Goal: Check status: Check status

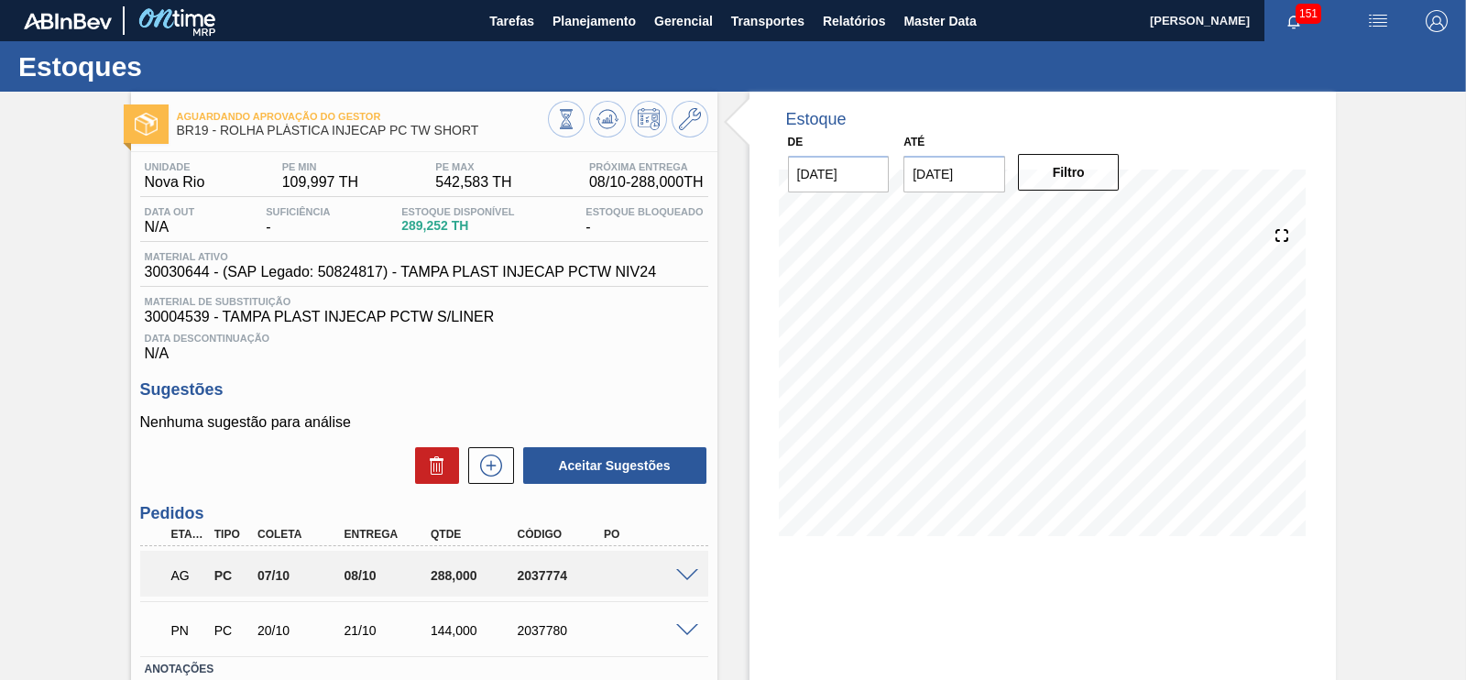
click at [682, 576] on span at bounding box center [687, 576] width 22 height 14
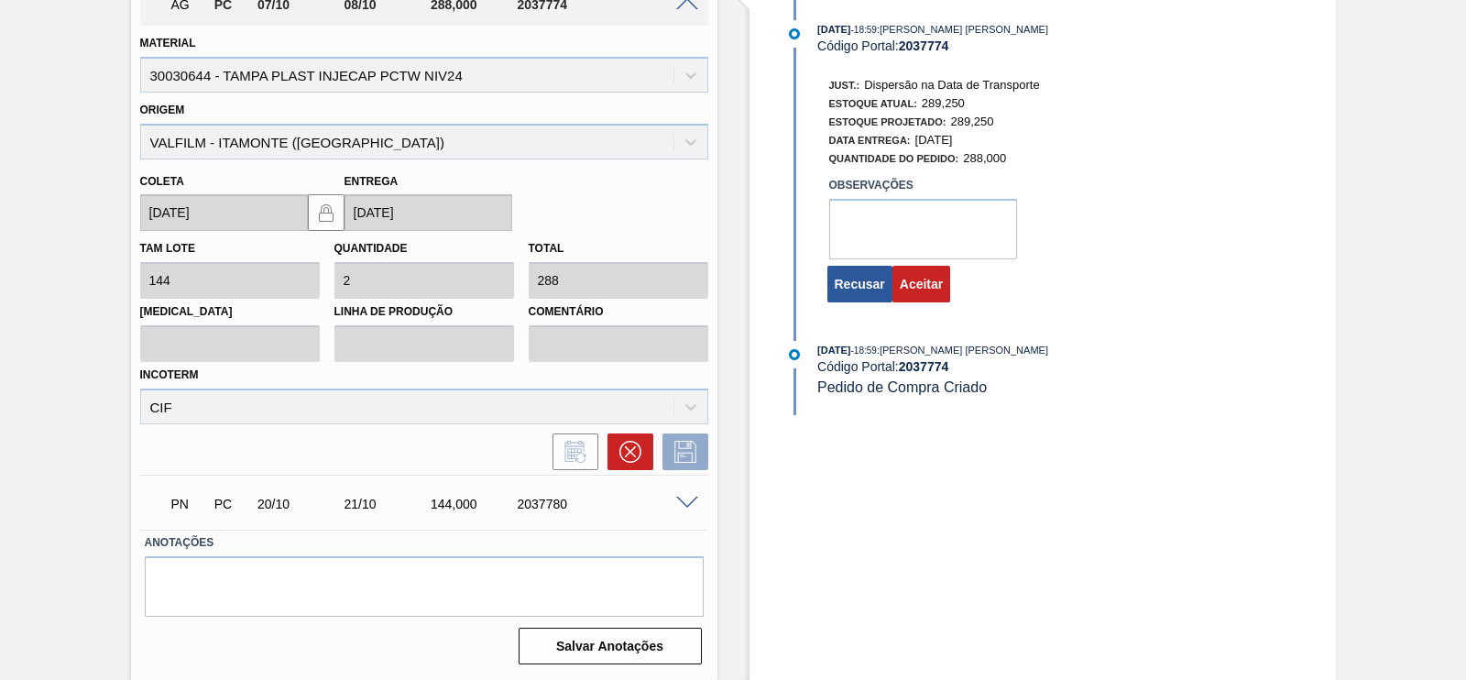
scroll to position [573, 0]
click at [847, 212] on textarea at bounding box center [923, 229] width 188 height 60
type textarea "ok"
click at [944, 300] on button "Aceitar" at bounding box center [921, 284] width 58 height 37
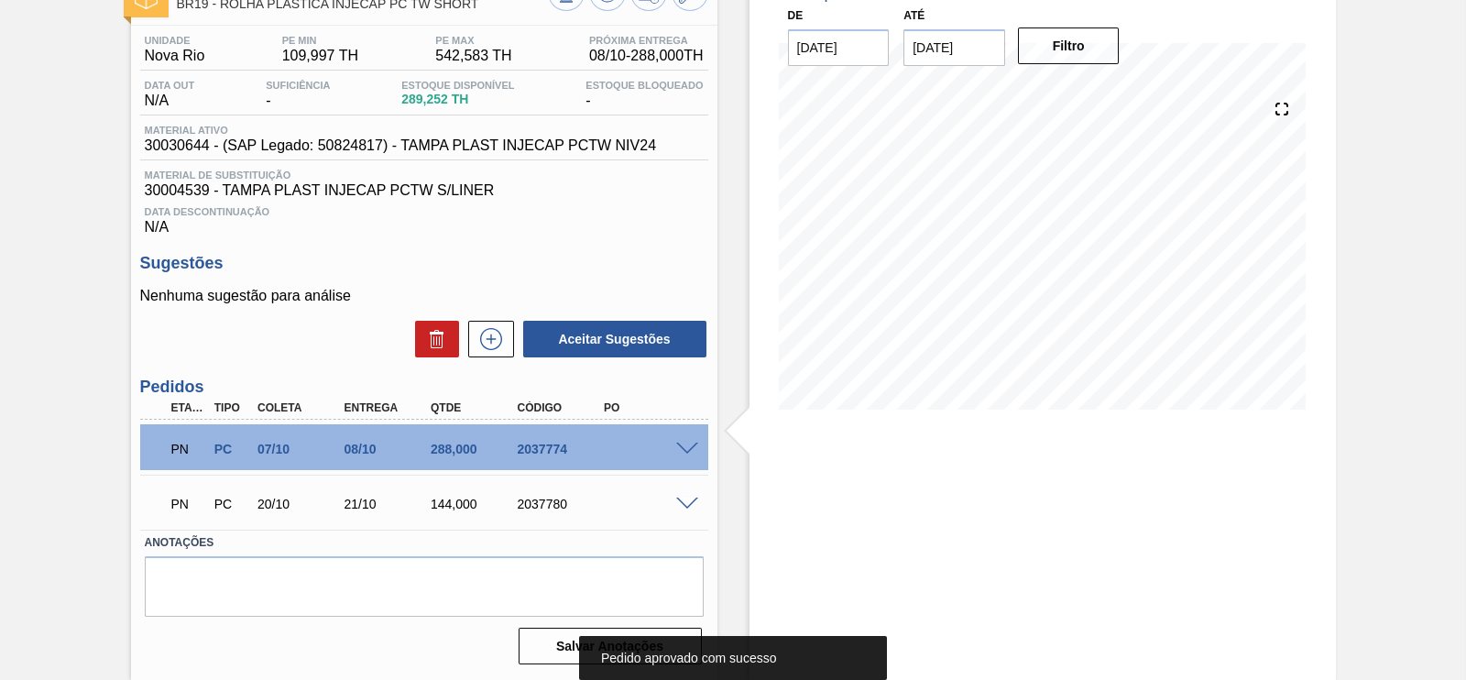
scroll to position [16, 0]
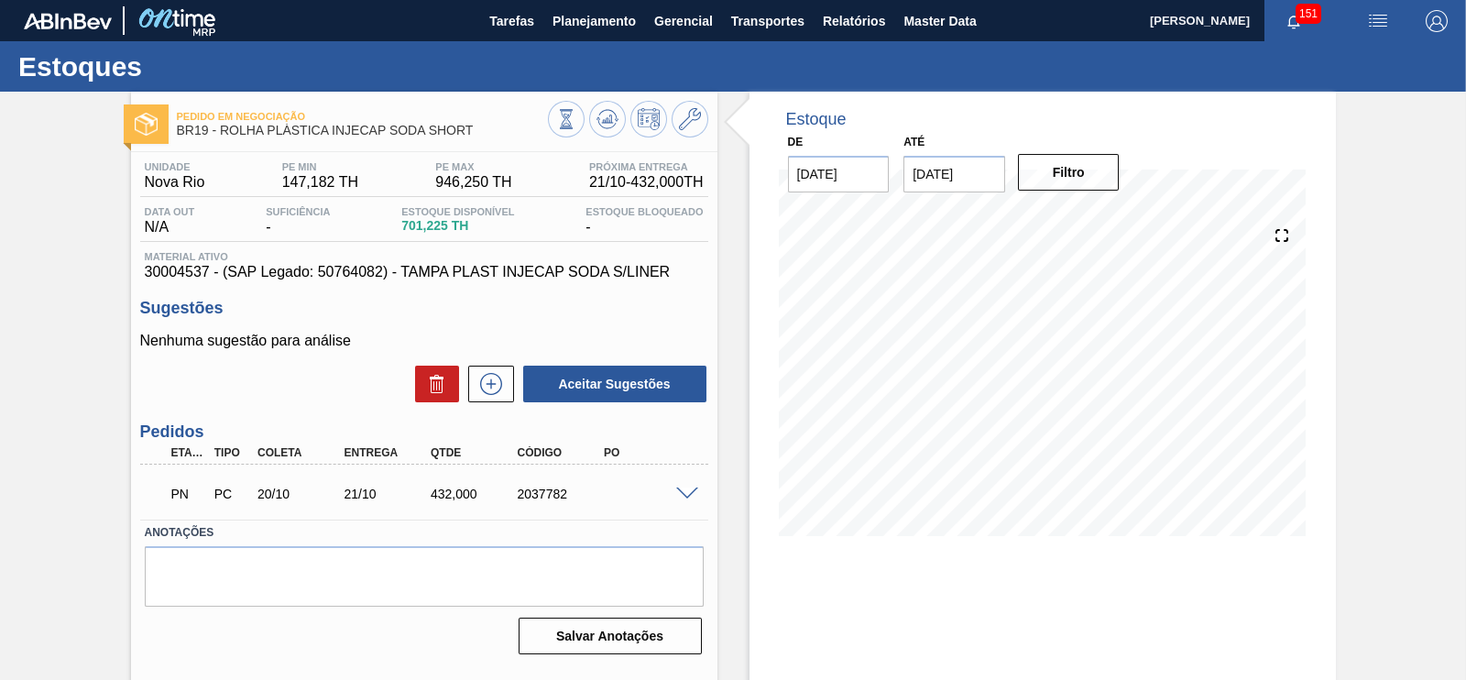
click at [688, 494] on span at bounding box center [687, 494] width 22 height 14
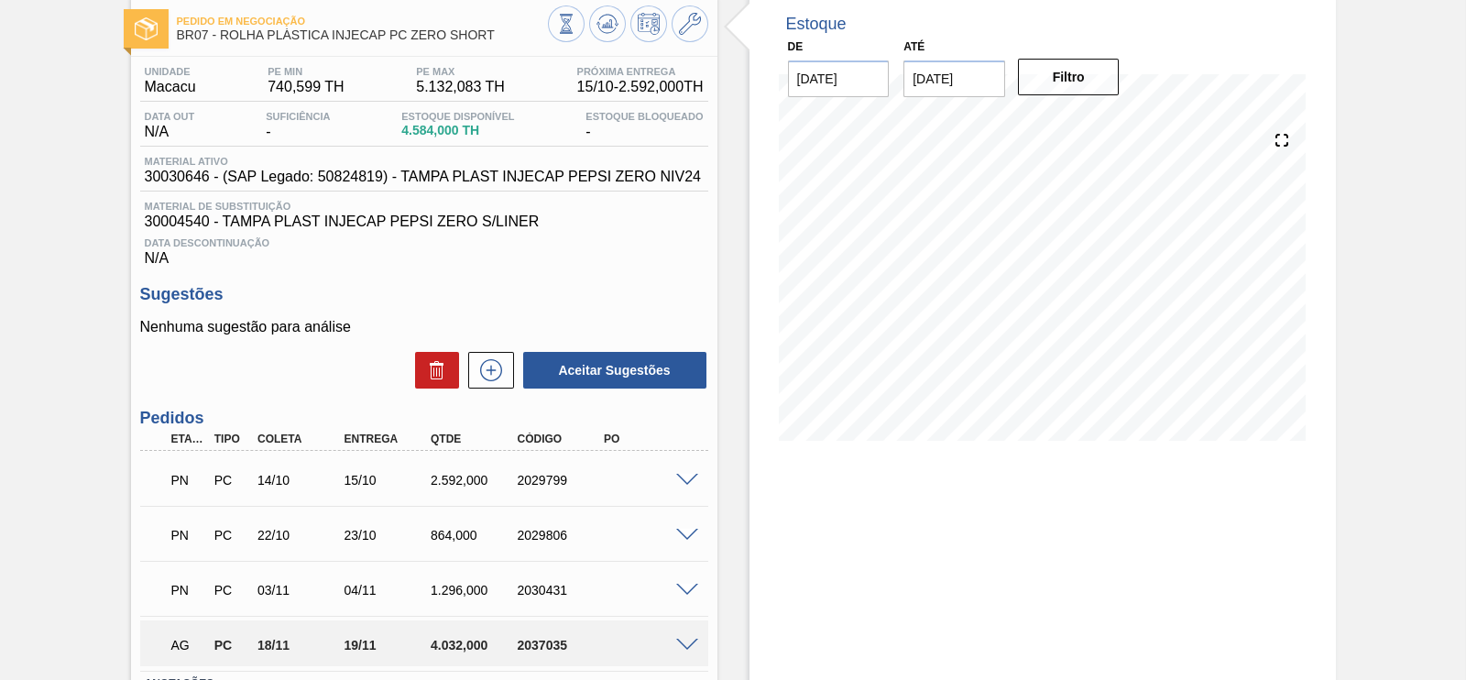
scroll to position [228, 0]
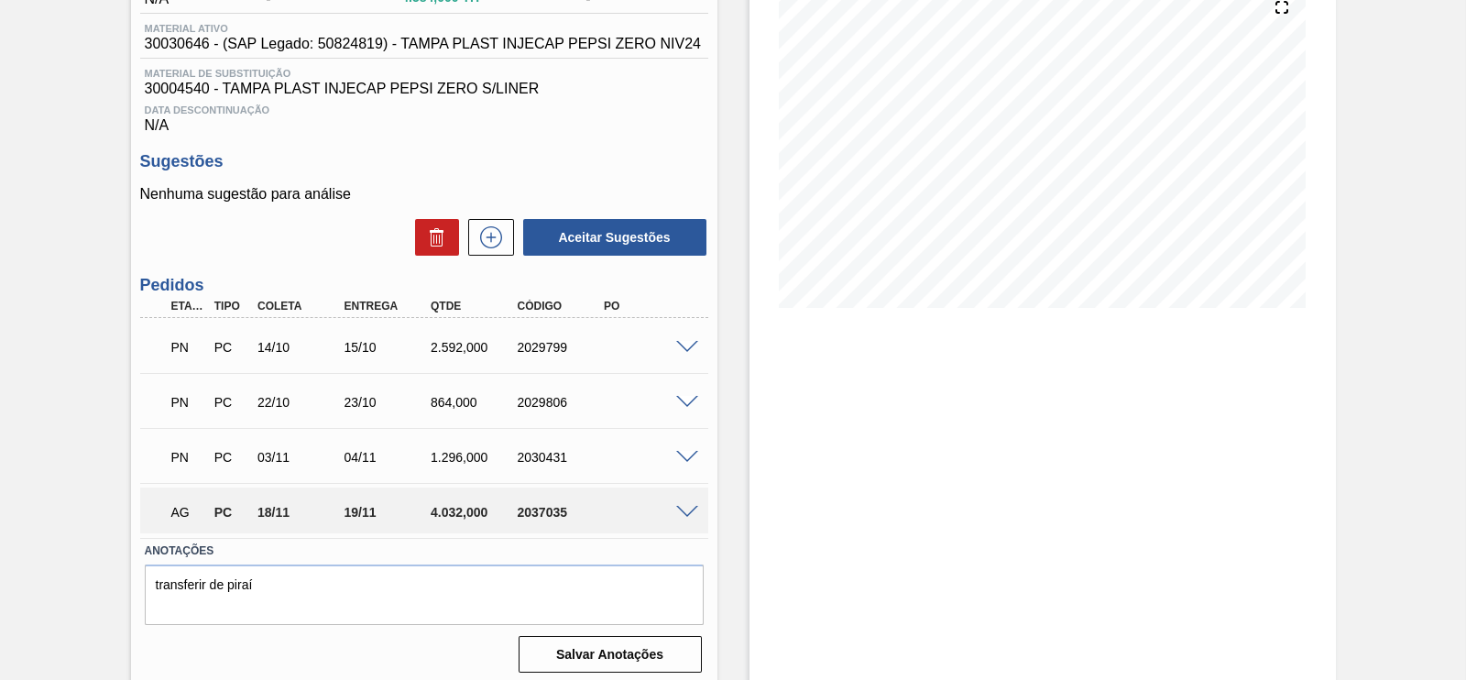
click at [682, 510] on span at bounding box center [687, 513] width 22 height 14
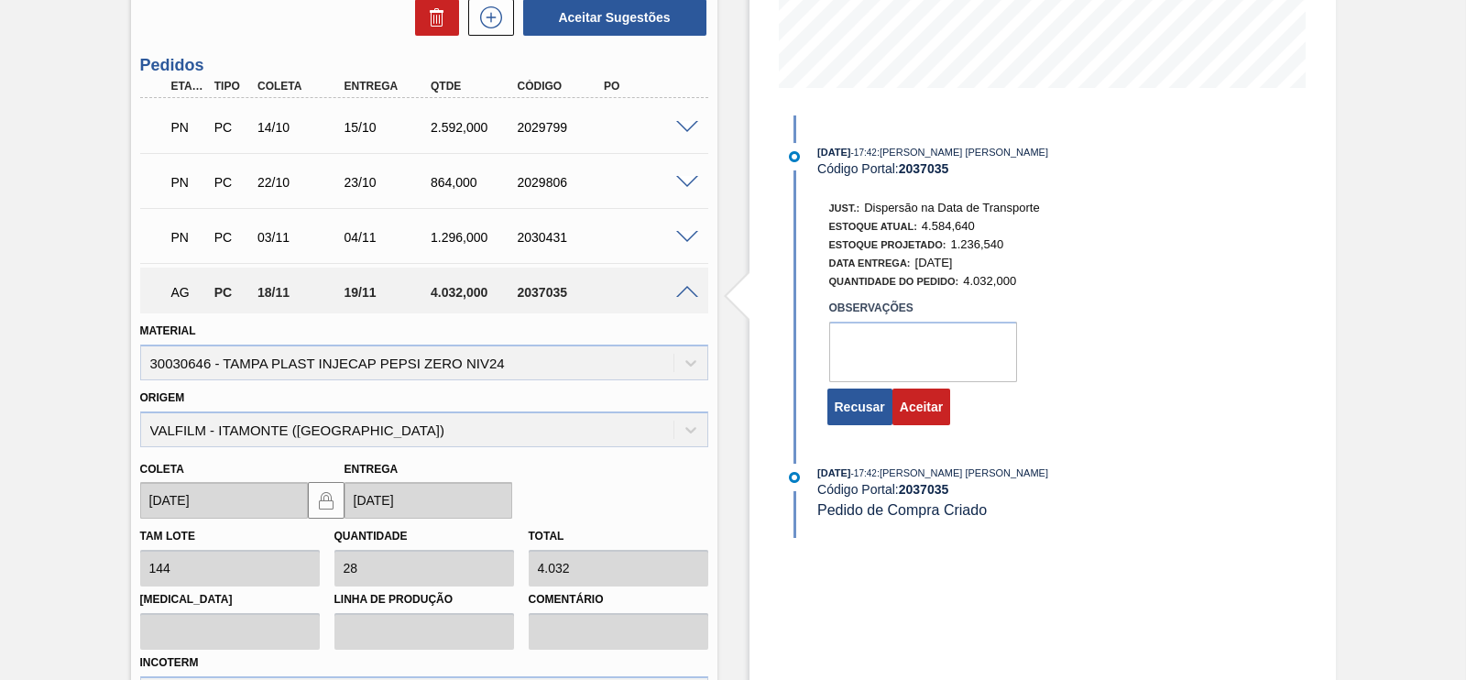
scroll to position [457, 0]
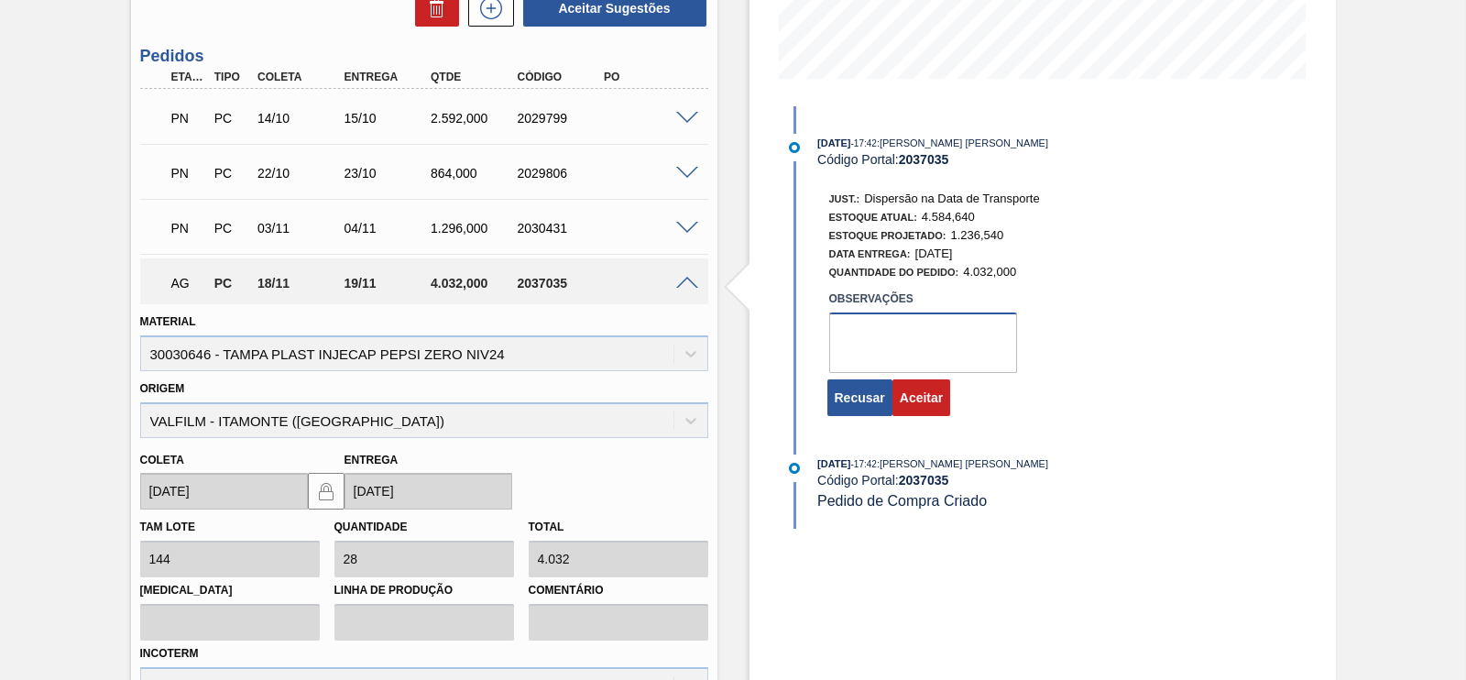
click at [847, 350] on textarea at bounding box center [923, 342] width 188 height 60
type textarea "ok"
click at [915, 408] on button "Aceitar" at bounding box center [921, 397] width 58 height 37
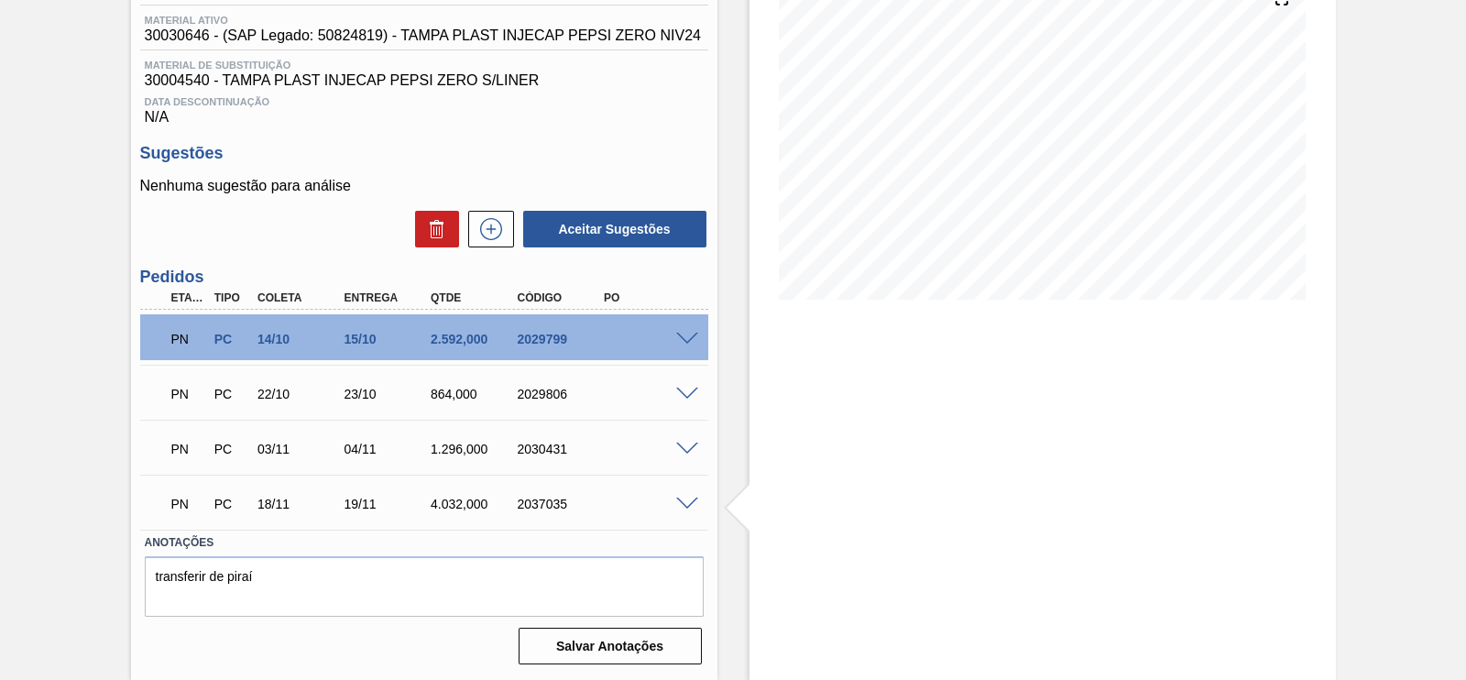
scroll to position [240, 0]
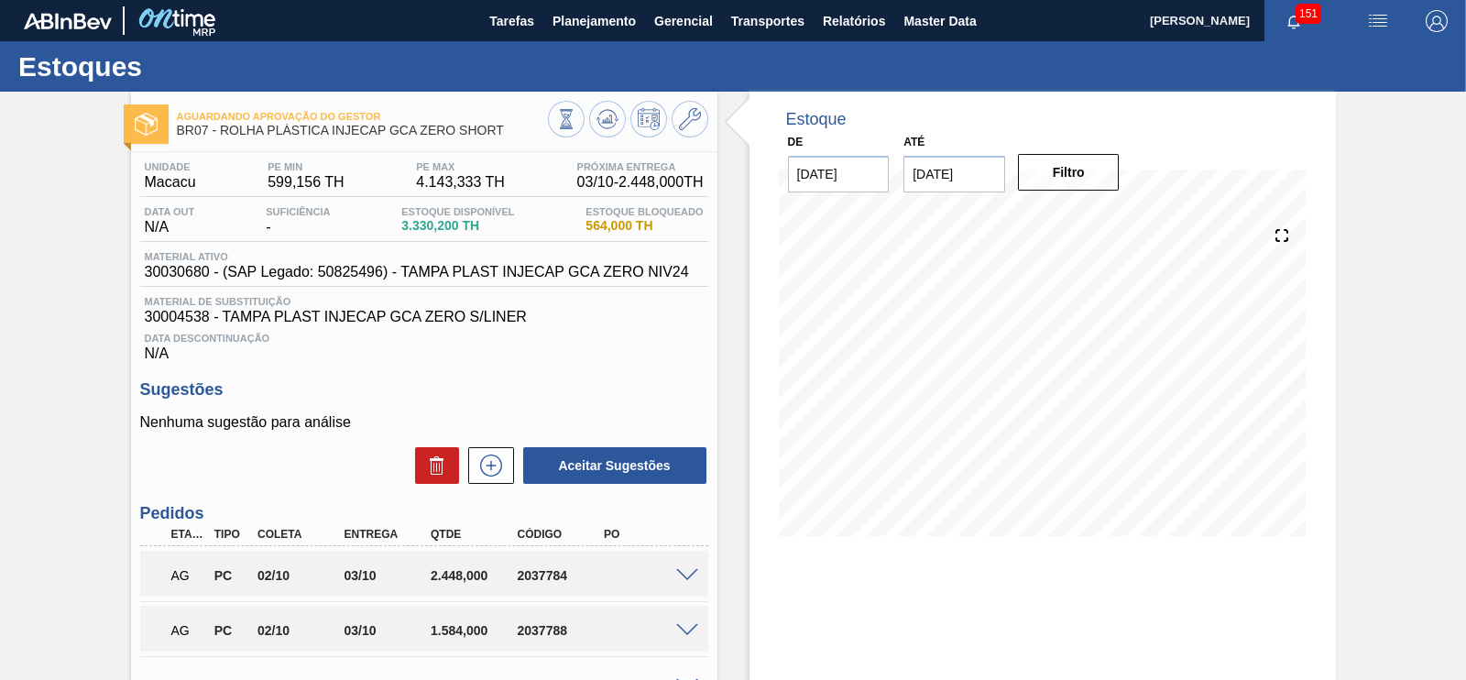
scroll to position [228, 0]
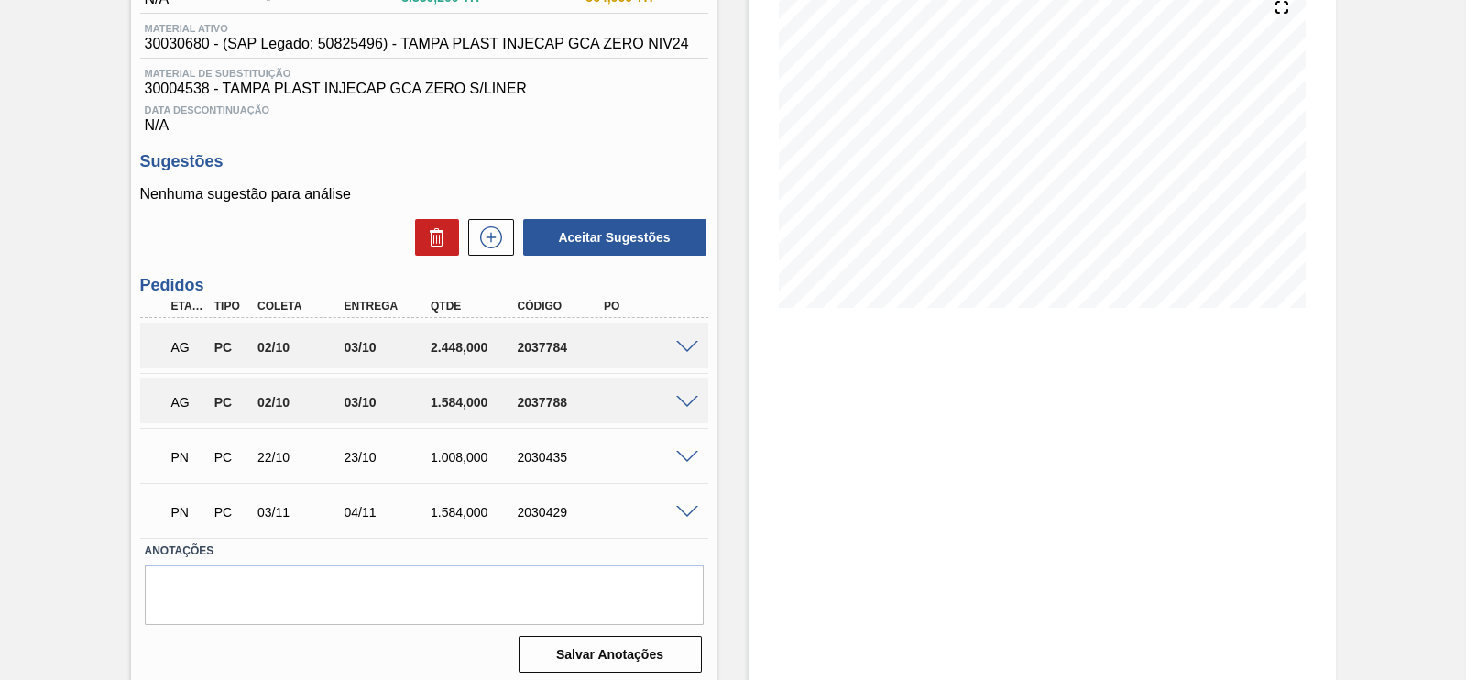
click at [676, 350] on span at bounding box center [687, 348] width 22 height 14
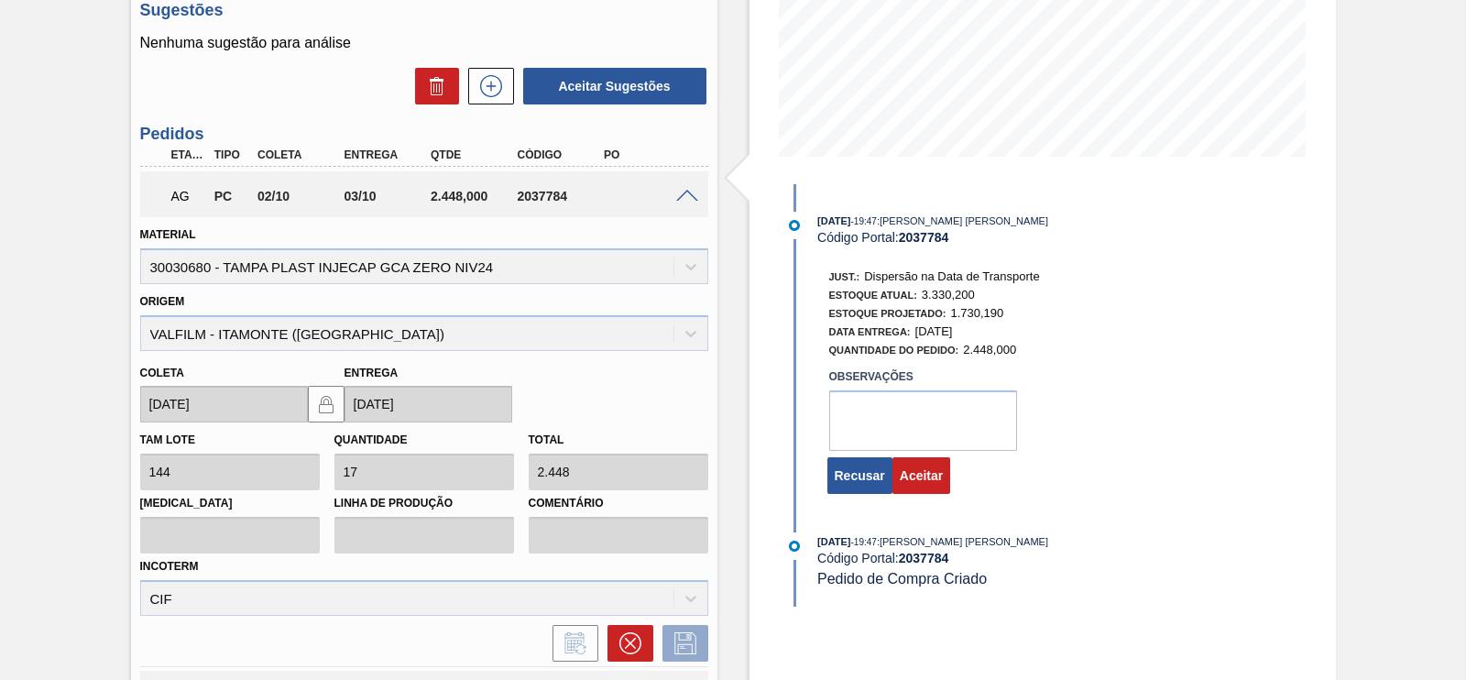
scroll to position [573, 0]
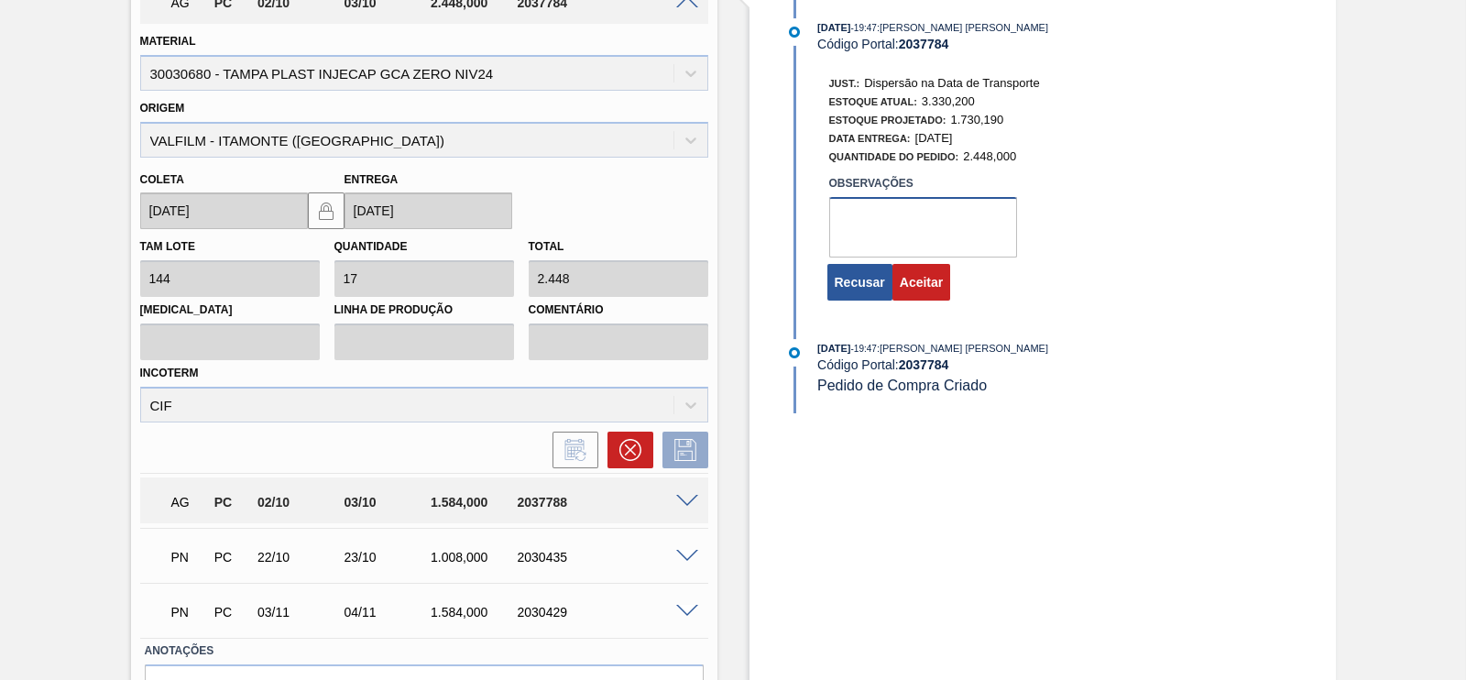
click at [836, 226] on textarea at bounding box center [923, 227] width 188 height 60
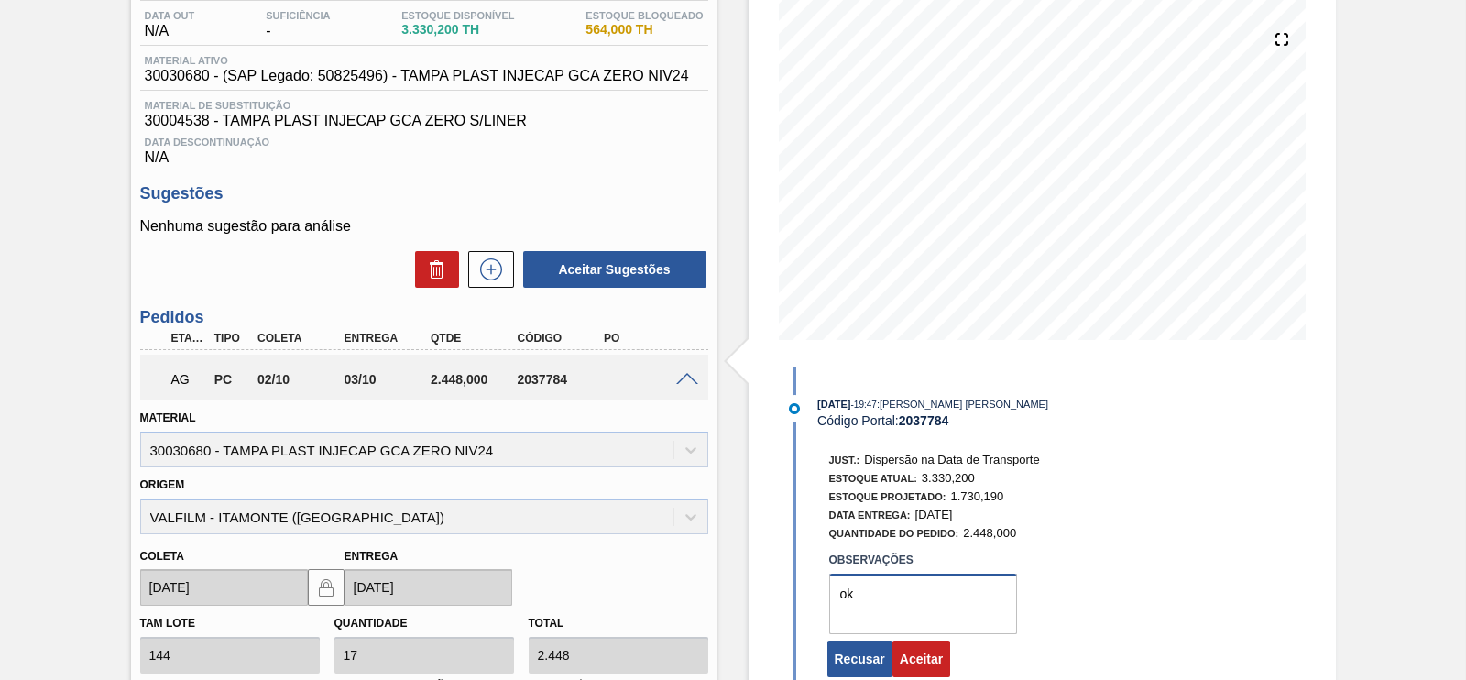
scroll to position [344, 0]
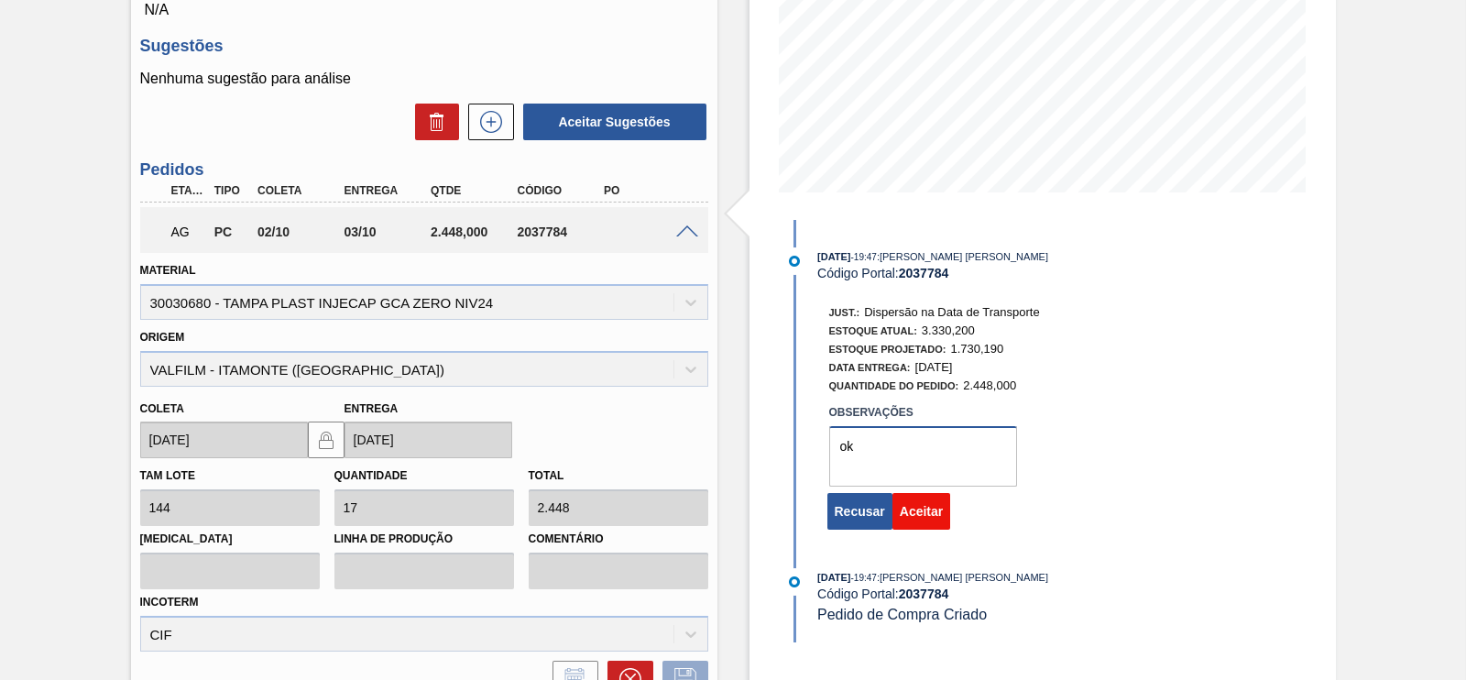
type textarea "ok"
click at [923, 506] on button "Aceitar" at bounding box center [921, 511] width 58 height 37
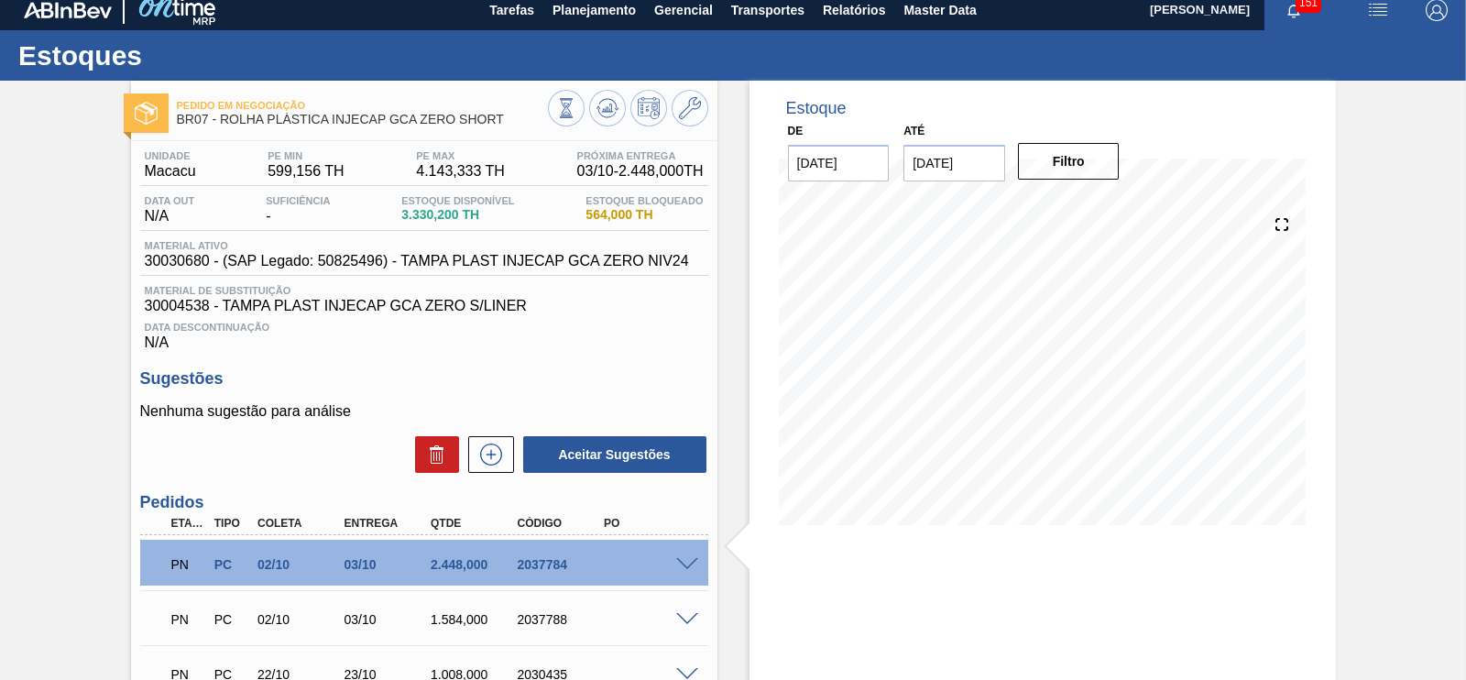
scroll to position [240, 0]
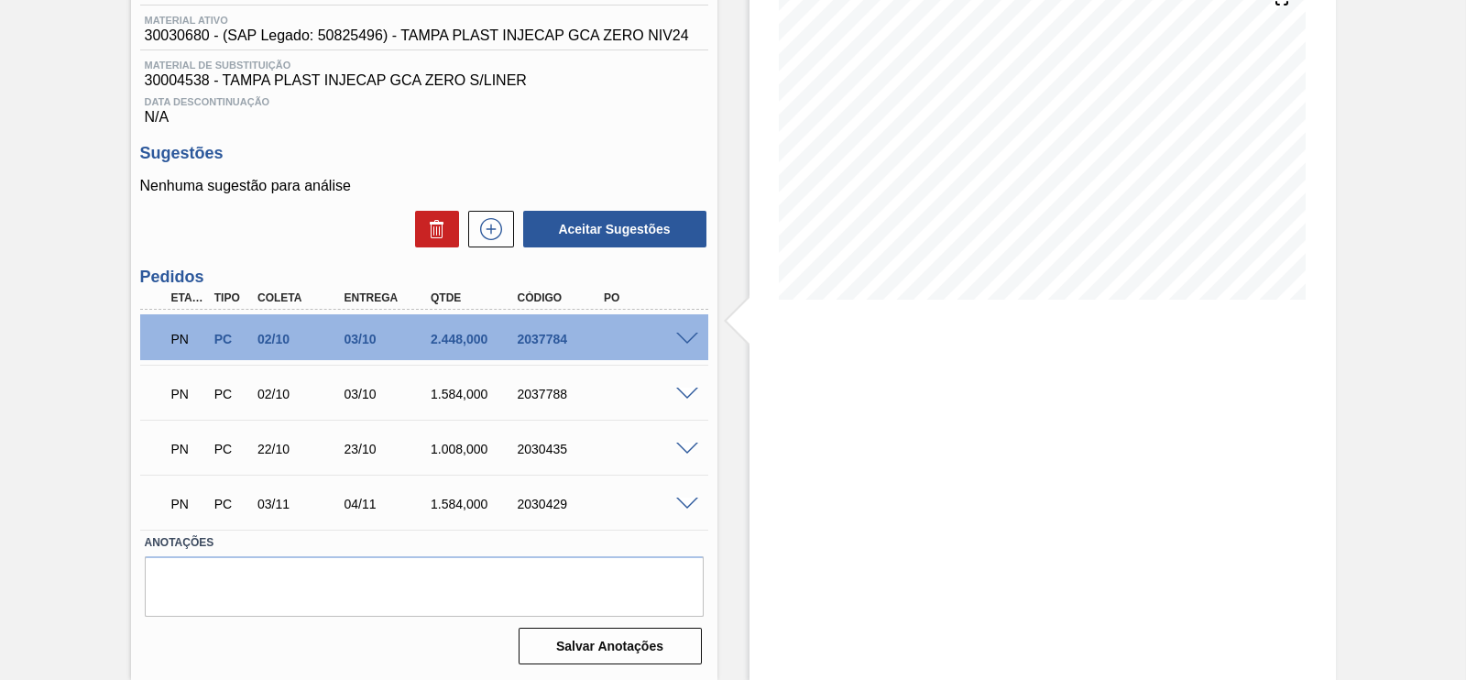
click at [684, 393] on span at bounding box center [687, 394] width 22 height 14
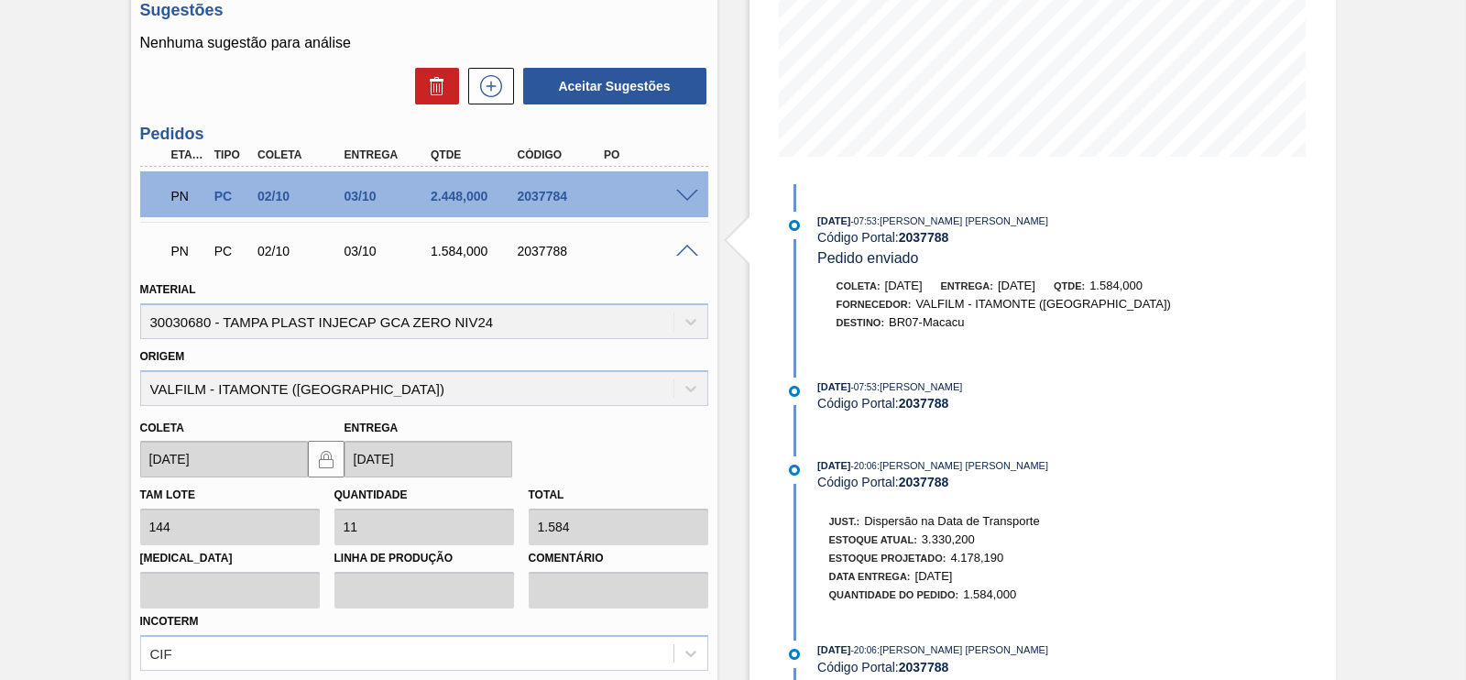
scroll to position [339, 0]
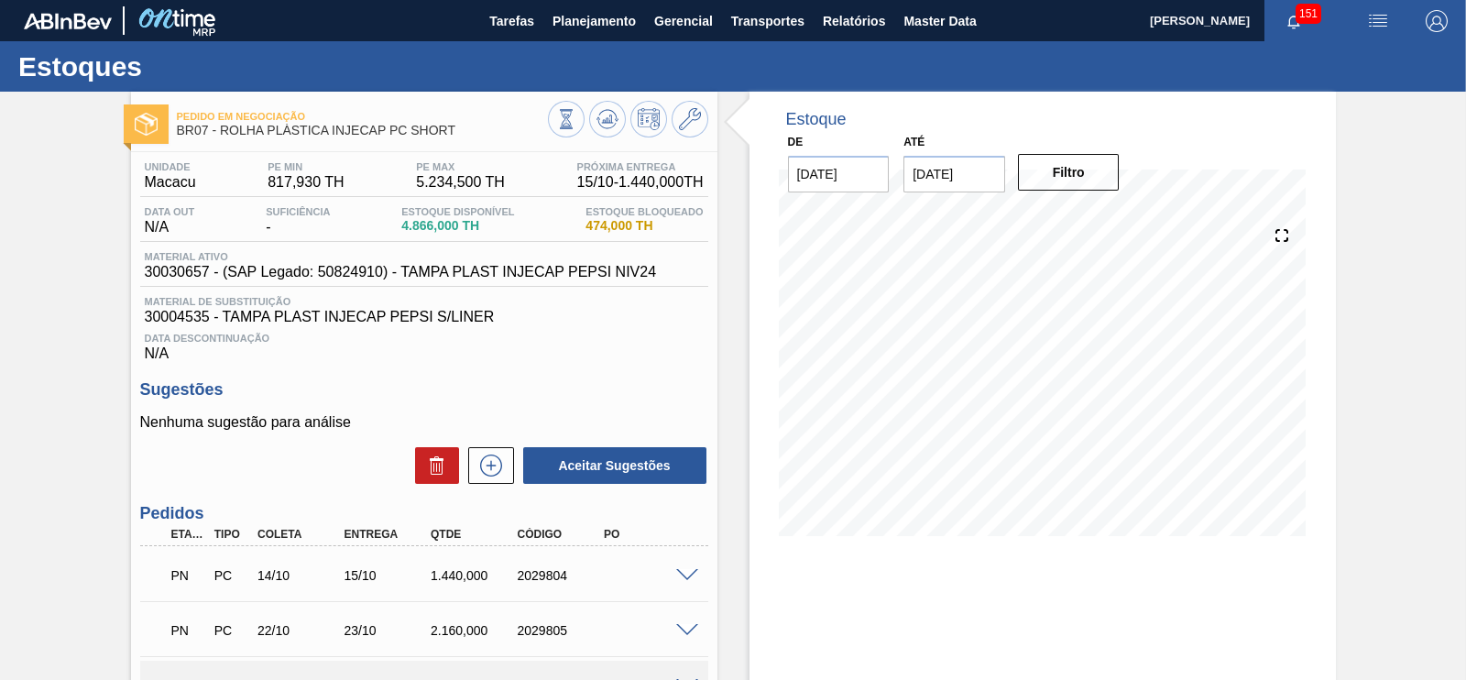
scroll to position [185, 0]
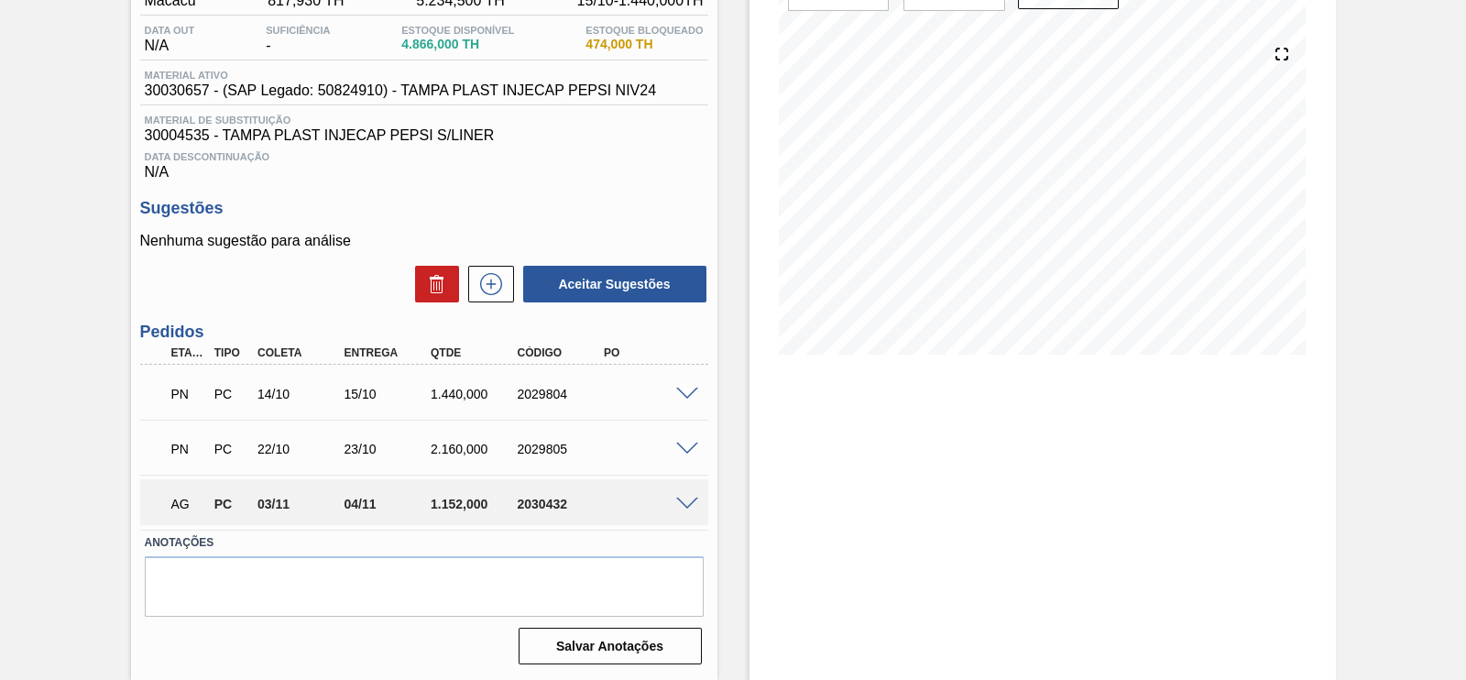
click at [687, 497] on span at bounding box center [687, 504] width 22 height 14
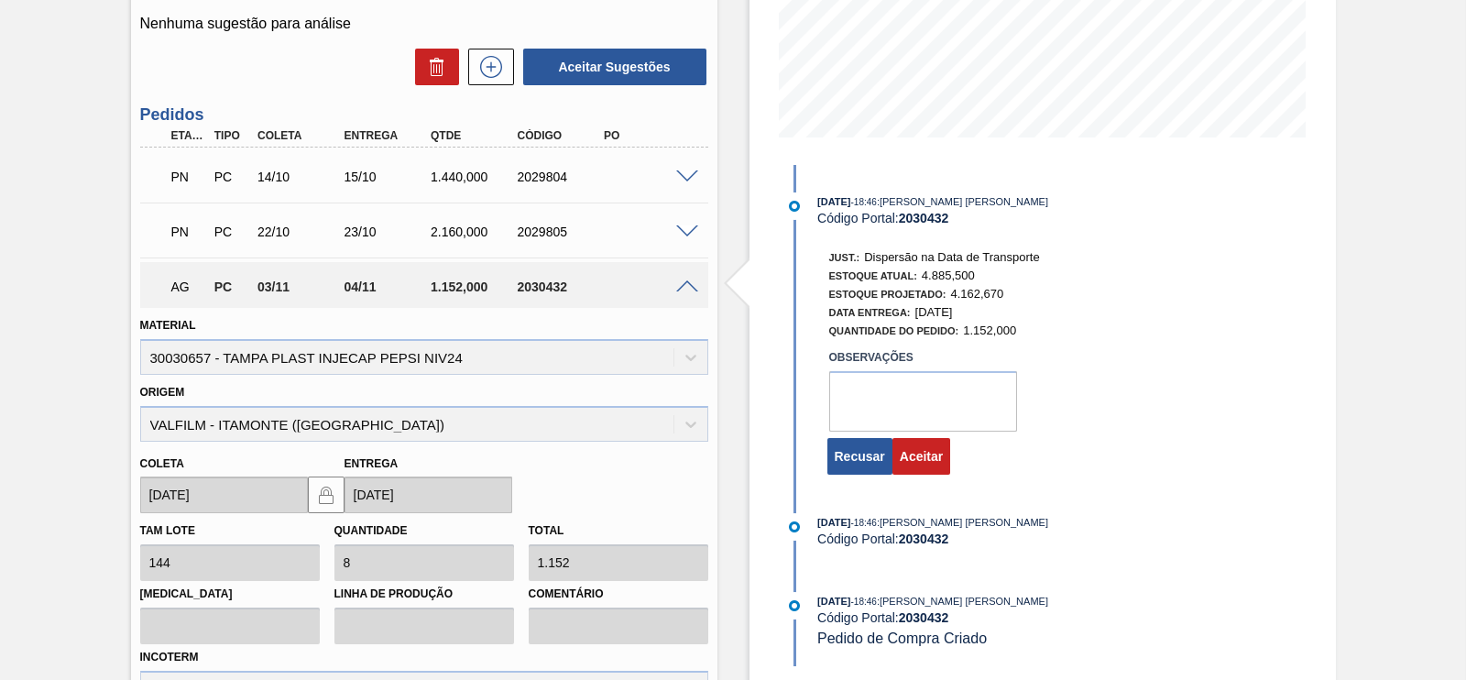
scroll to position [529, 0]
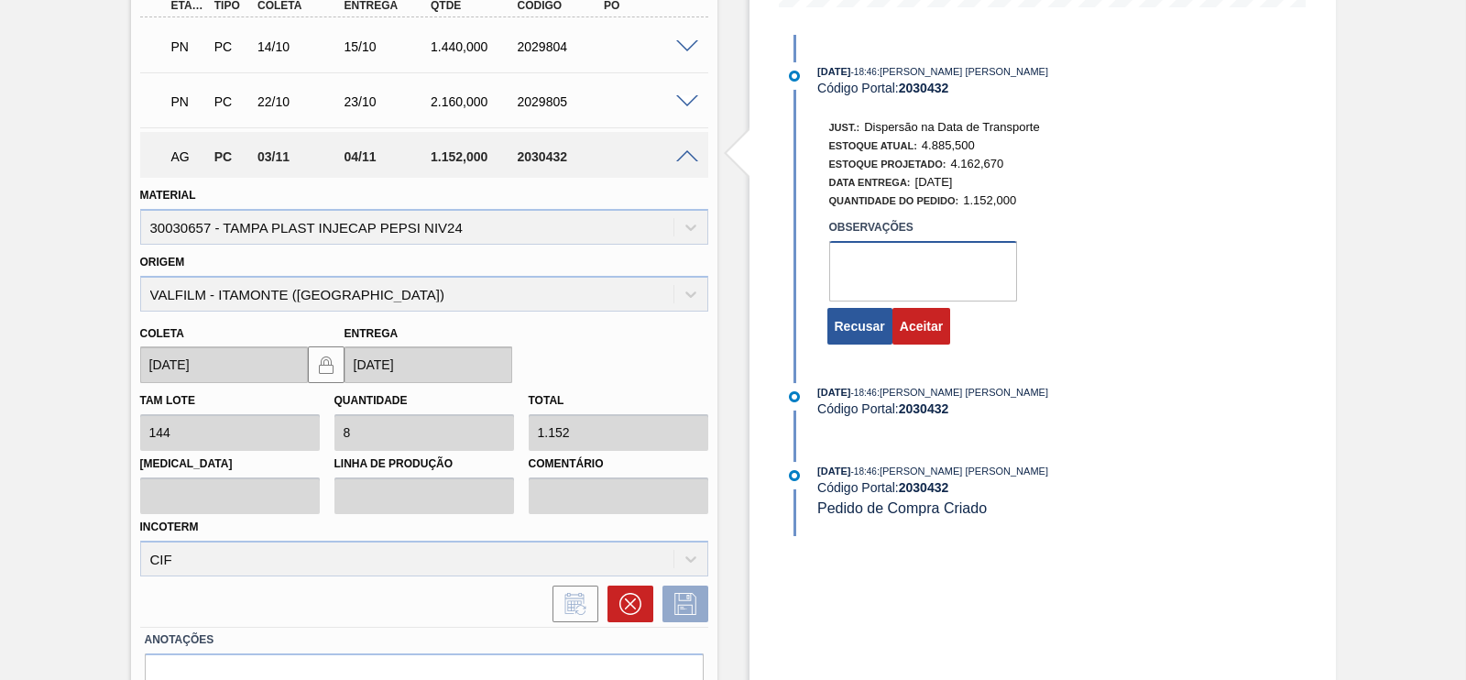
click at [902, 277] on textarea at bounding box center [923, 271] width 188 height 60
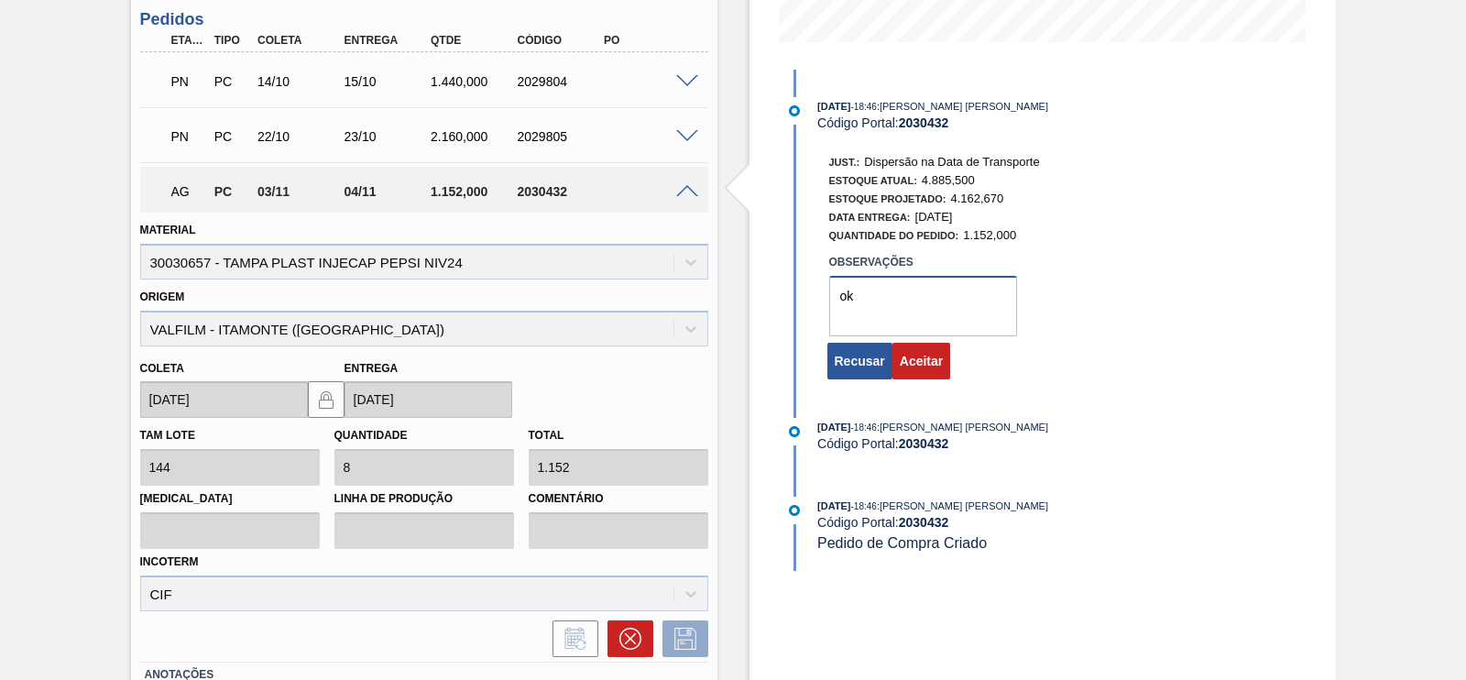
scroll to position [457, 0]
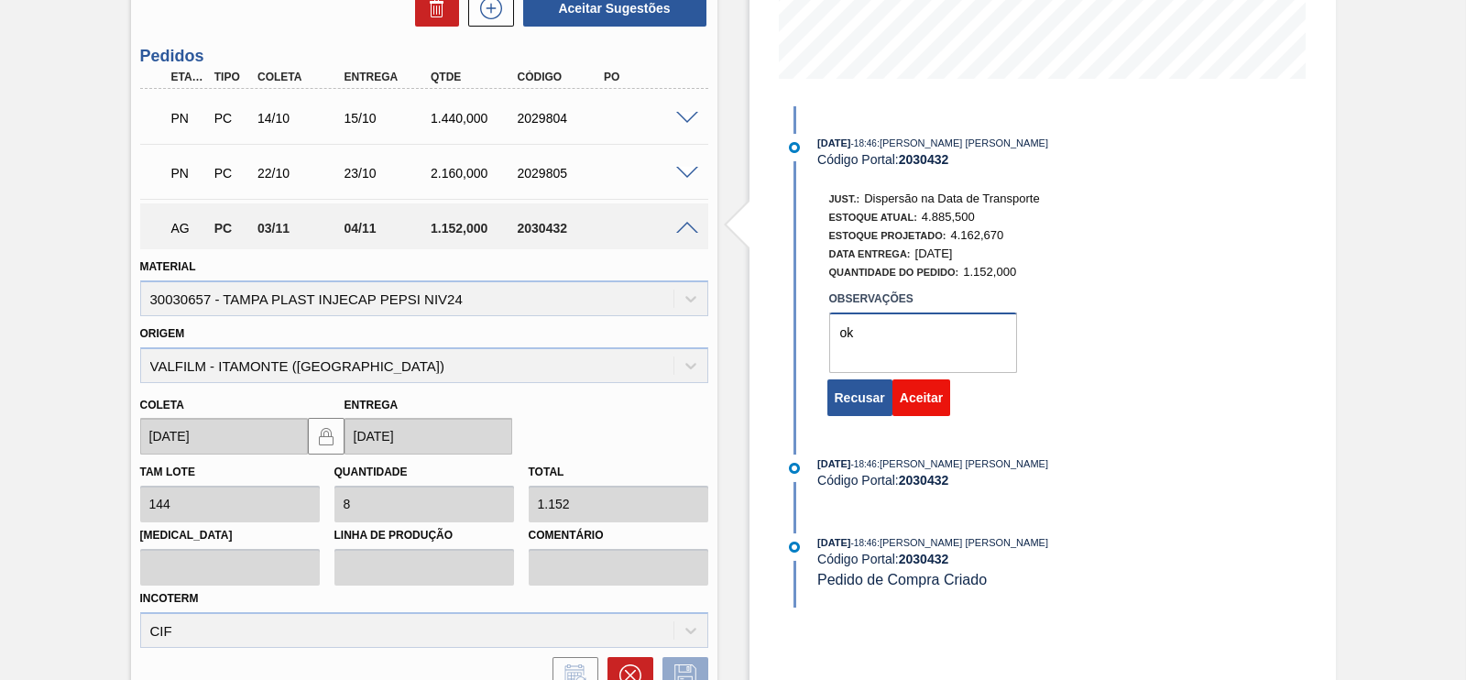
type textarea "ok"
click at [908, 405] on button "Aceitar" at bounding box center [921, 397] width 58 height 37
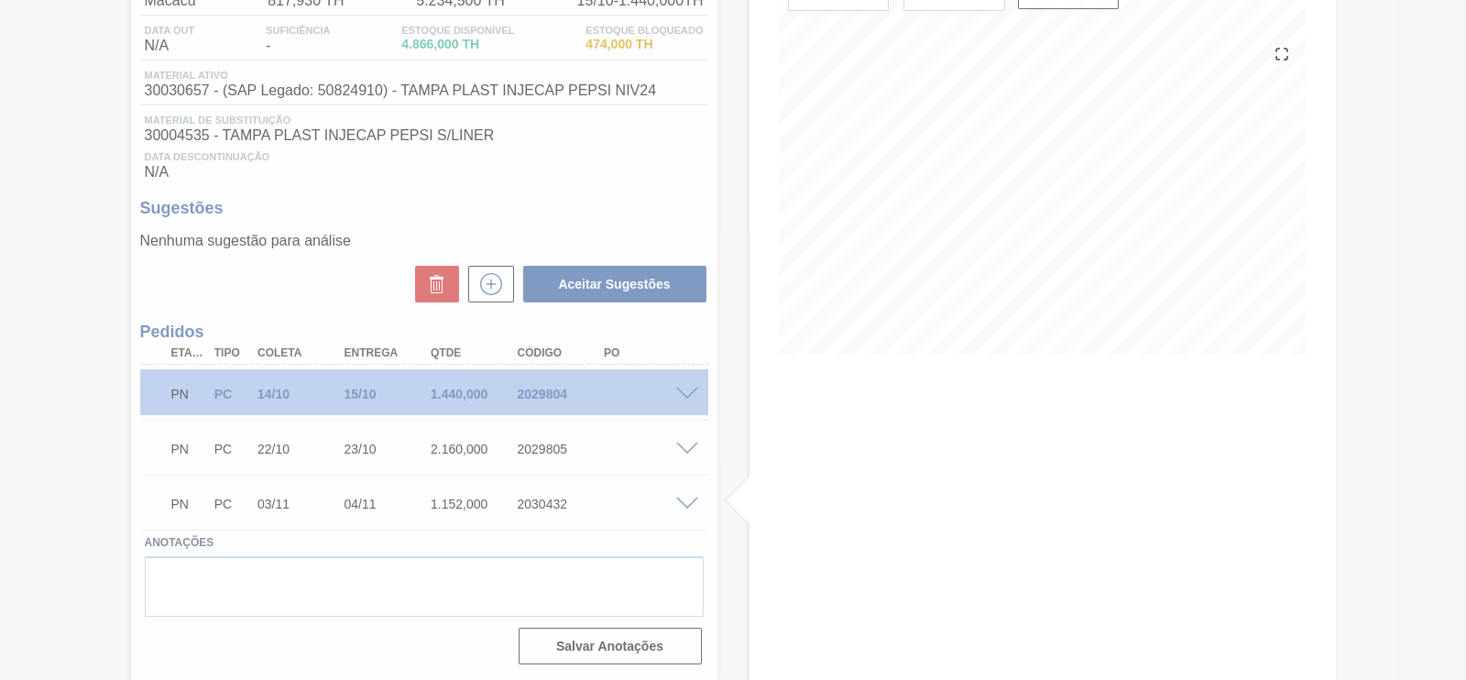
scroll to position [185, 0]
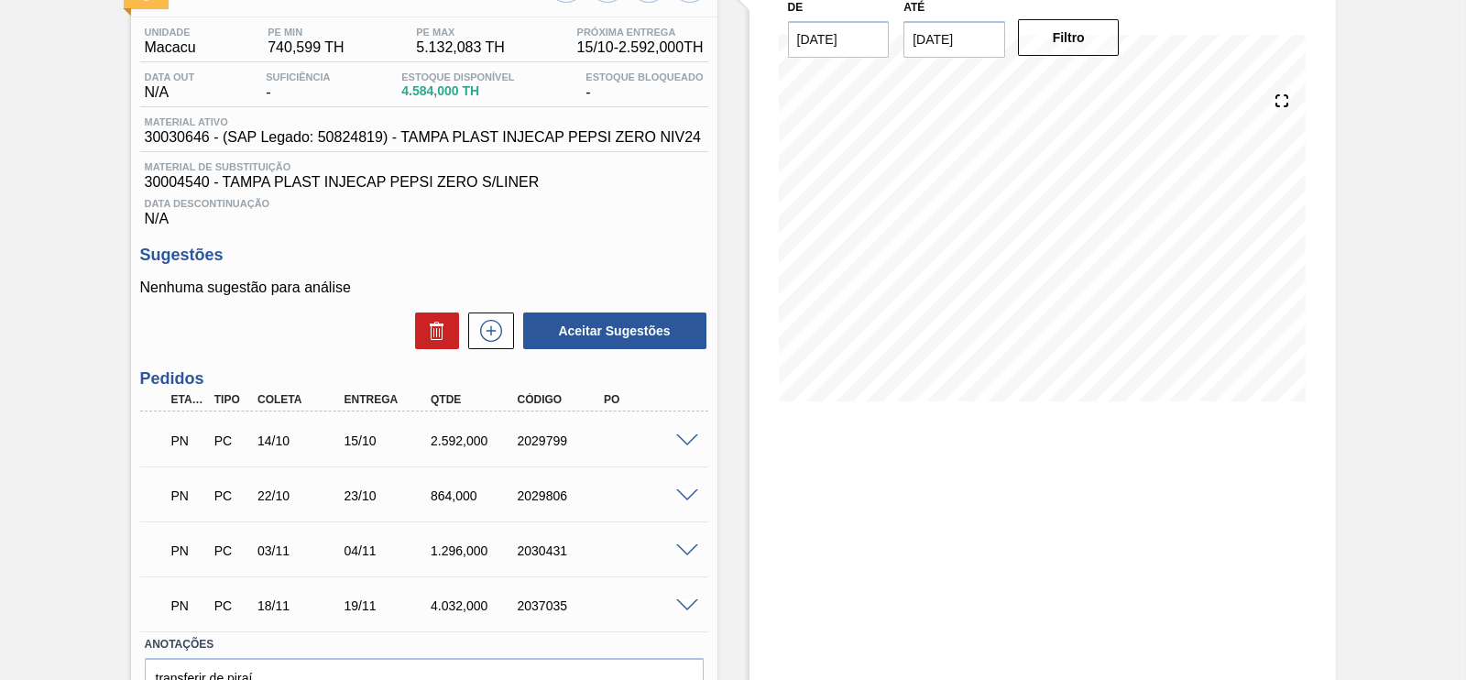
scroll to position [240, 0]
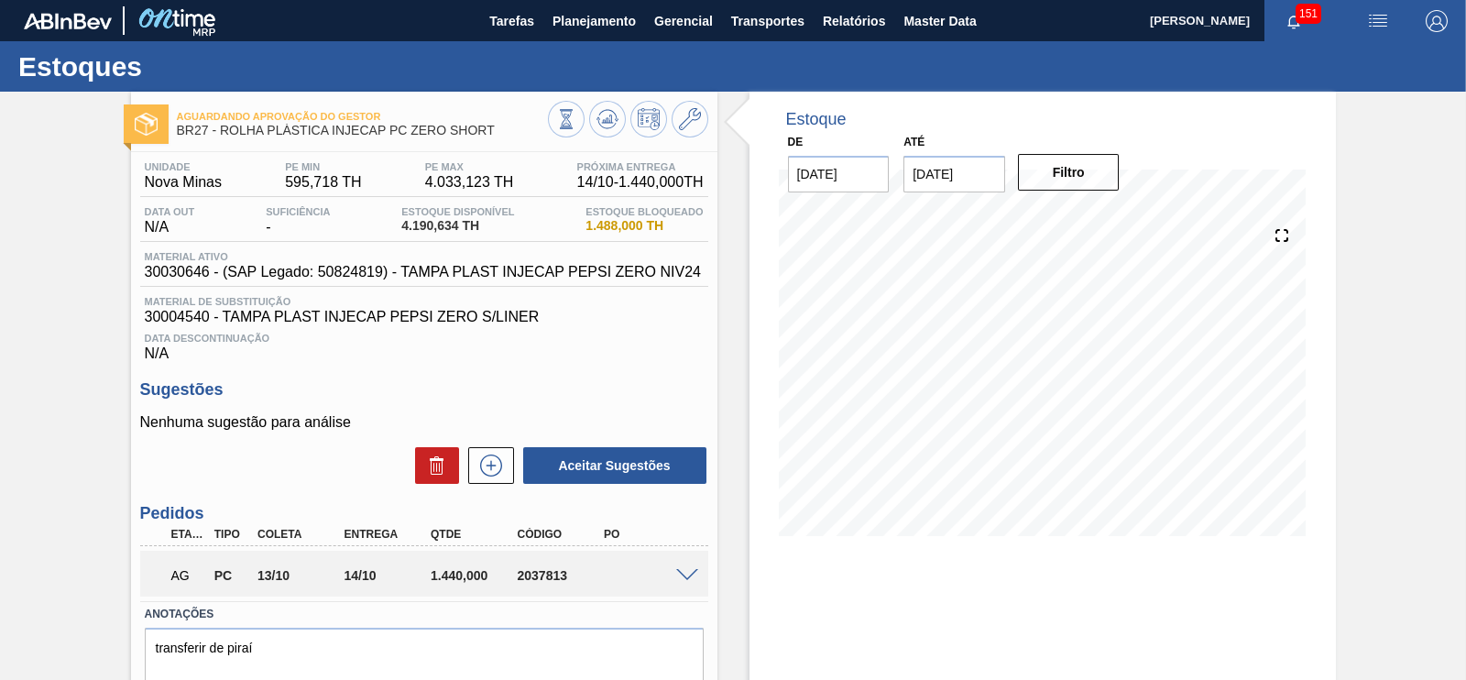
click at [676, 572] on span at bounding box center [687, 576] width 22 height 14
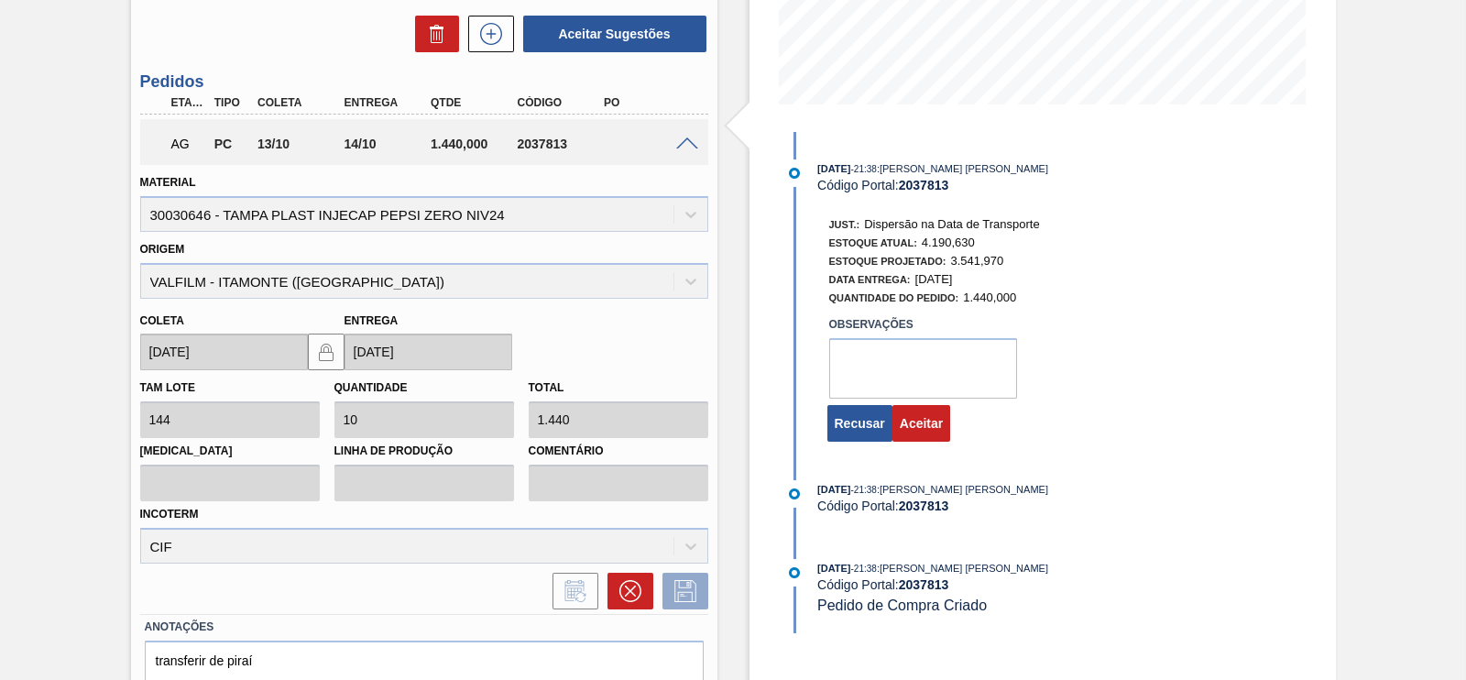
scroll to position [518, 0]
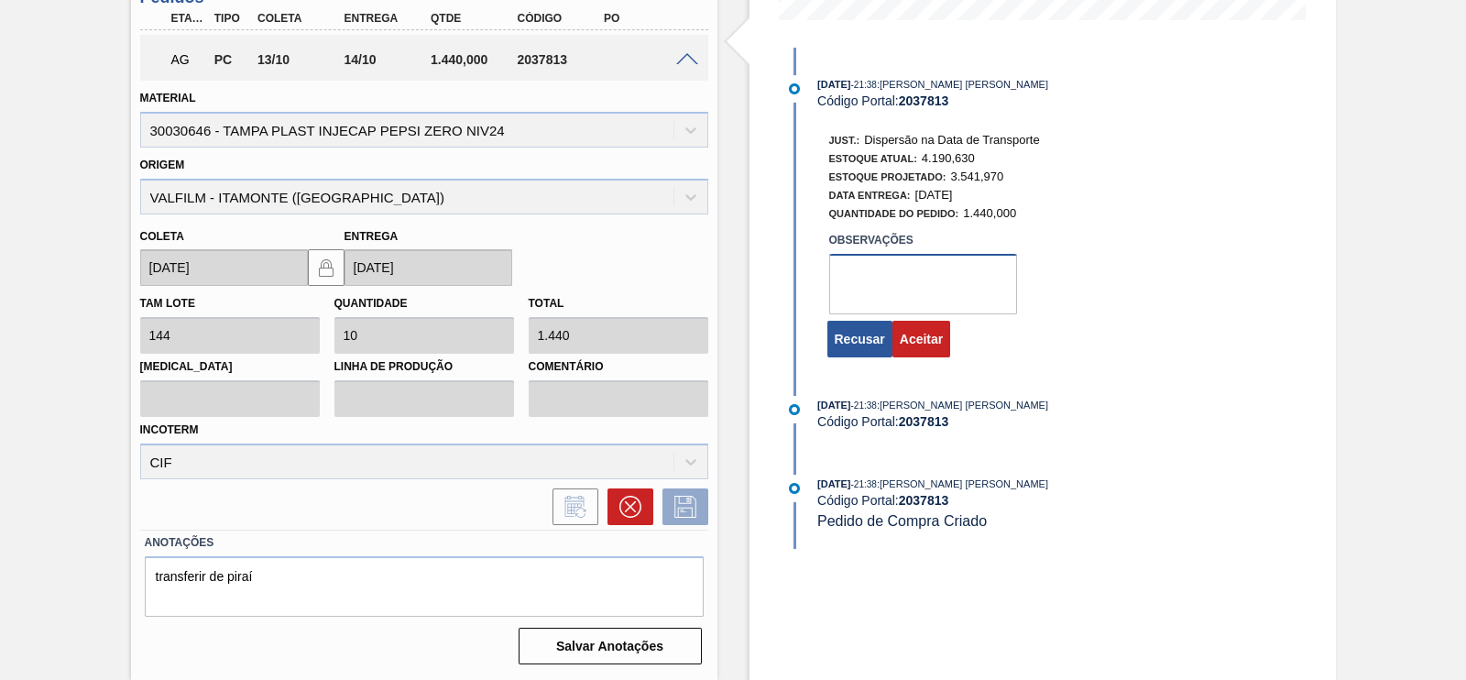
click at [912, 258] on textarea at bounding box center [923, 284] width 188 height 60
type textarea "ok"
click at [922, 351] on button "Aceitar" at bounding box center [921, 339] width 58 height 37
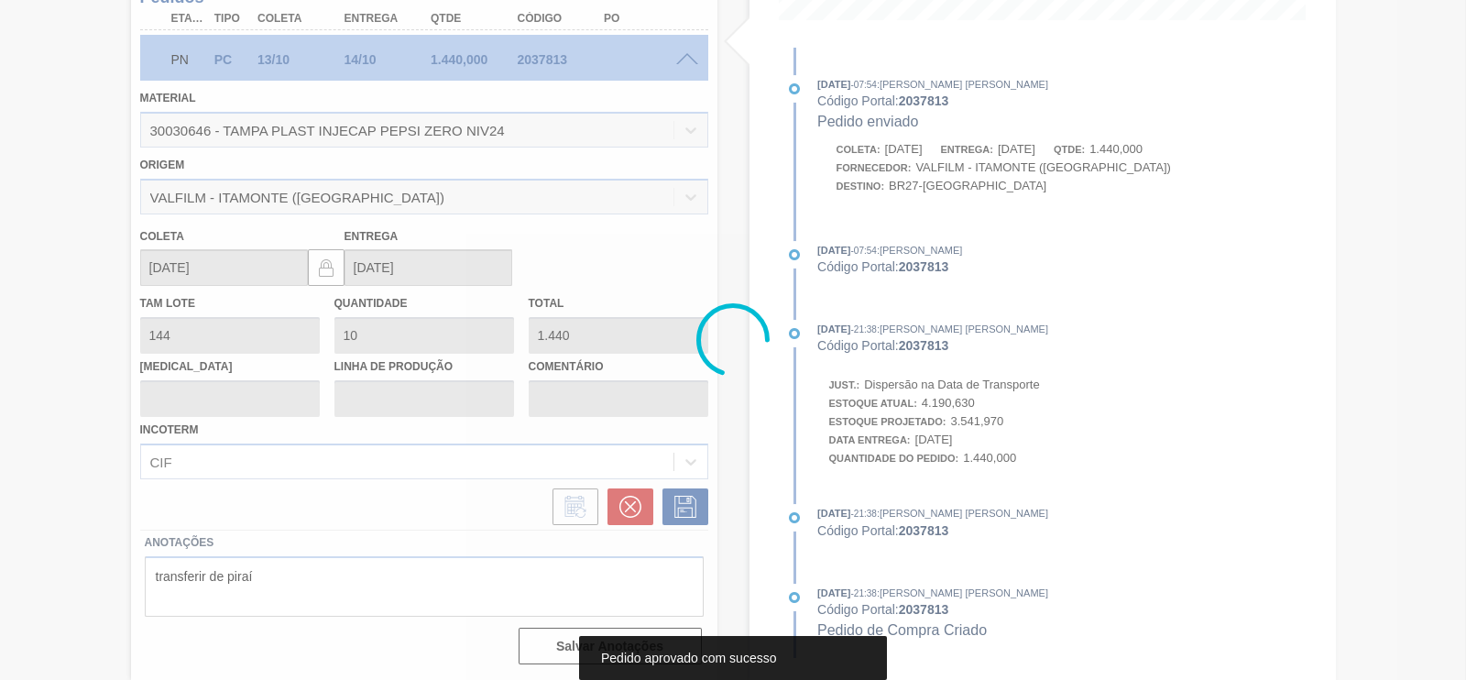
scroll to position [108, 0]
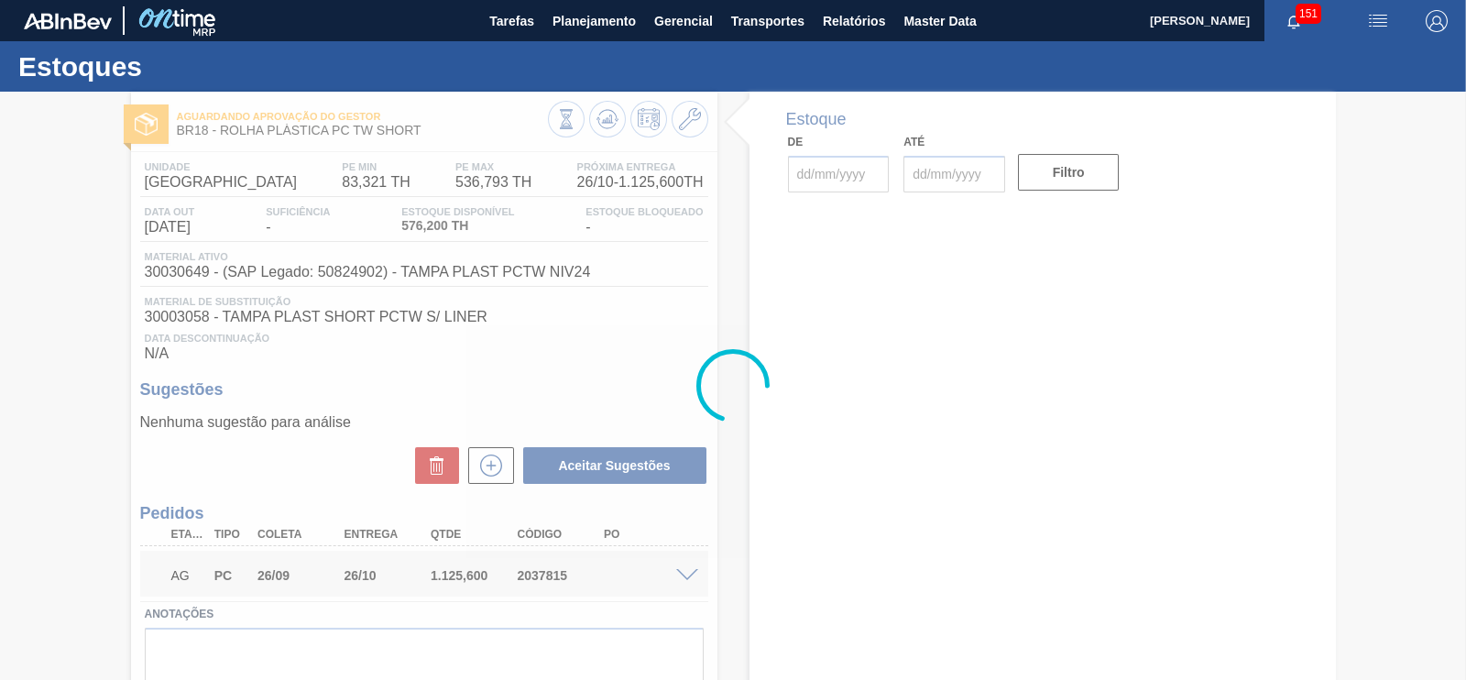
type input "[DATE]"
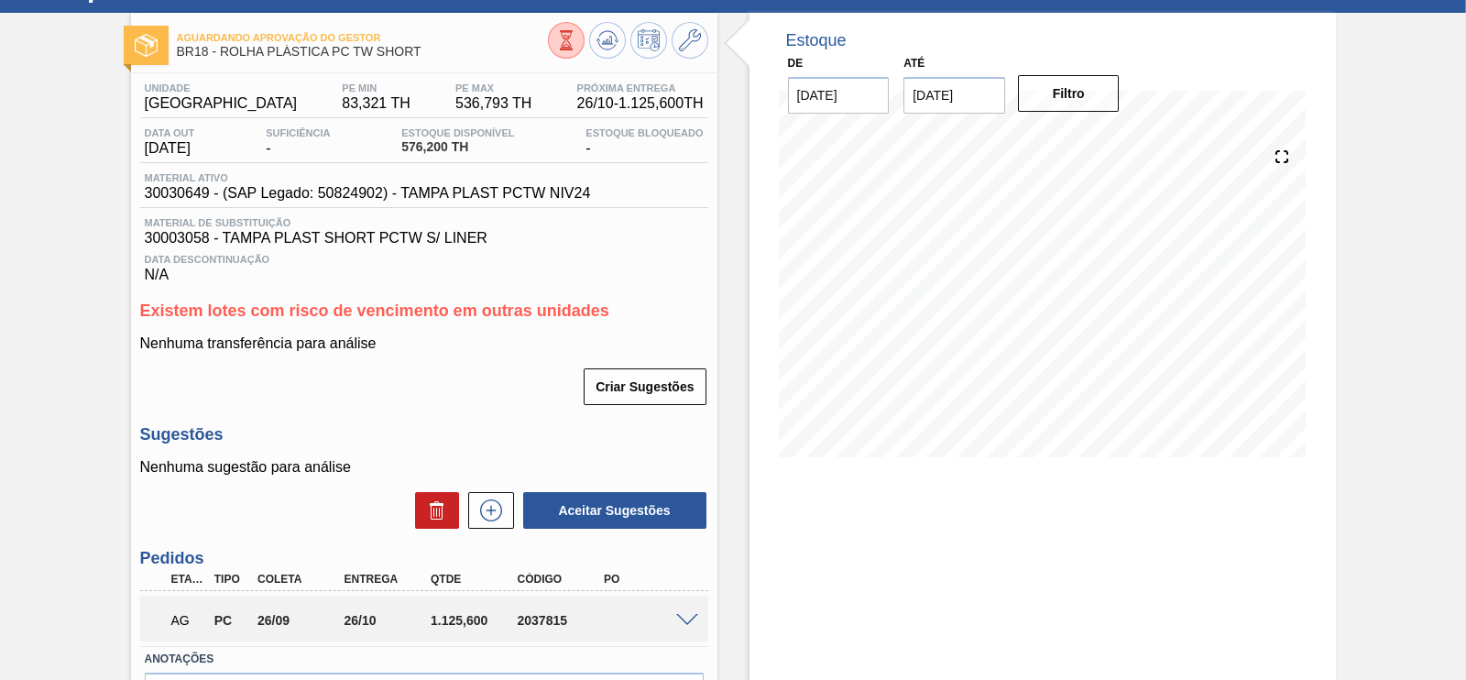
scroll to position [200, 0]
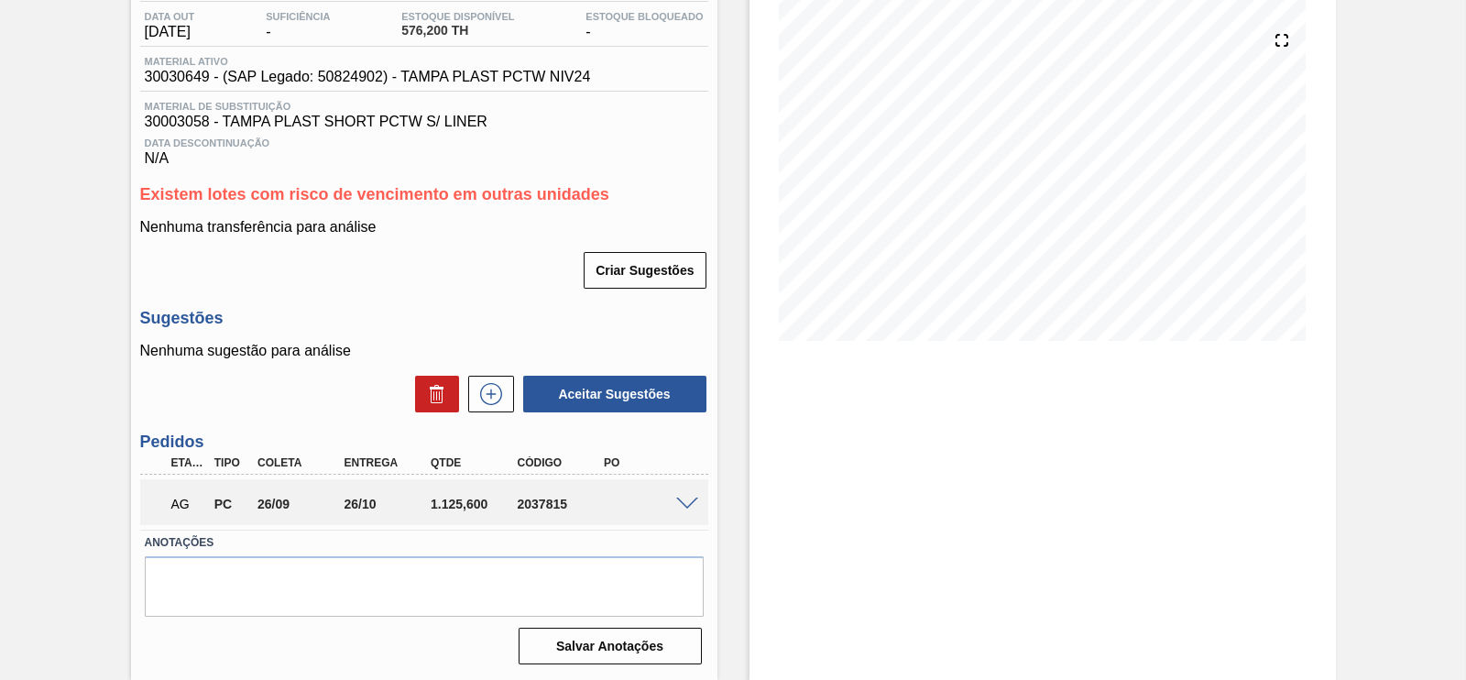
click at [685, 497] on span at bounding box center [687, 504] width 22 height 14
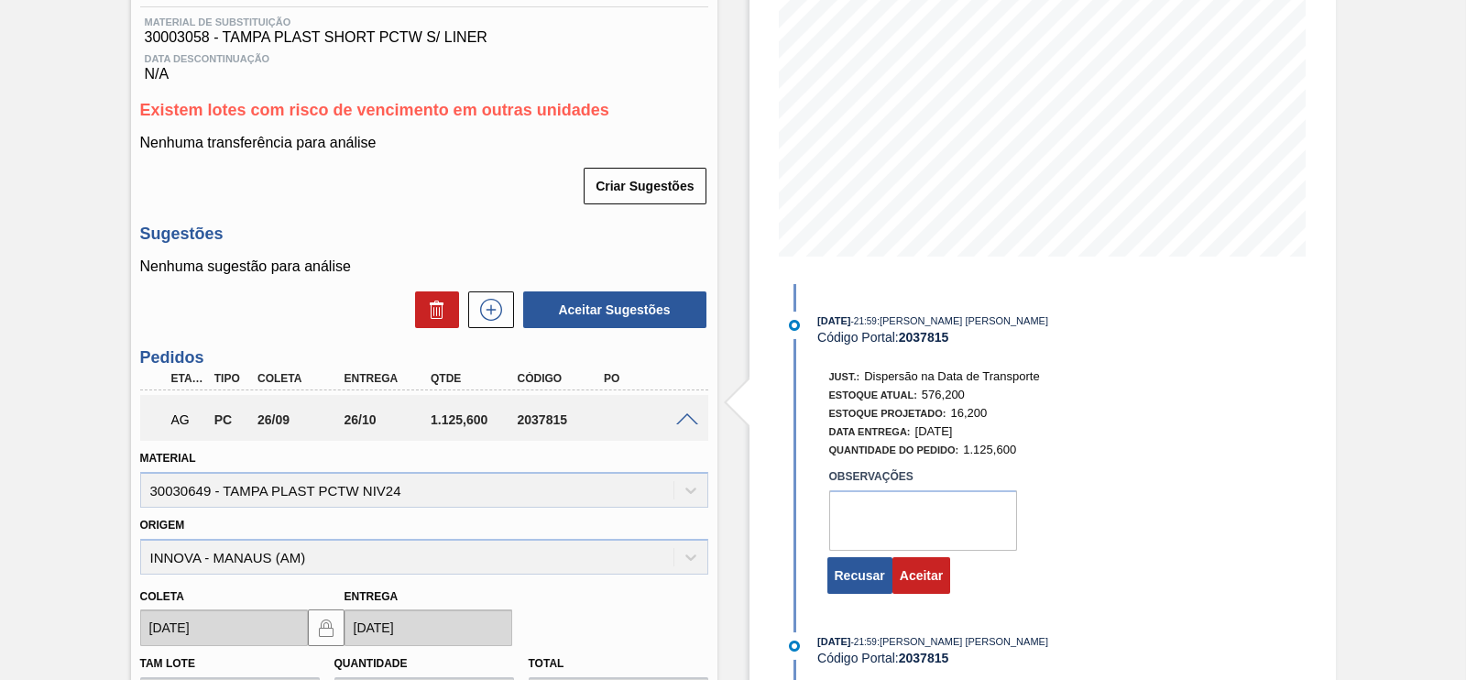
scroll to position [429, 0]
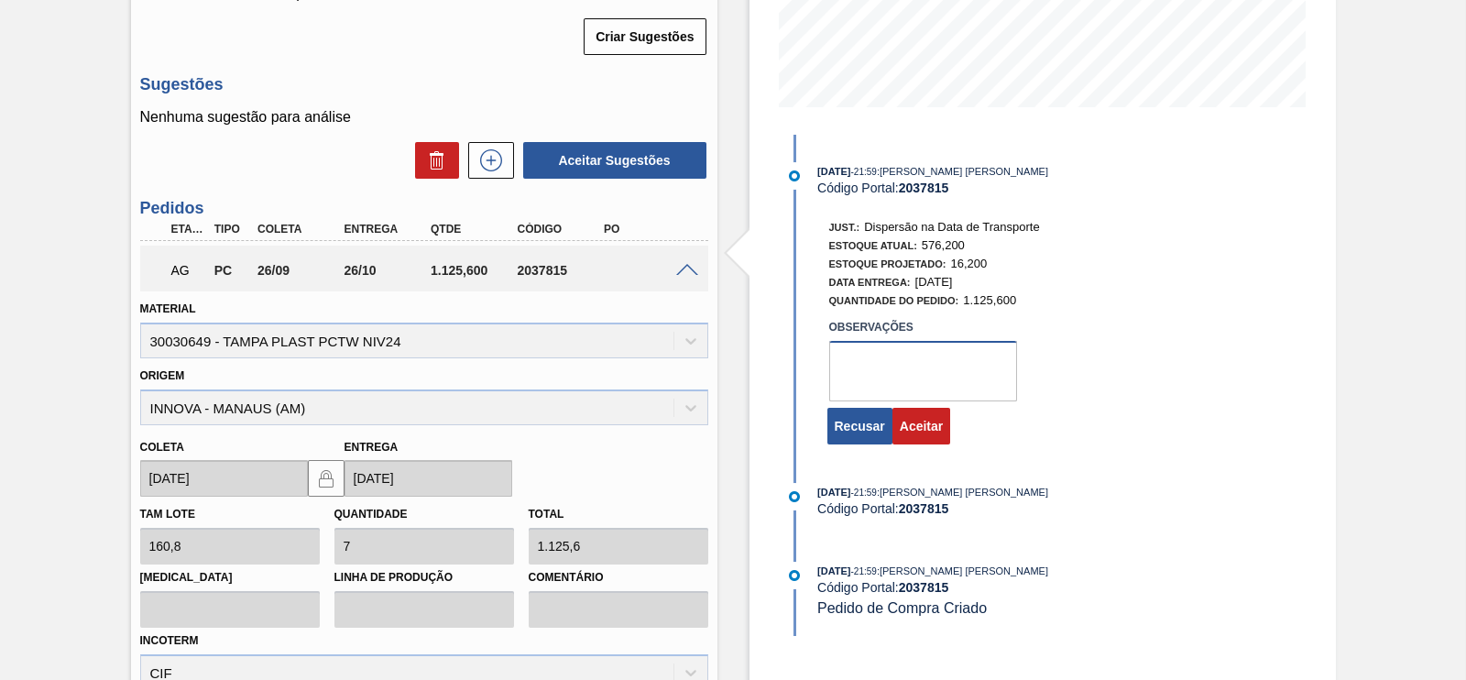
click at [892, 377] on textarea at bounding box center [923, 371] width 188 height 60
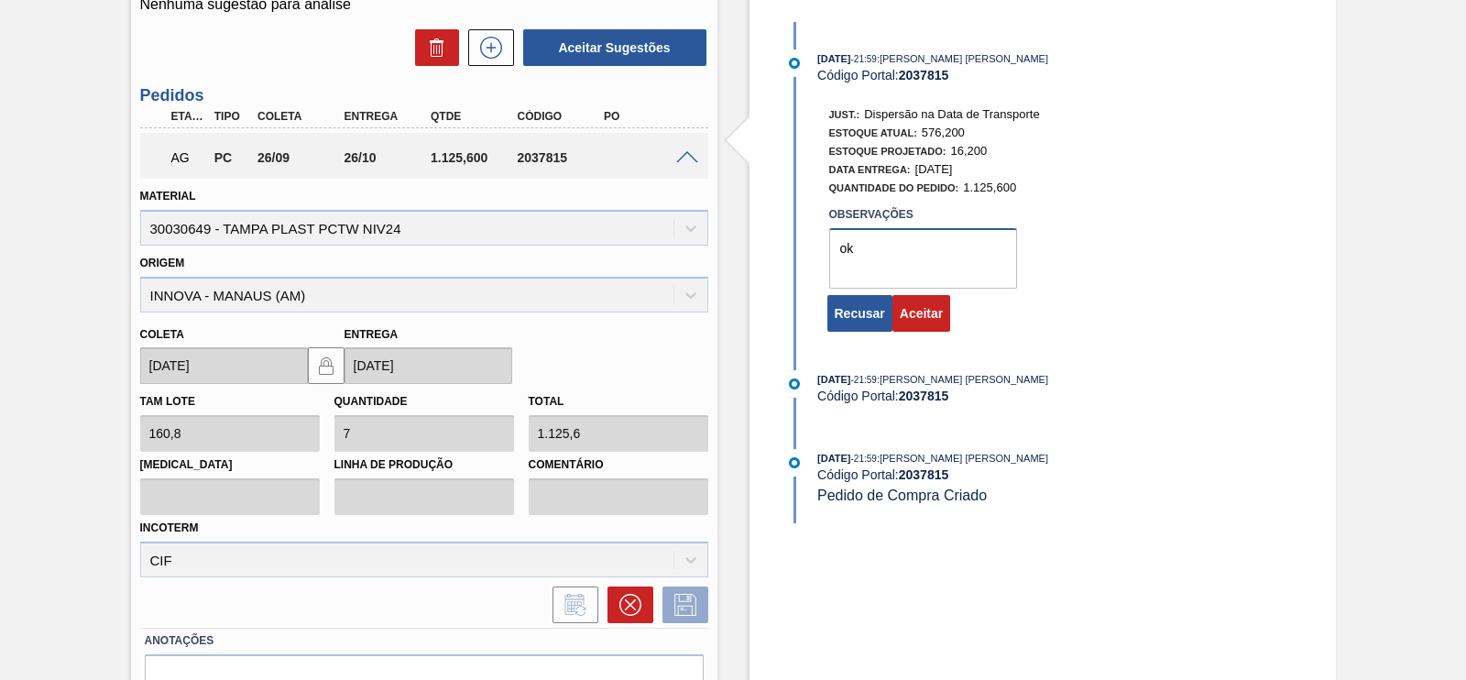
scroll to position [573, 0]
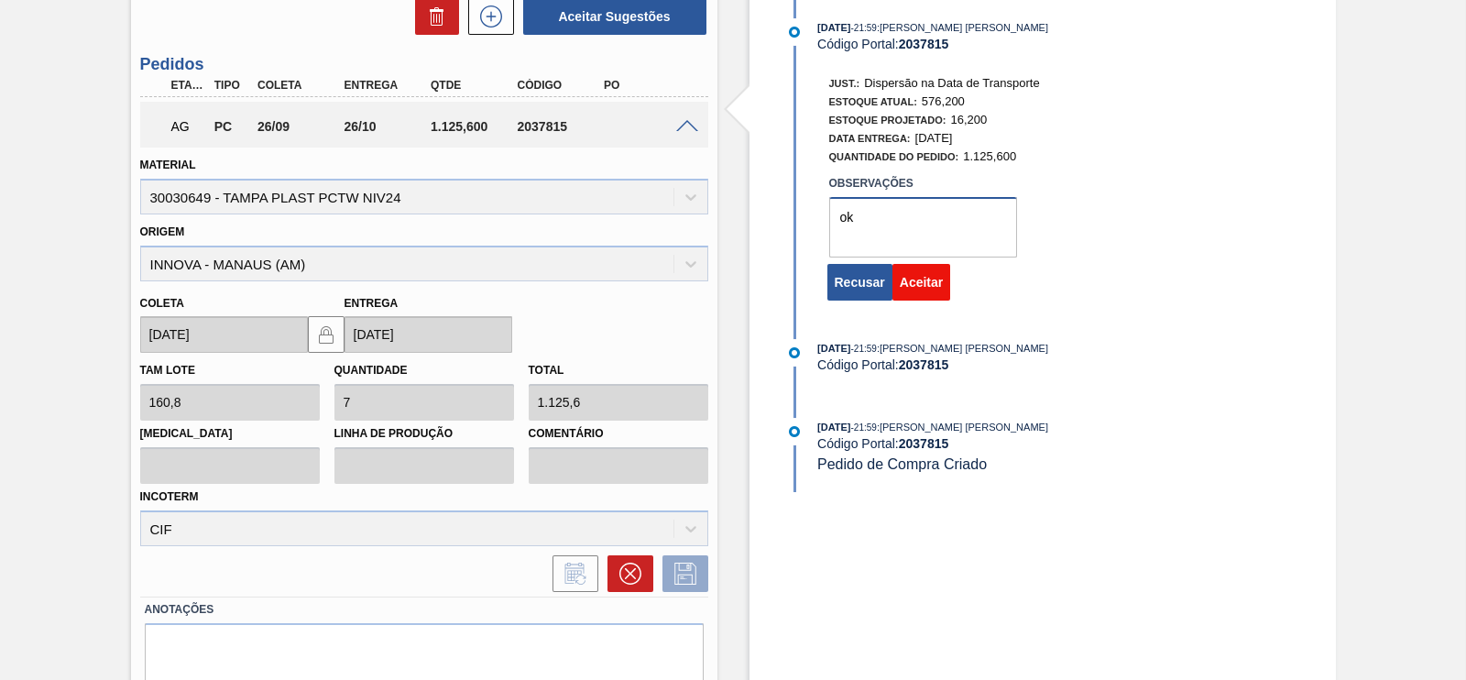
type textarea "ok"
click at [935, 289] on button "Aceitar" at bounding box center [921, 282] width 58 height 37
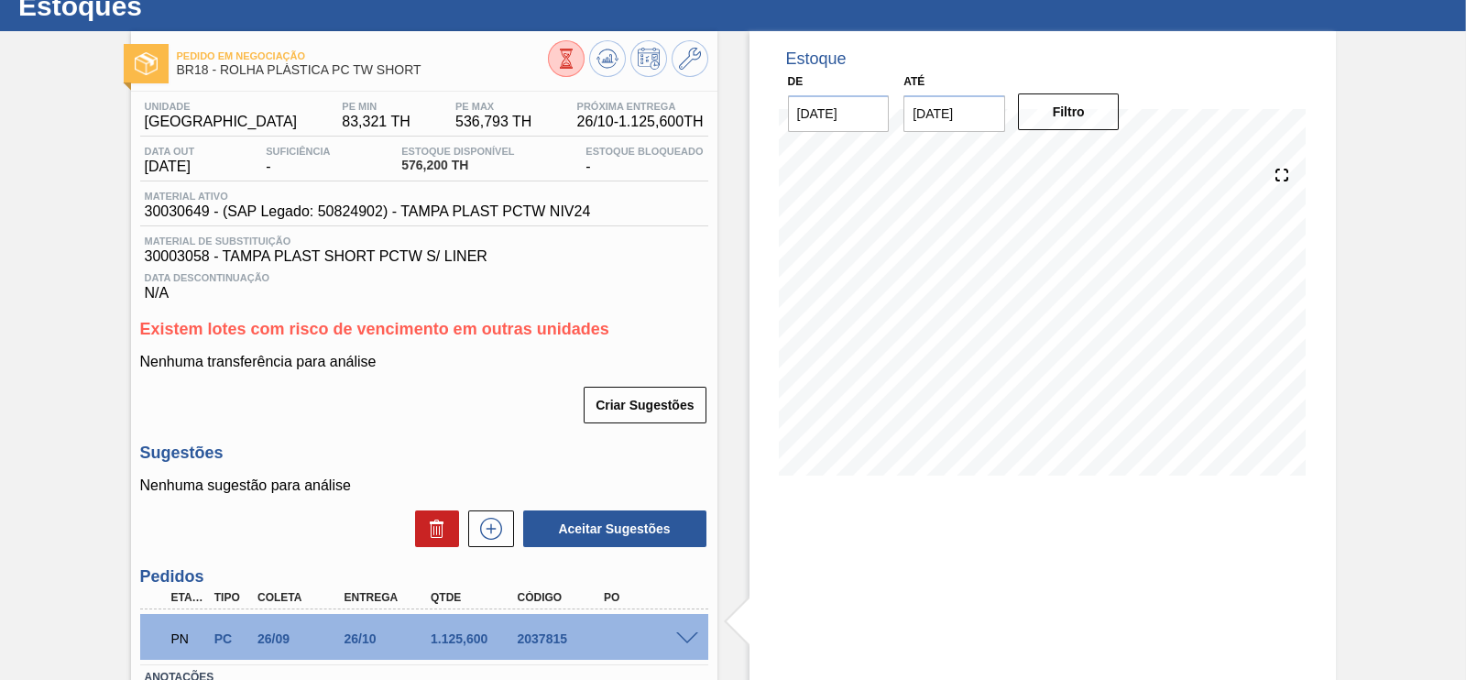
scroll to position [0, 0]
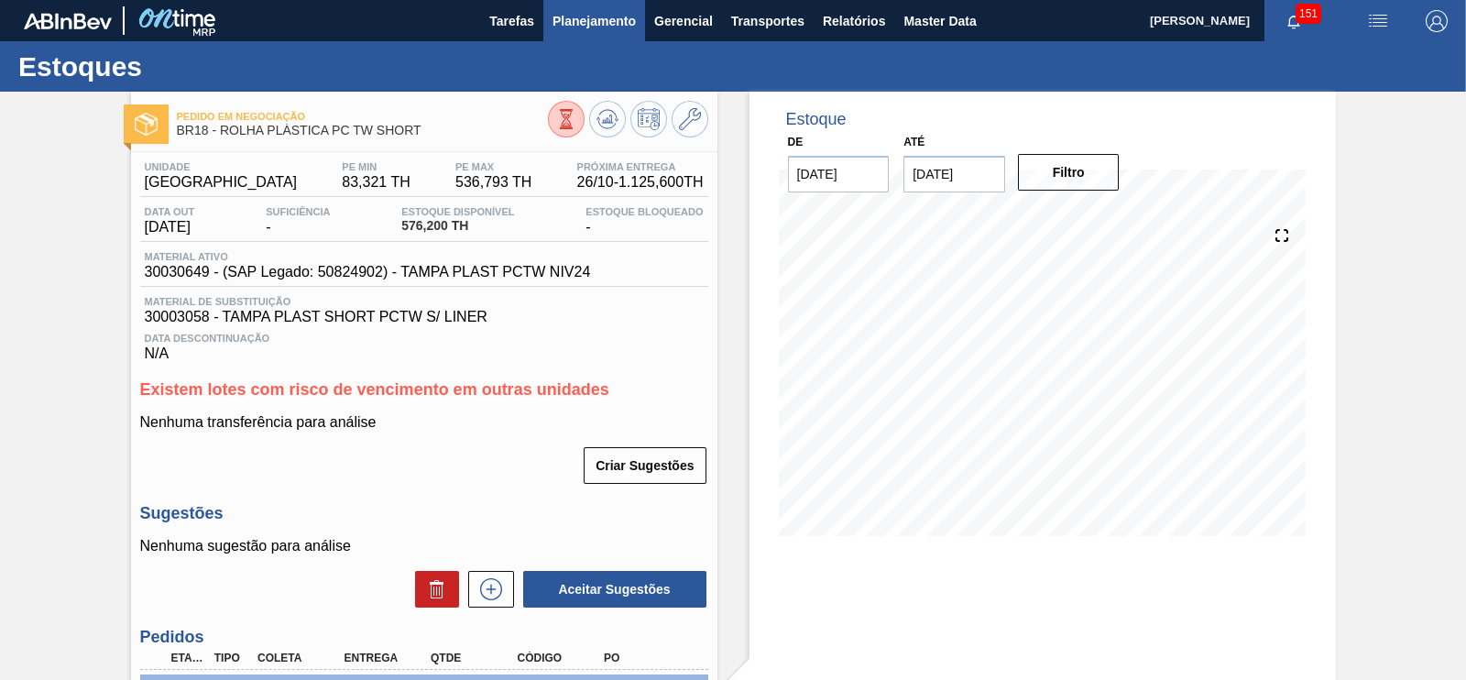
click at [585, 19] on span "Planejamento" at bounding box center [593, 21] width 83 height 22
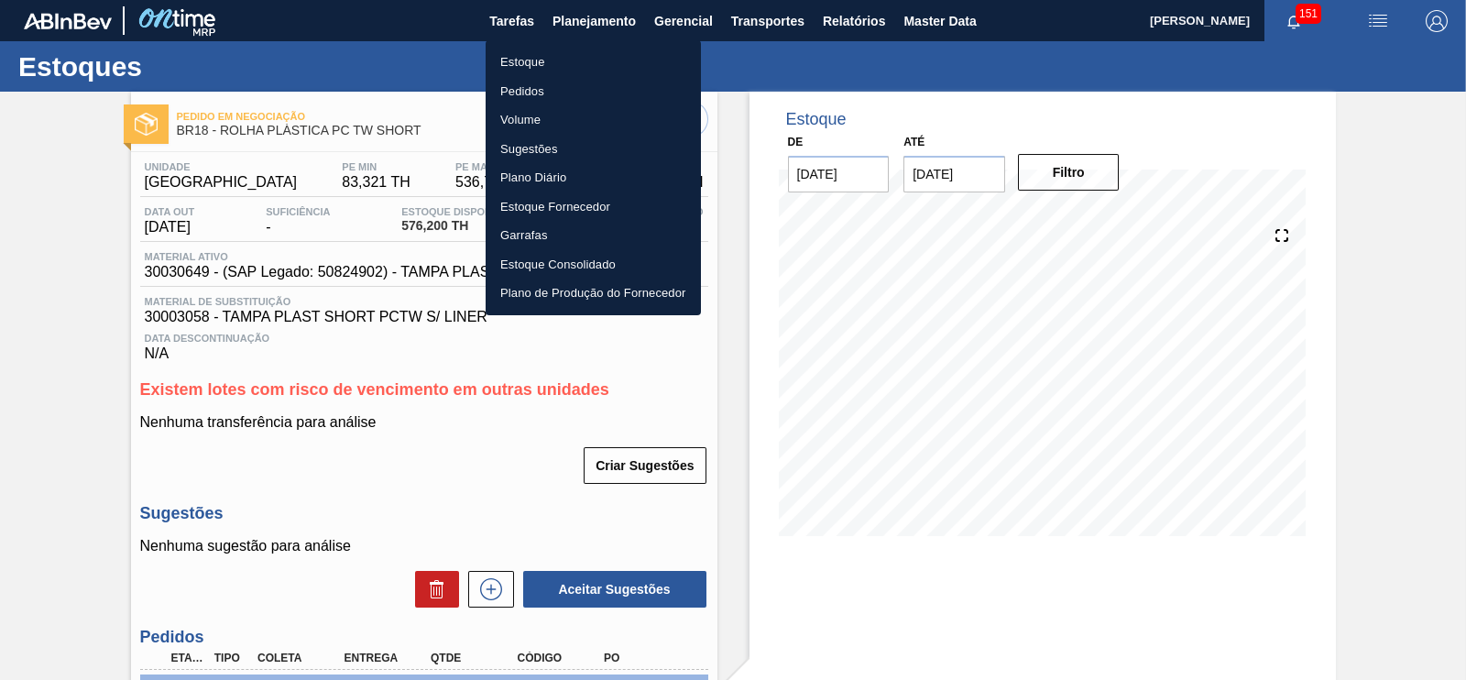
click at [530, 60] on li "Estoque" at bounding box center [592, 62] width 215 height 29
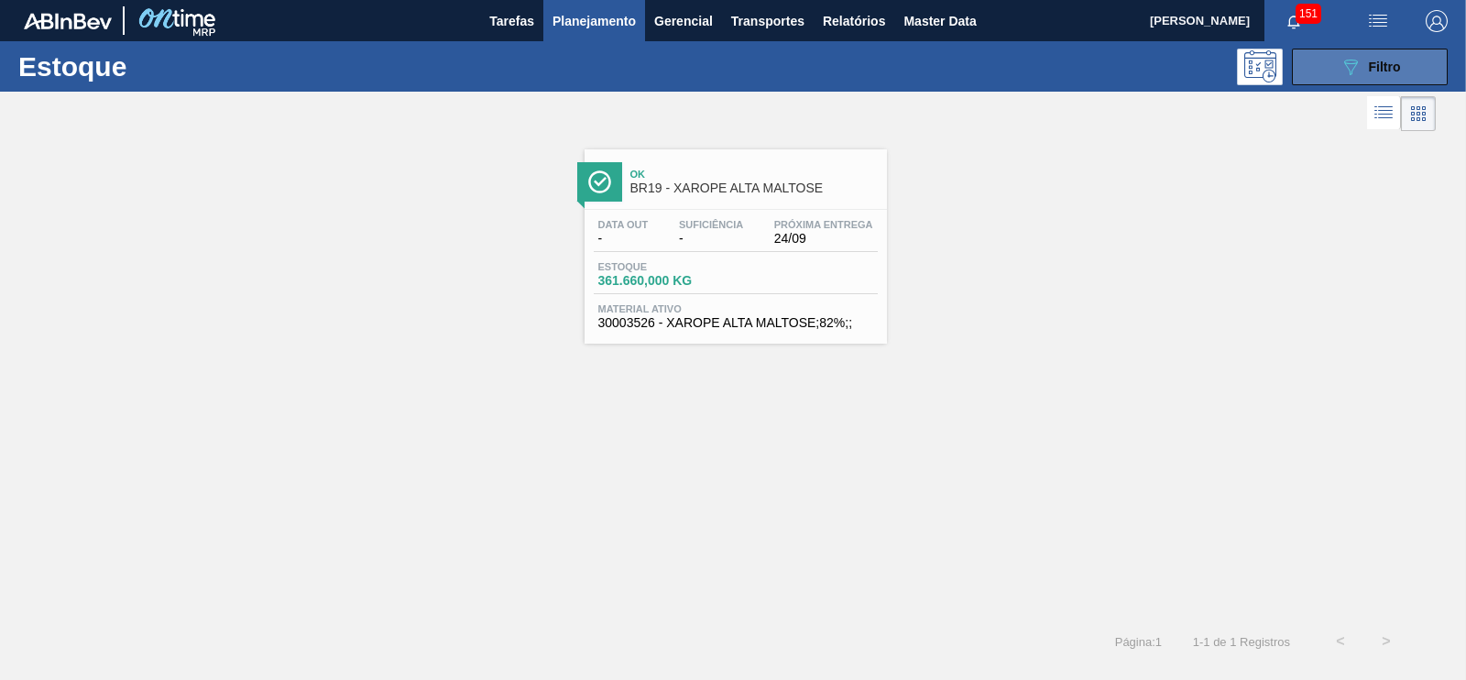
click at [1341, 57] on icon "089F7B8B-B2A5-4AFE-B5C0-19BA573D28AC" at bounding box center [1350, 67] width 22 height 22
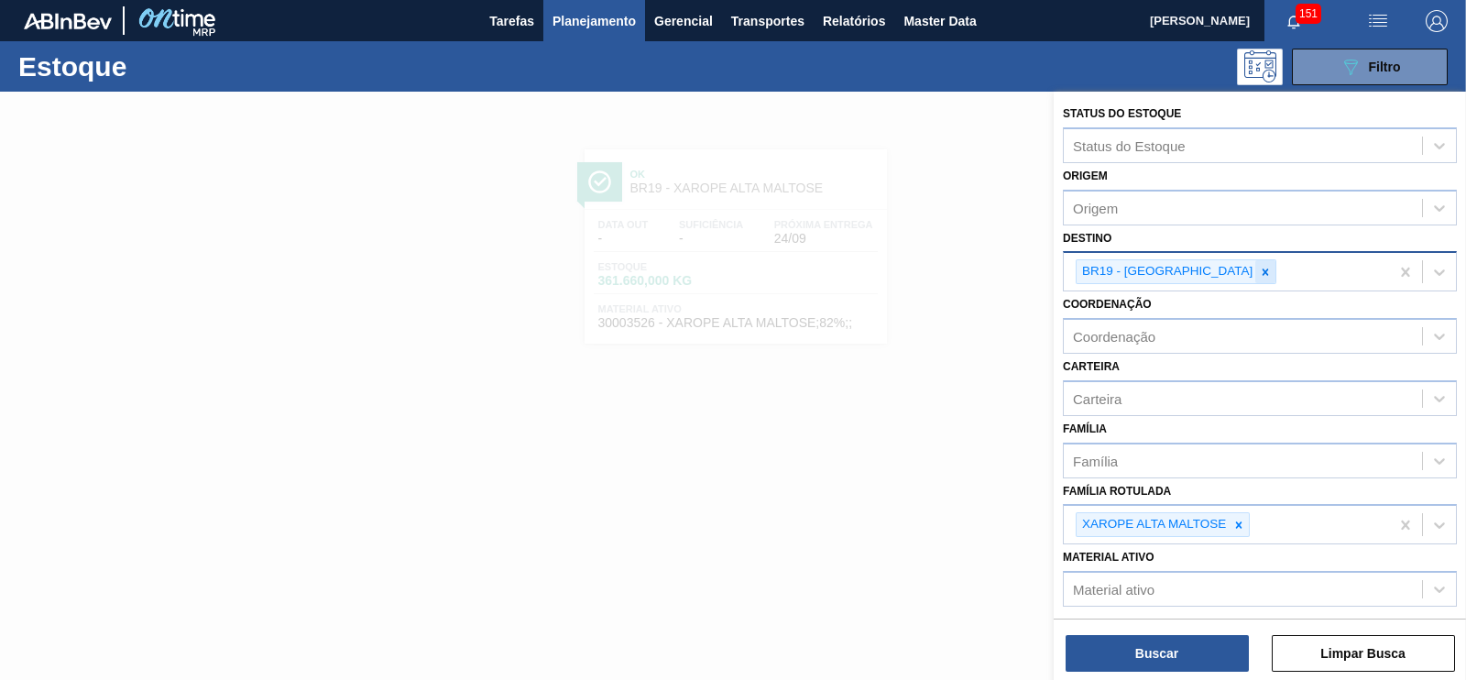
click at [1259, 267] on icon at bounding box center [1265, 272] width 13 height 13
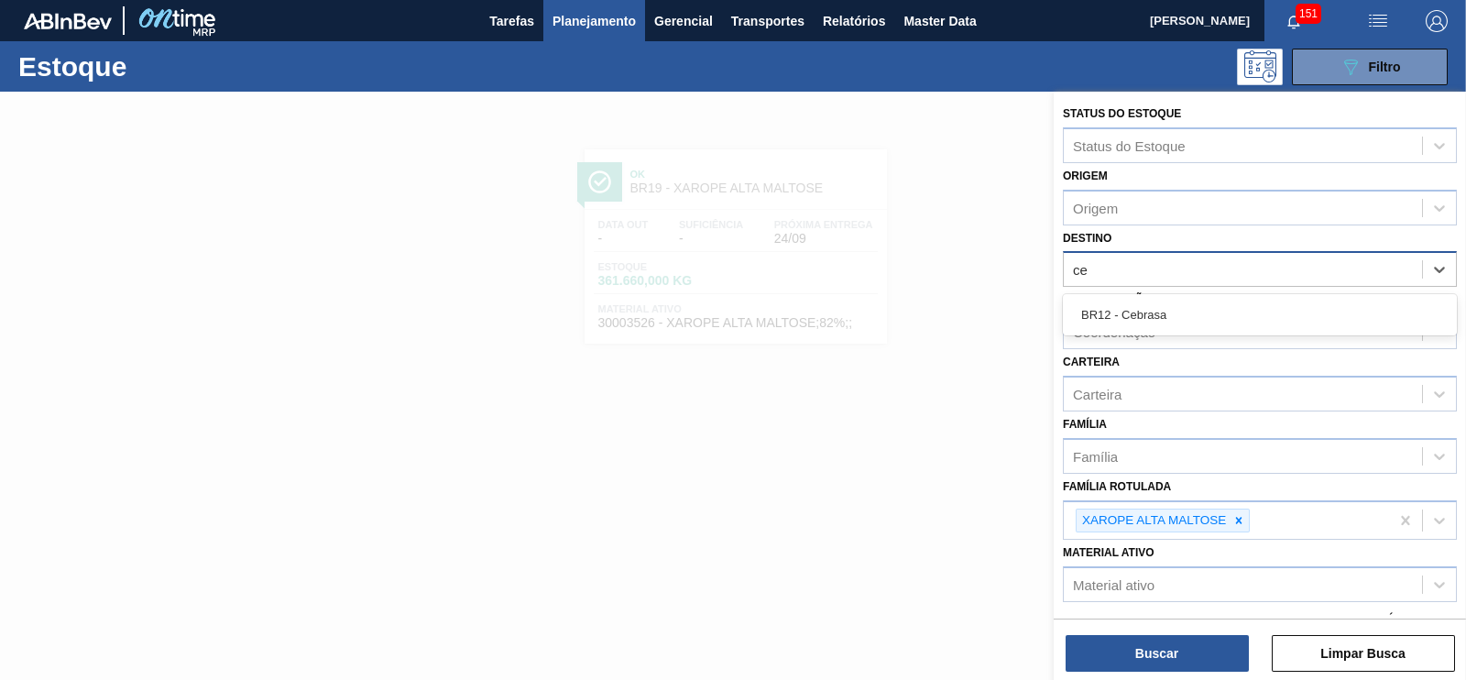
type input "ceb"
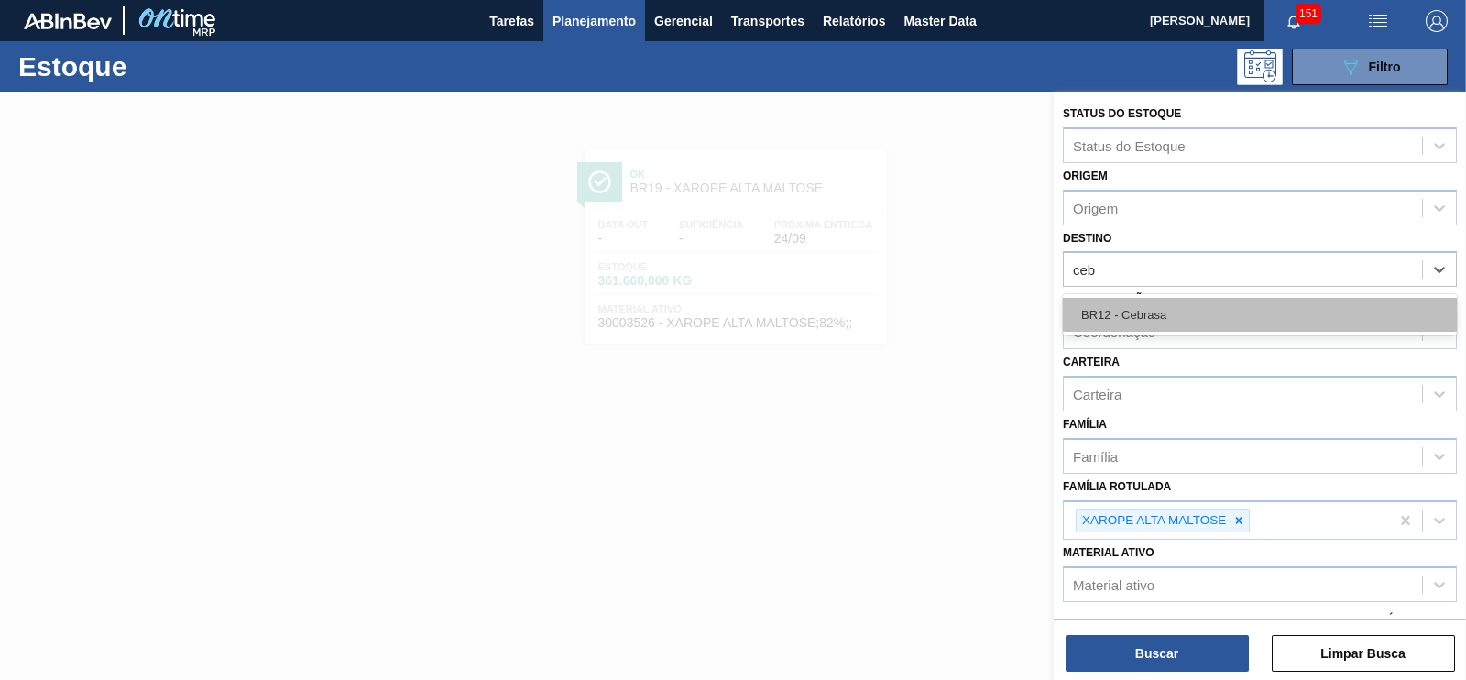
click at [1158, 320] on div "BR12 - Cebrasa" at bounding box center [1260, 315] width 394 height 34
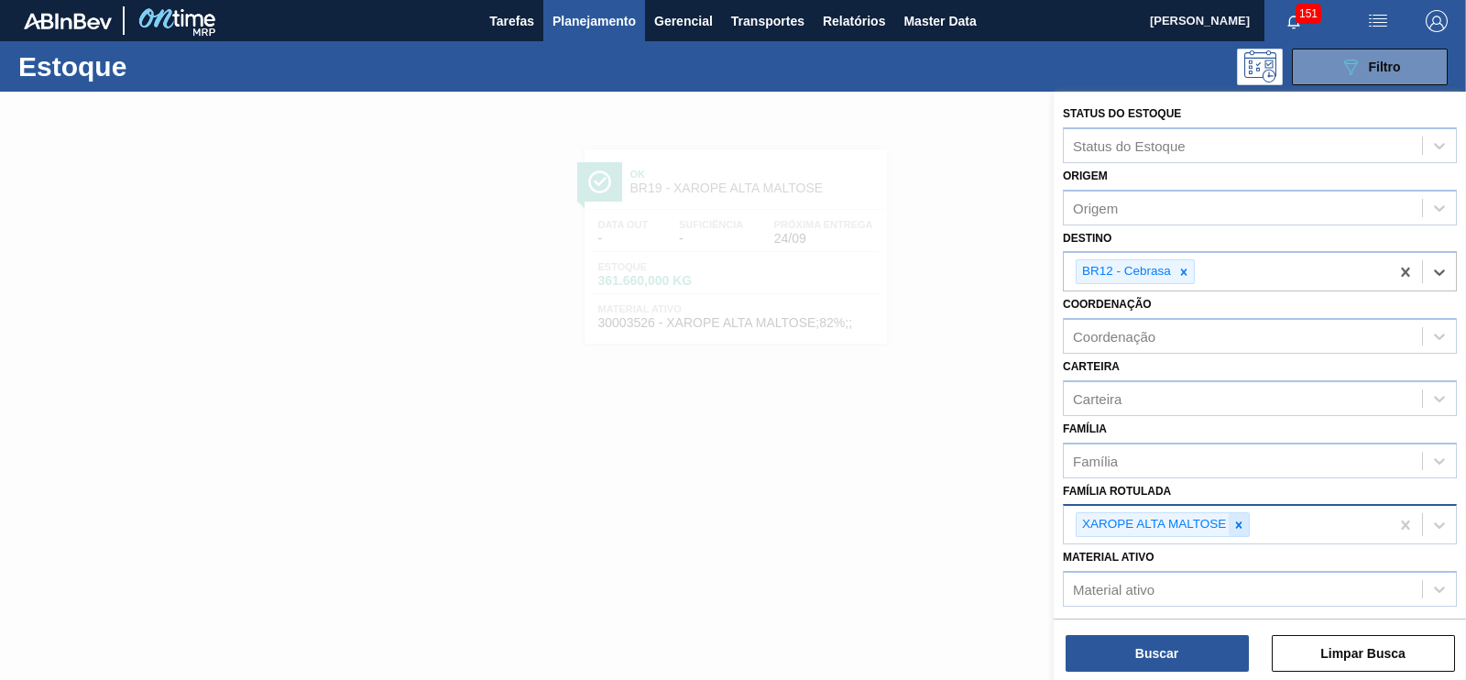
click at [1235, 520] on icon at bounding box center [1238, 524] width 13 height 13
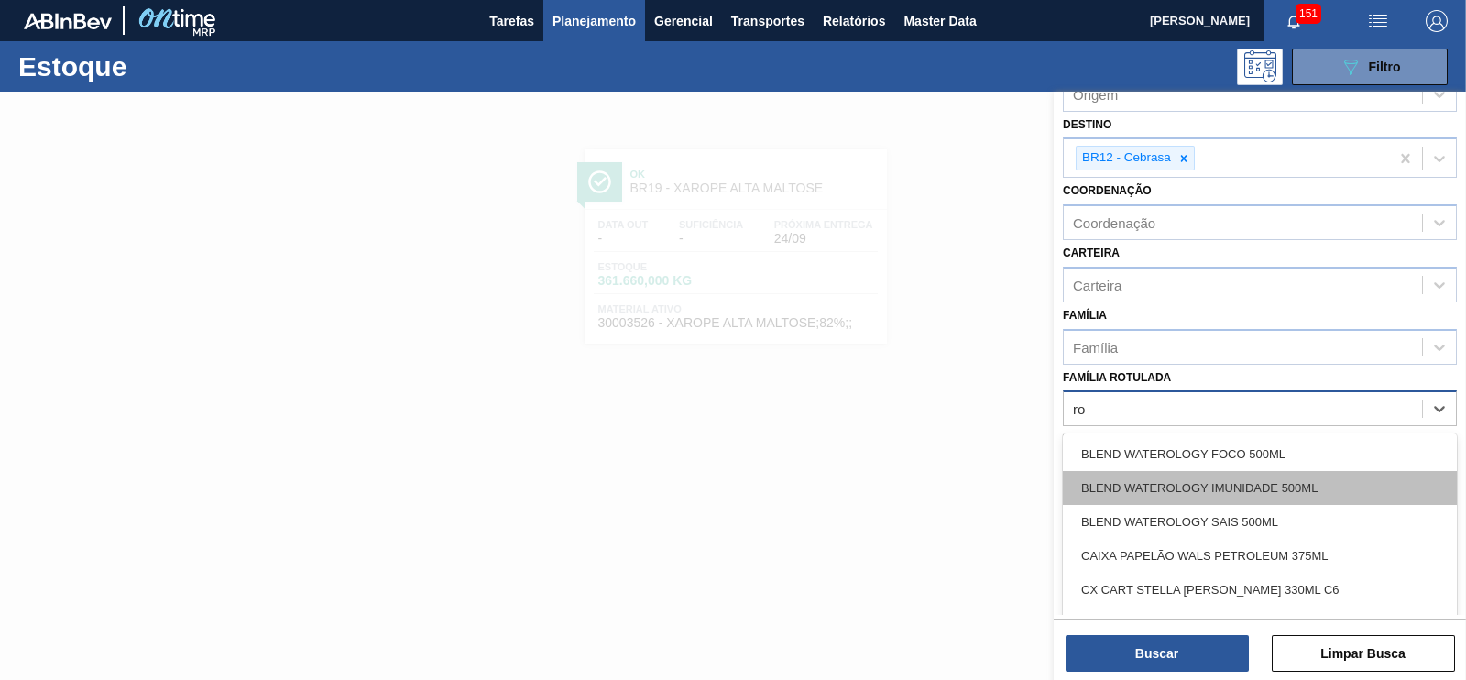
type Rotulada "r"
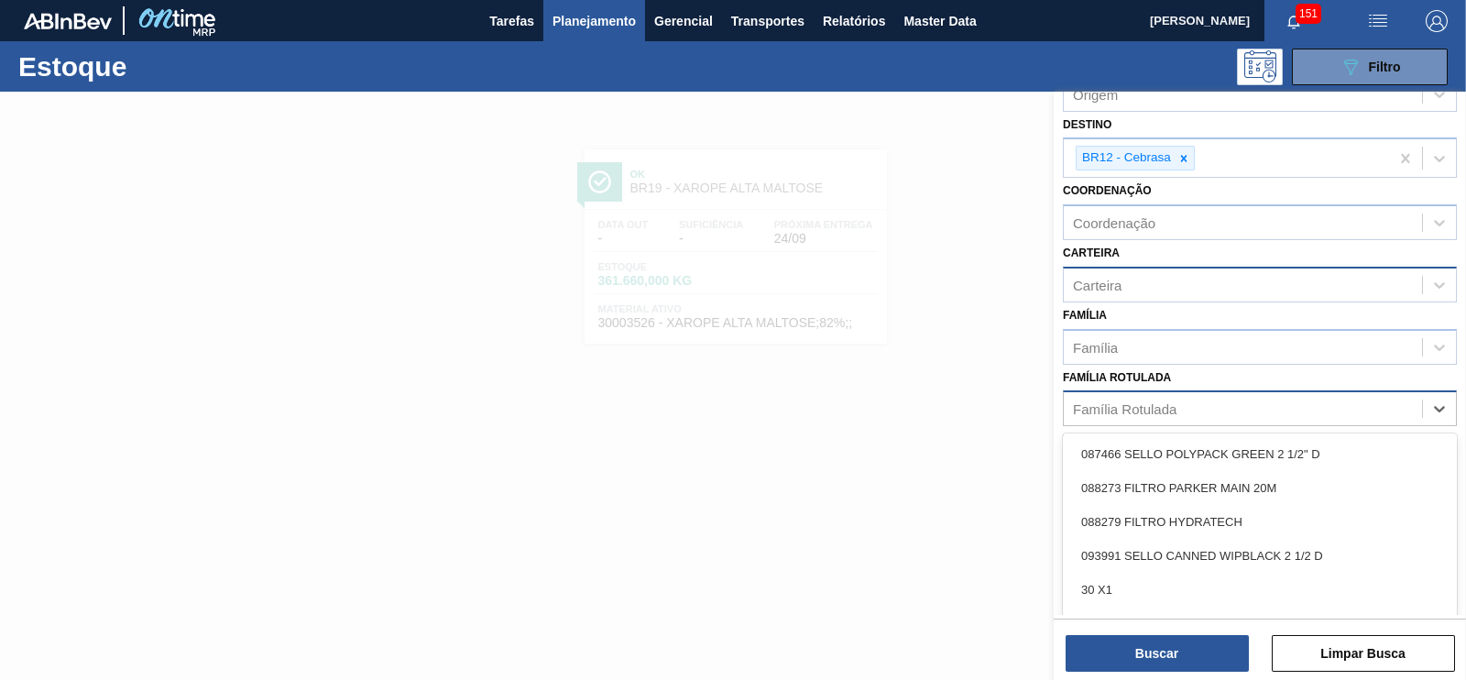
click at [1101, 278] on div "Carteira" at bounding box center [1097, 285] width 49 height 16
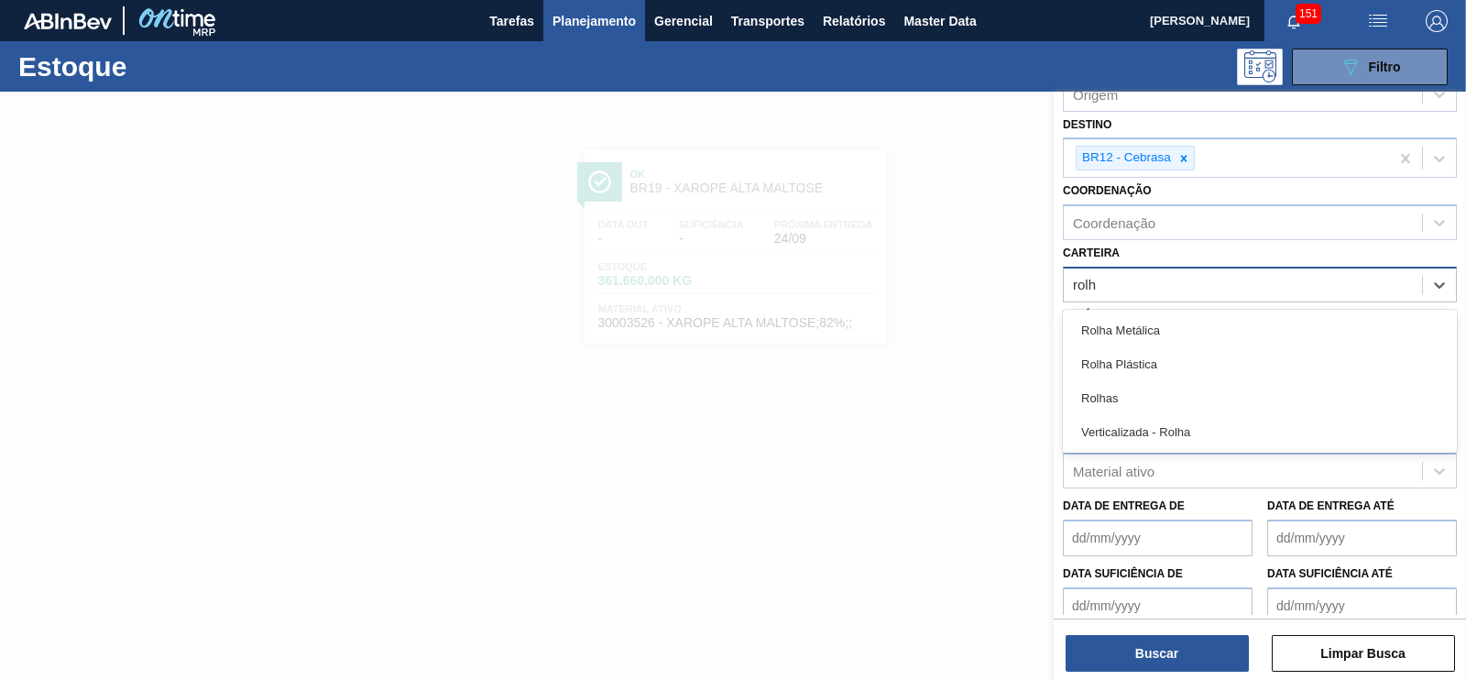
type input "rolha"
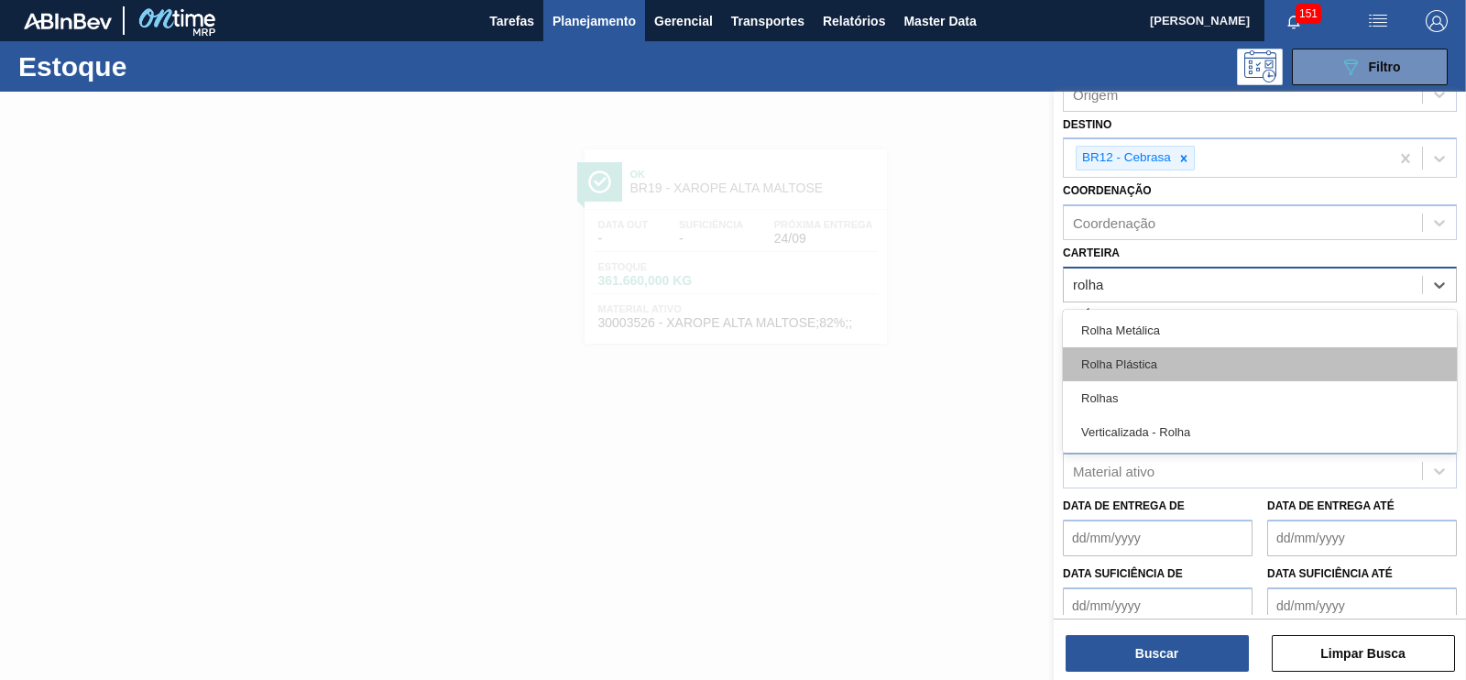
click at [1126, 352] on div "Rolha Plástica" at bounding box center [1260, 364] width 394 height 34
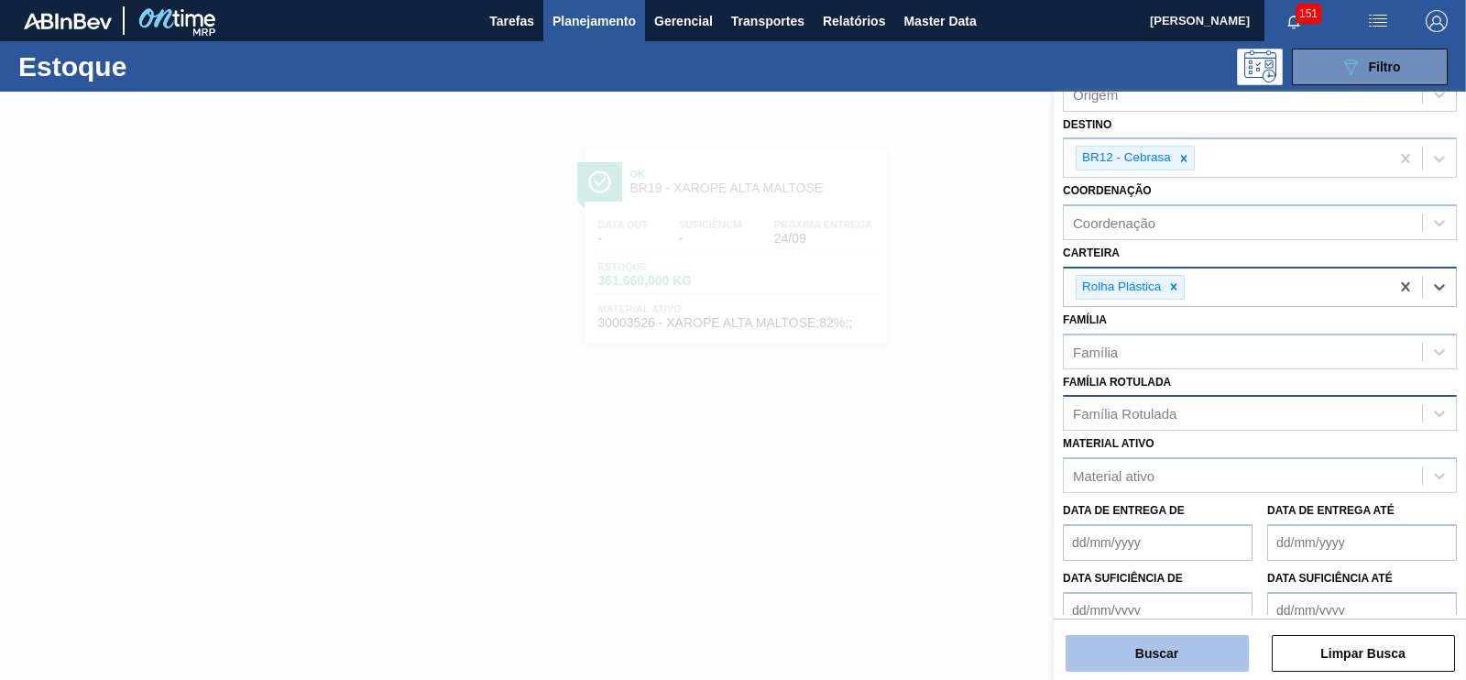
click at [1178, 663] on button "Buscar" at bounding box center [1156, 653] width 183 height 37
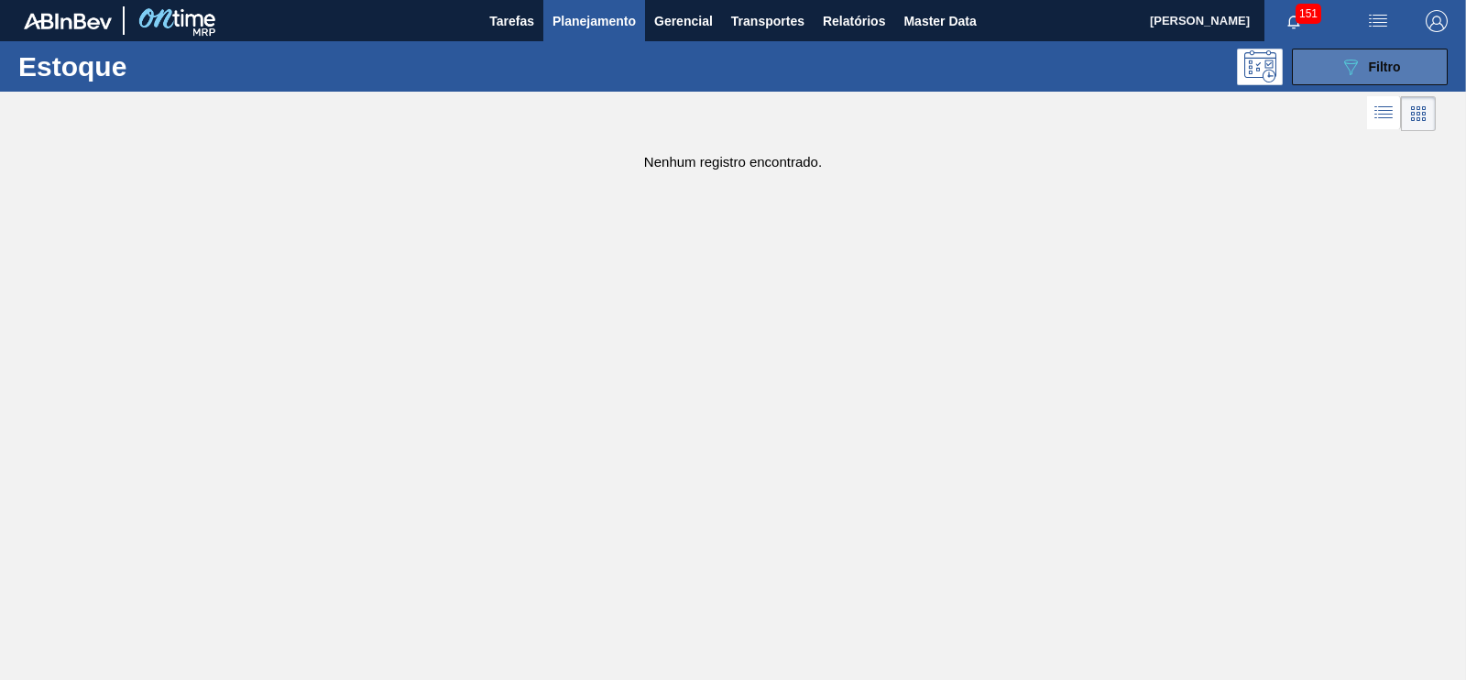
click at [1383, 60] on span "Filtro" at bounding box center [1385, 67] width 32 height 15
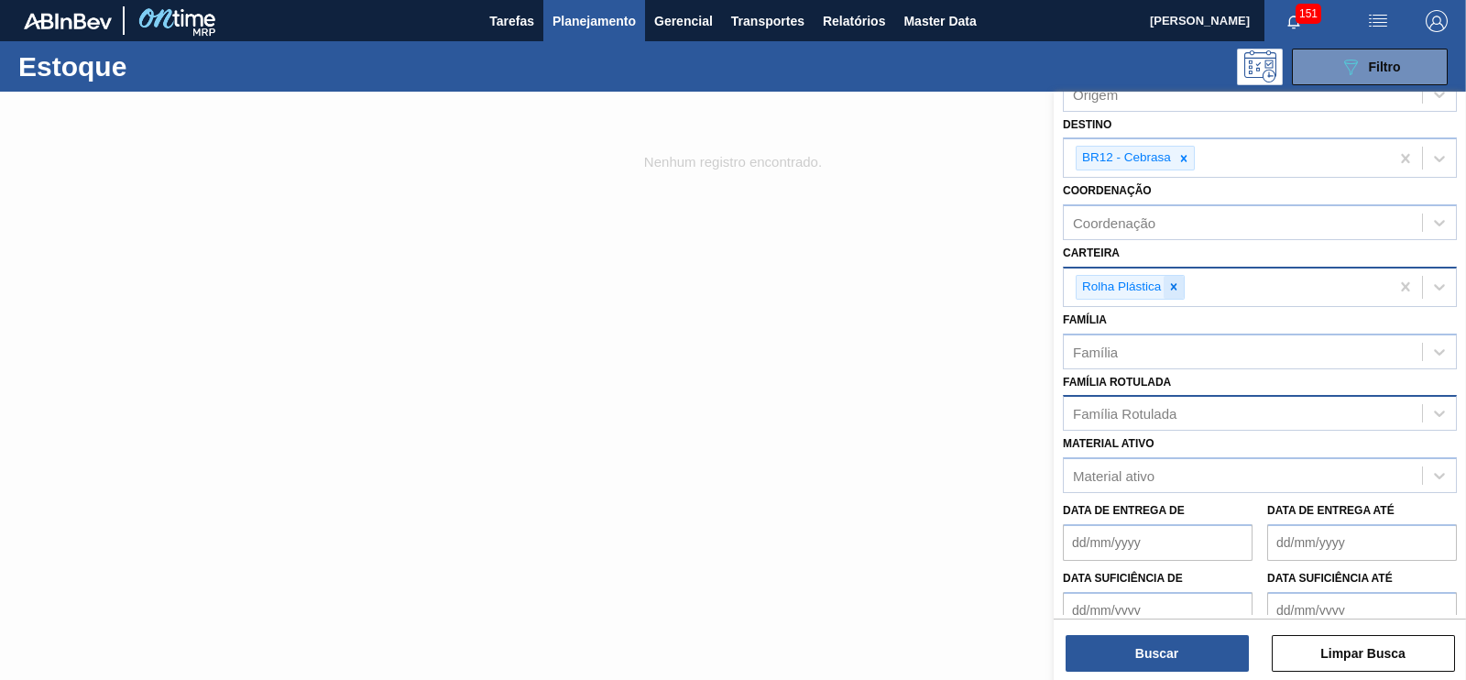
click at [1173, 280] on icon at bounding box center [1173, 286] width 13 height 13
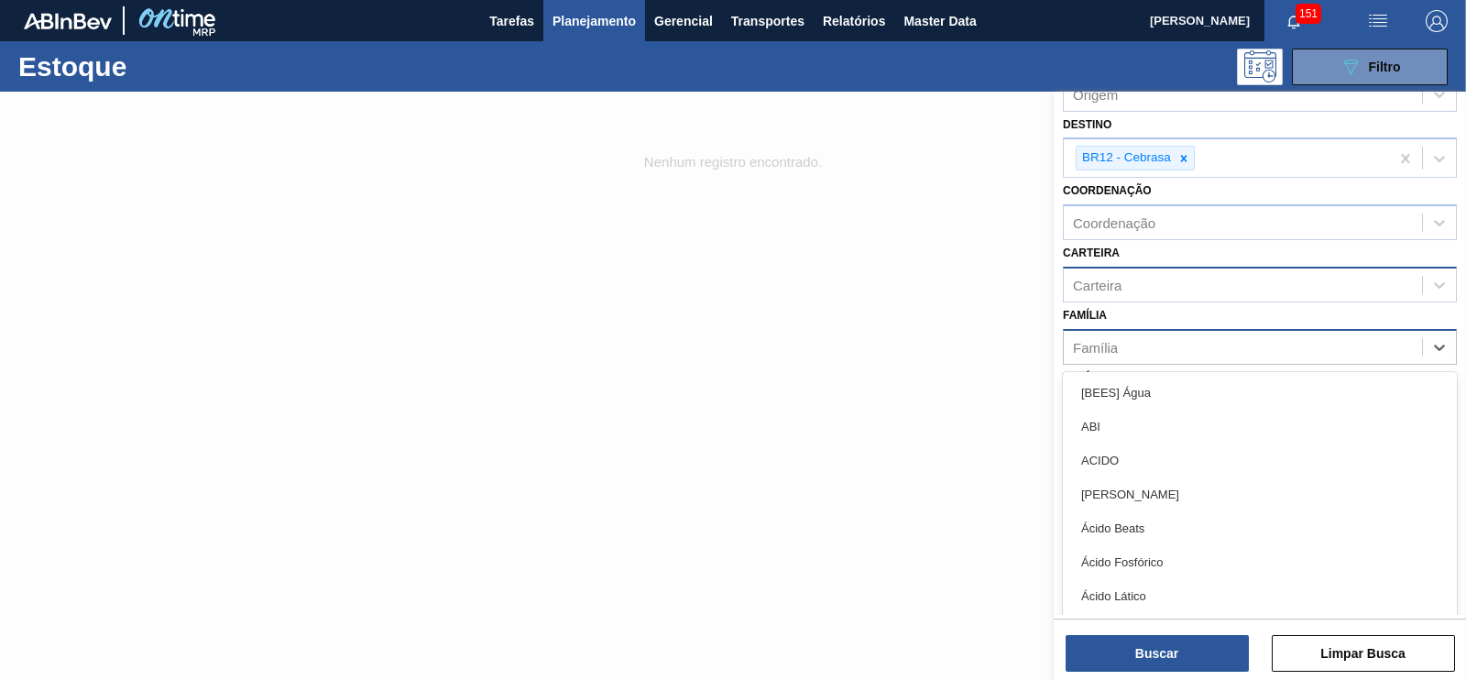
click at [1138, 346] on div "Família" at bounding box center [1243, 346] width 358 height 27
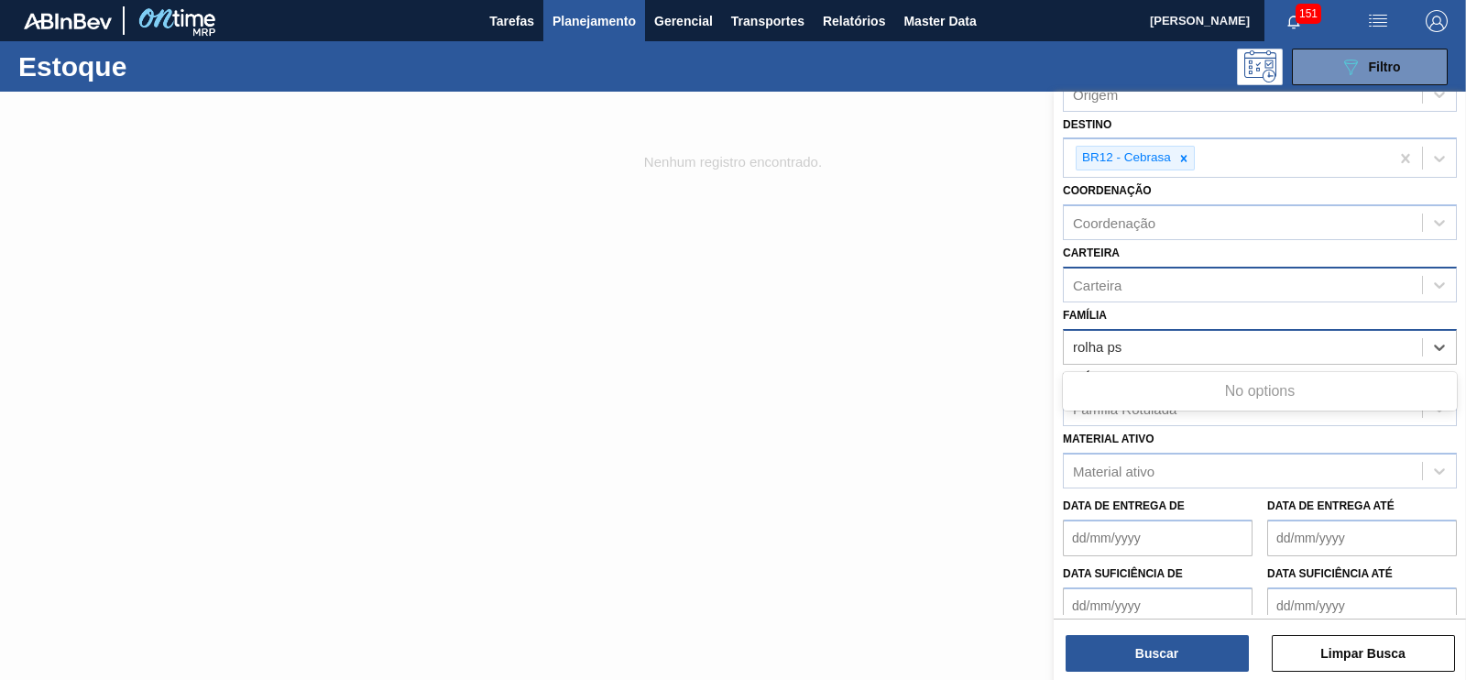
type input "rolha p"
click at [1139, 377] on div "Rolha Plástica" at bounding box center [1260, 393] width 394 height 34
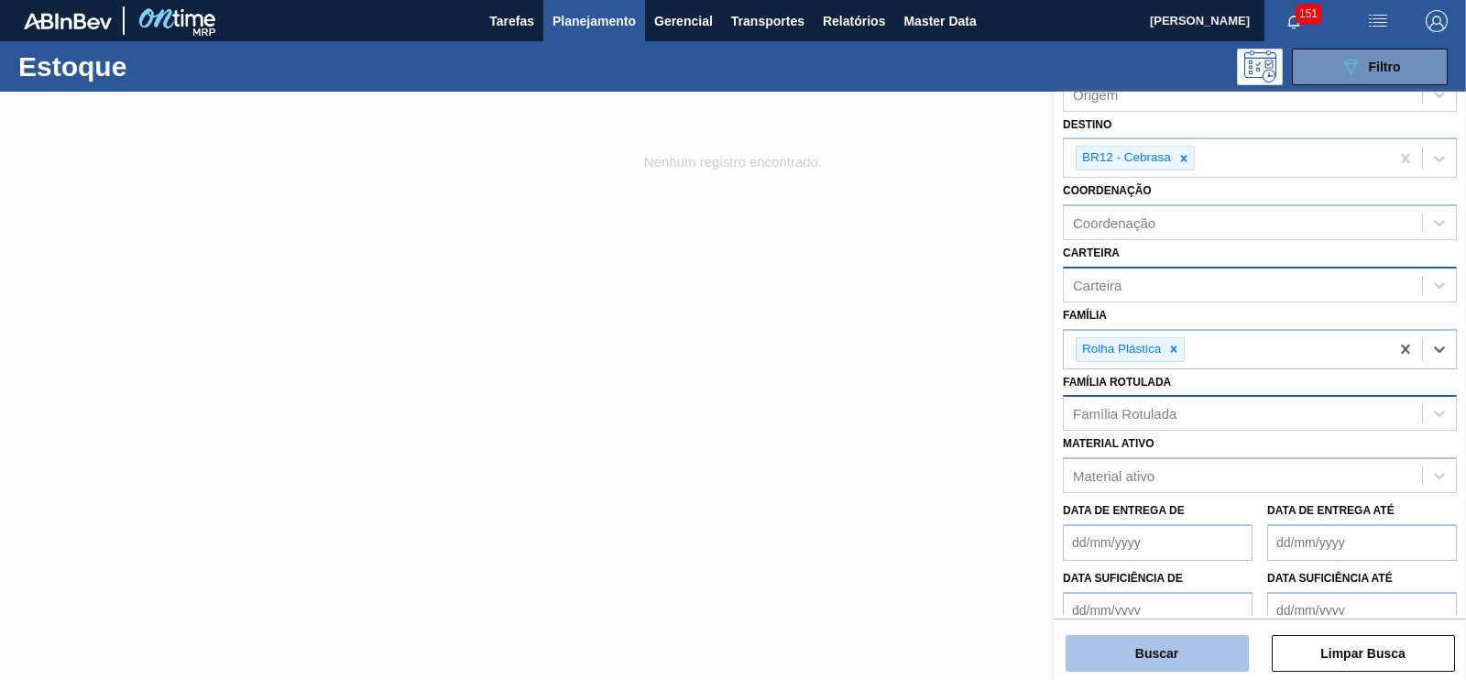
click at [1173, 661] on button "Buscar" at bounding box center [1156, 653] width 183 height 37
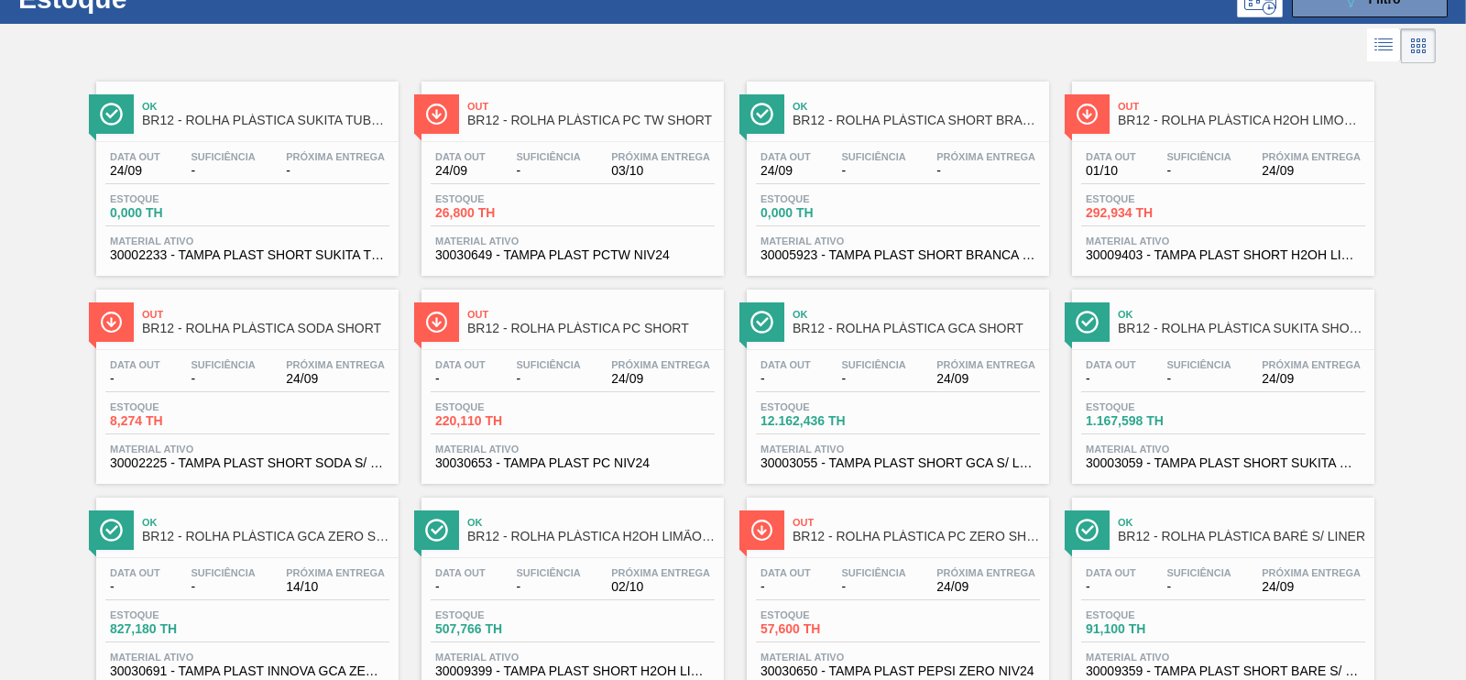
scroll to position [128, 0]
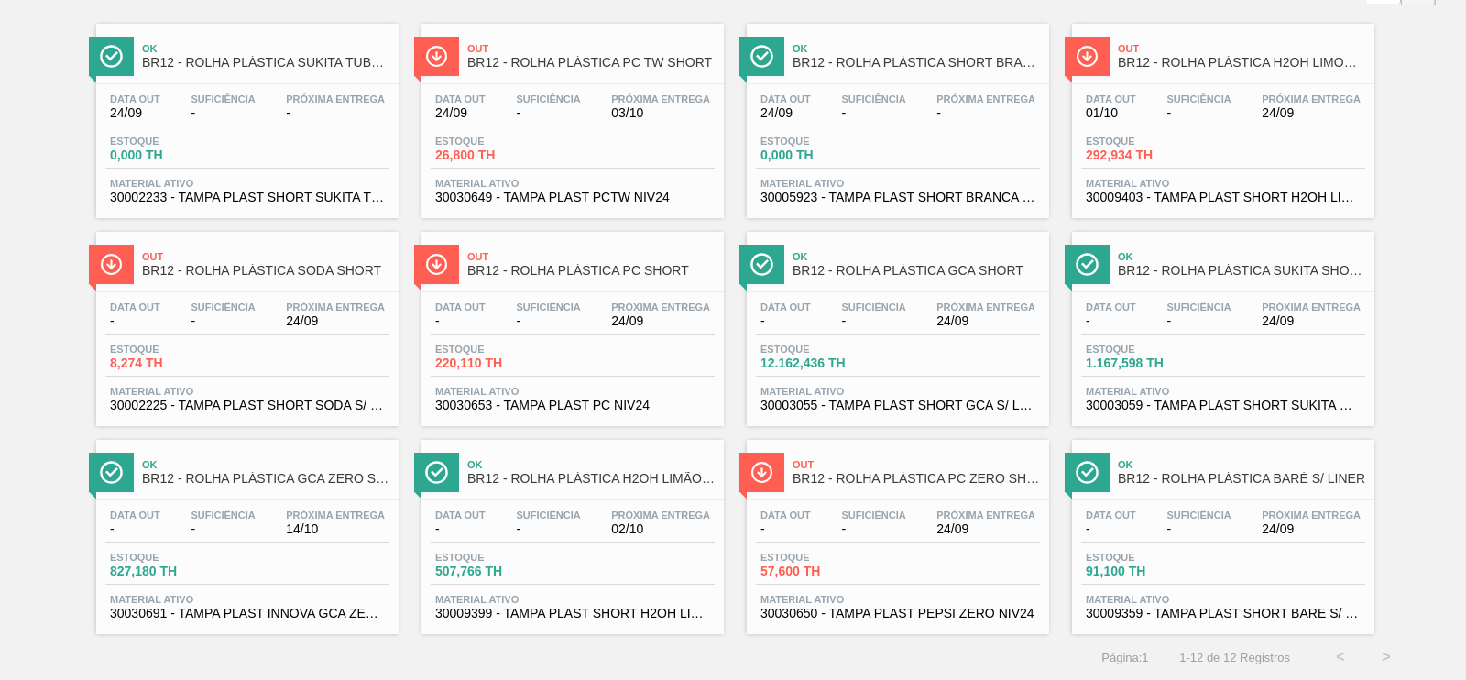
click at [297, 344] on div "Estoque 8,274 TH" at bounding box center [247, 360] width 284 height 33
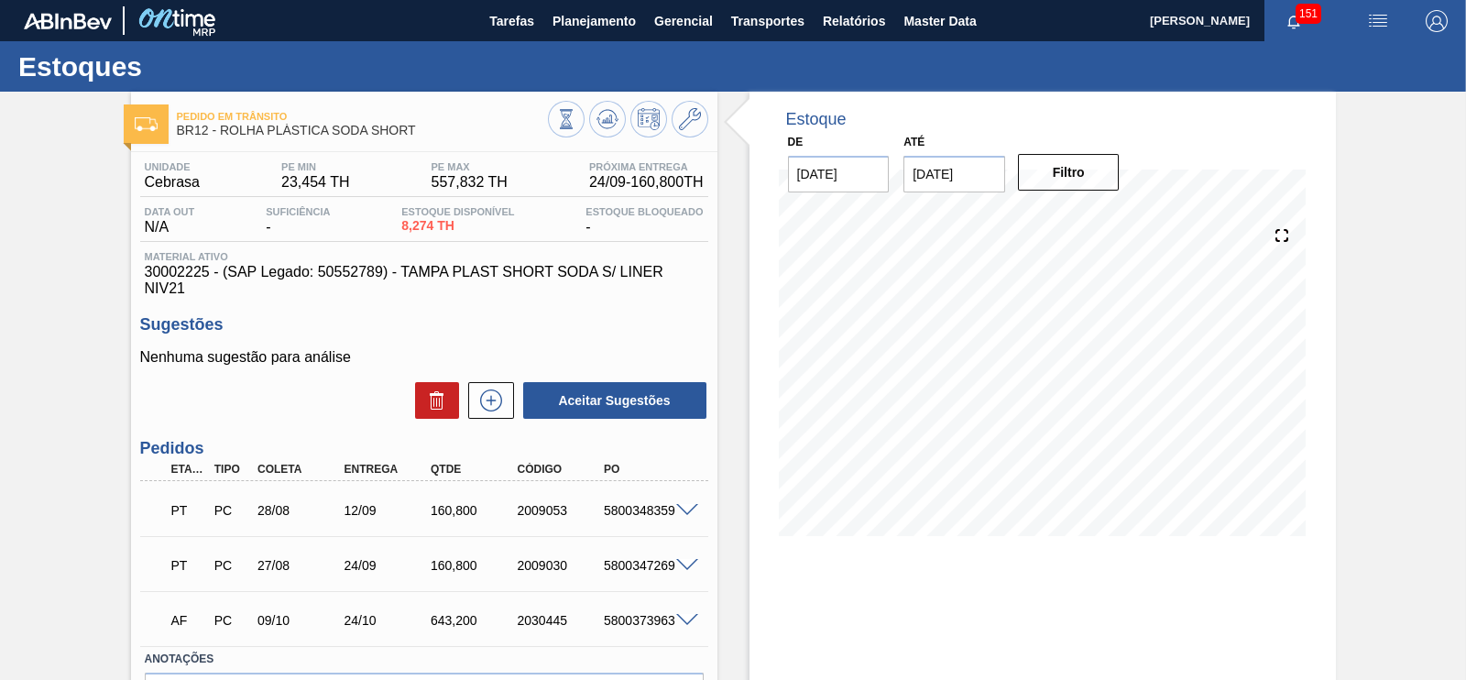
scroll to position [114, 0]
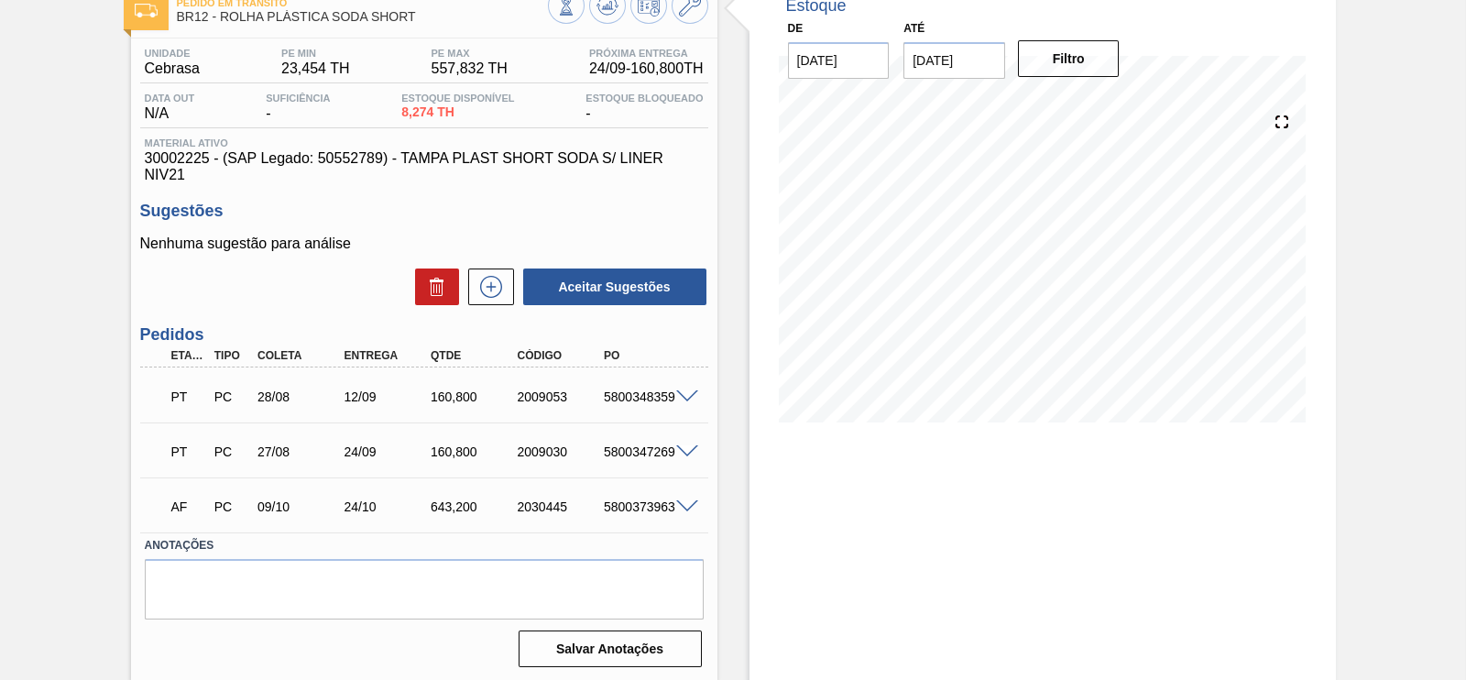
click at [682, 401] on span at bounding box center [687, 397] width 22 height 14
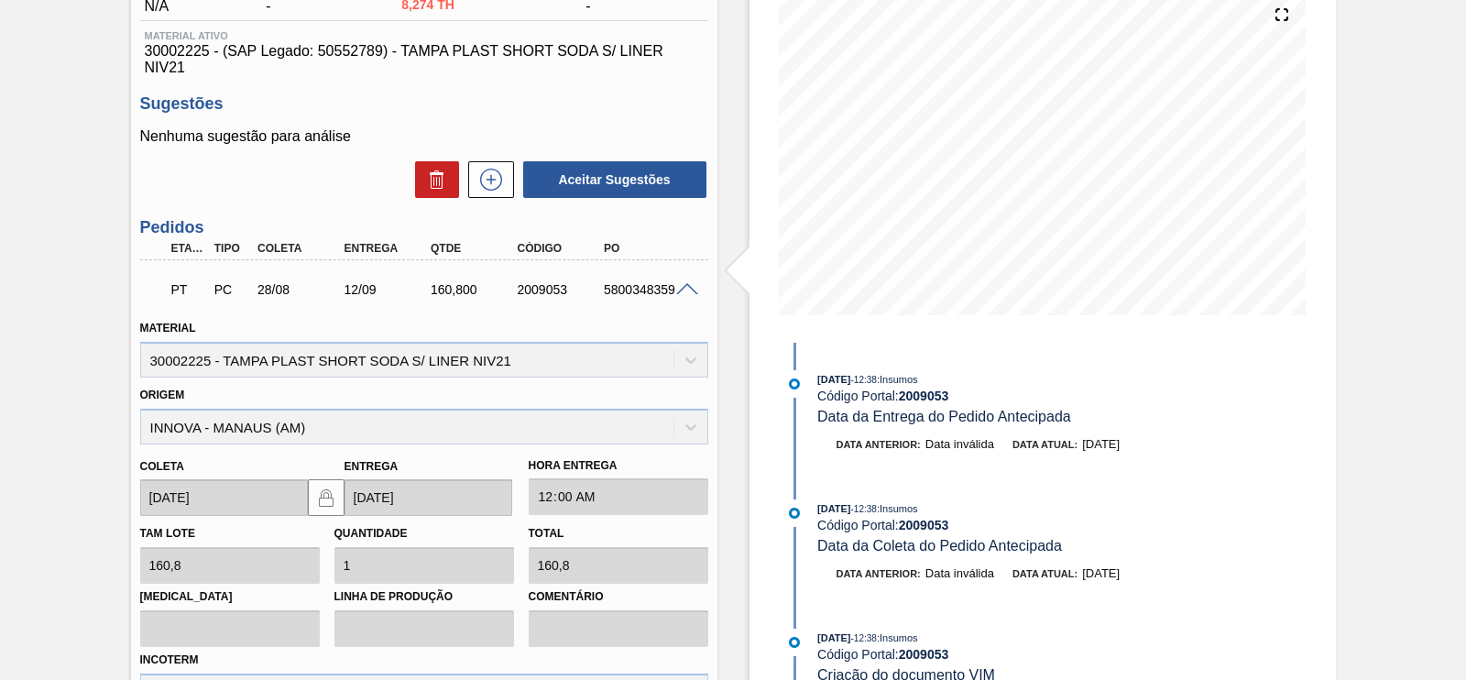
scroll to position [228, 0]
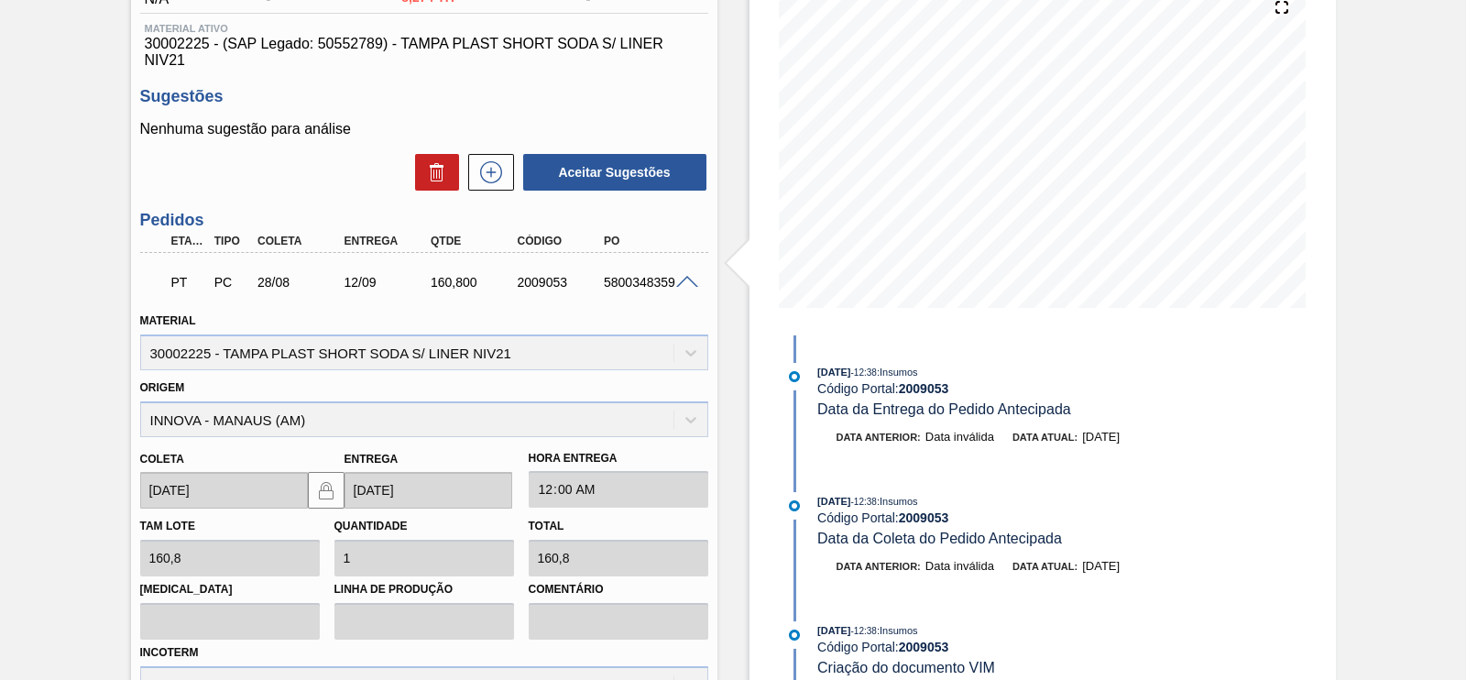
click at [690, 283] on span at bounding box center [687, 283] width 22 height 14
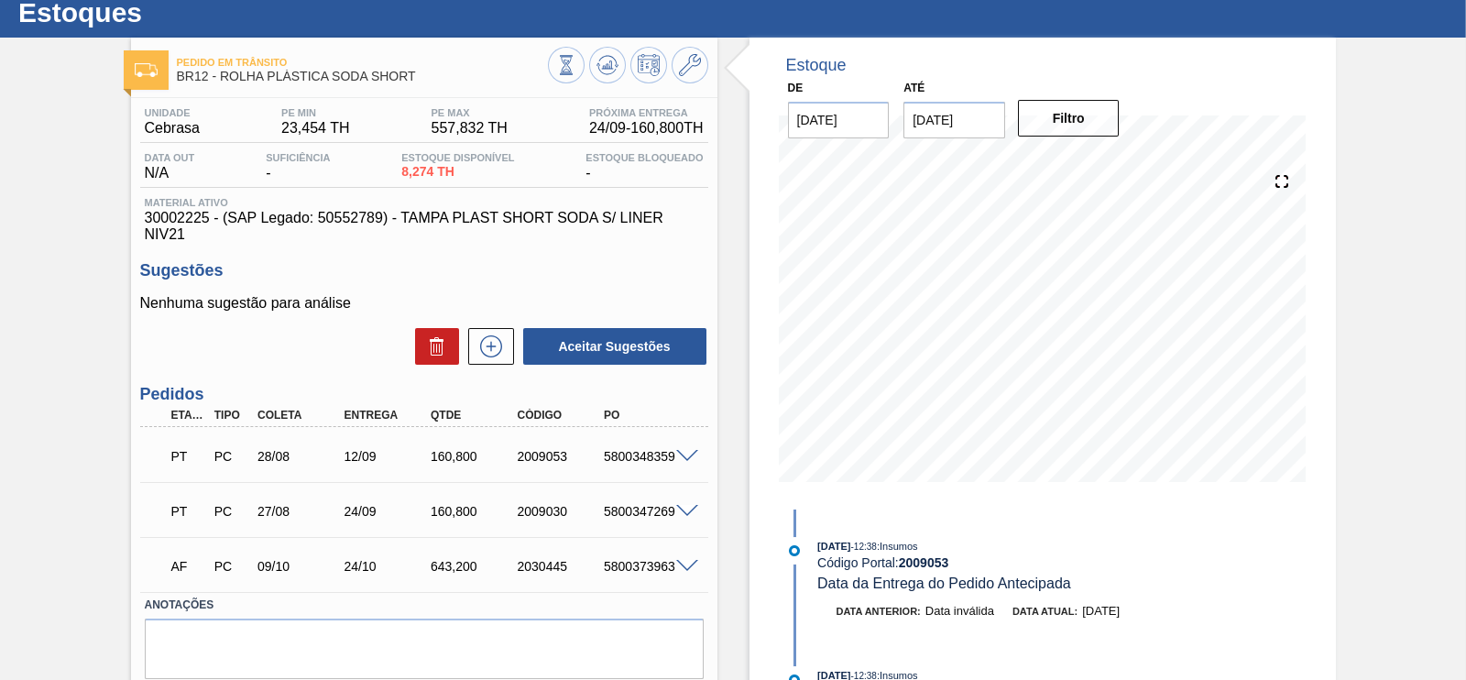
scroll to position [0, 0]
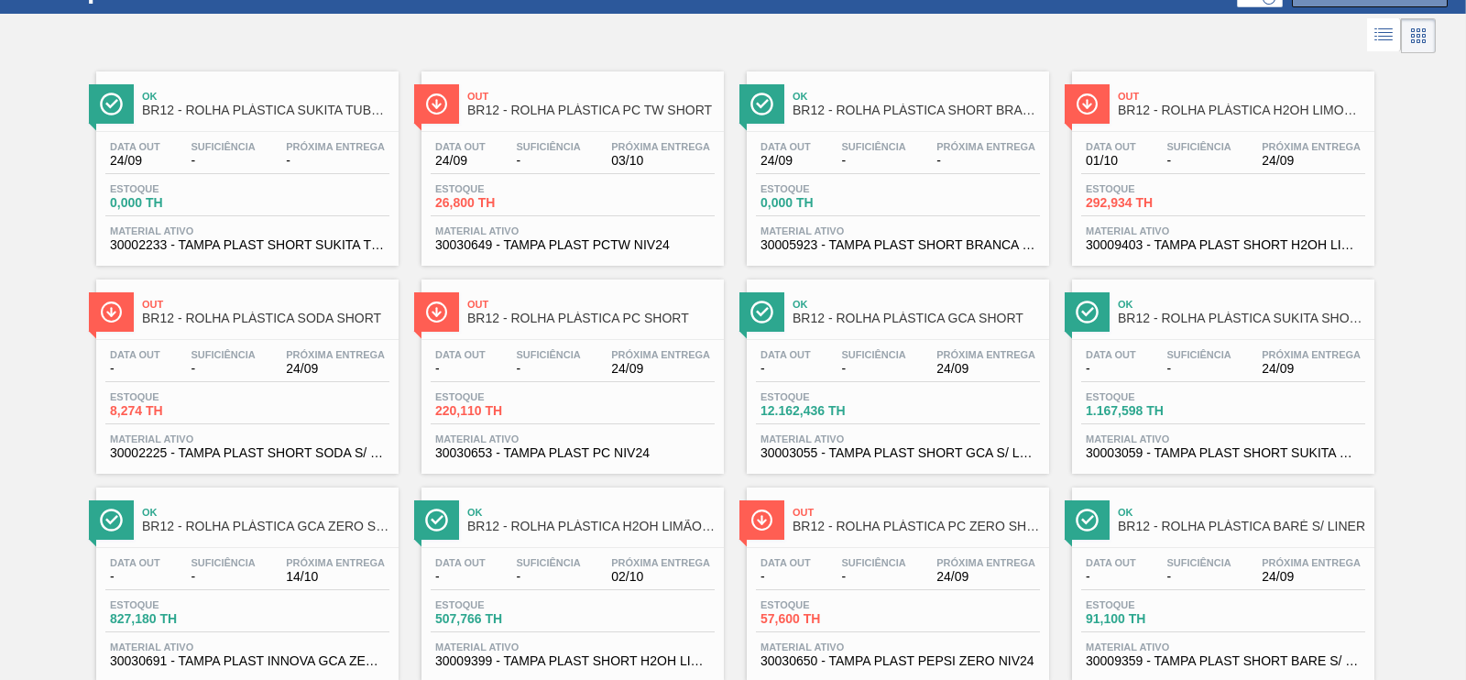
scroll to position [128, 0]
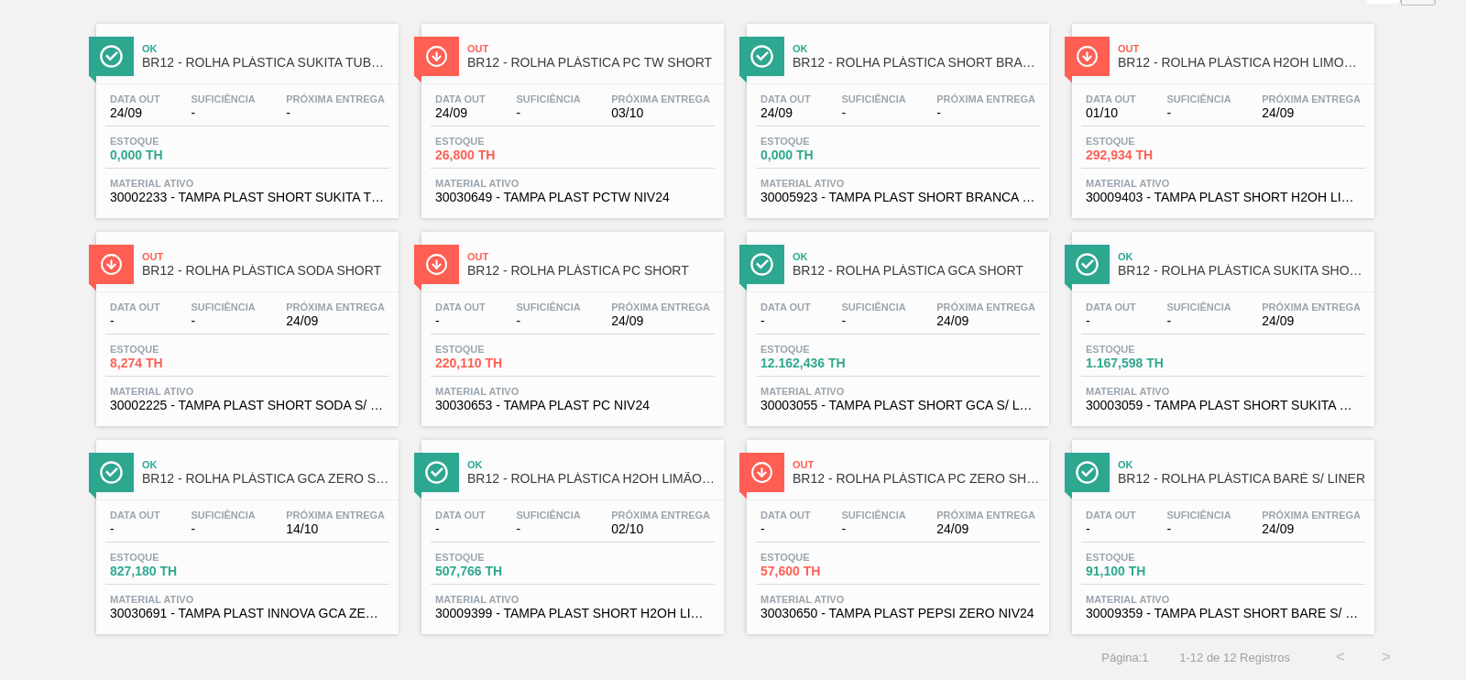
click at [573, 320] on span "-" at bounding box center [548, 321] width 64 height 14
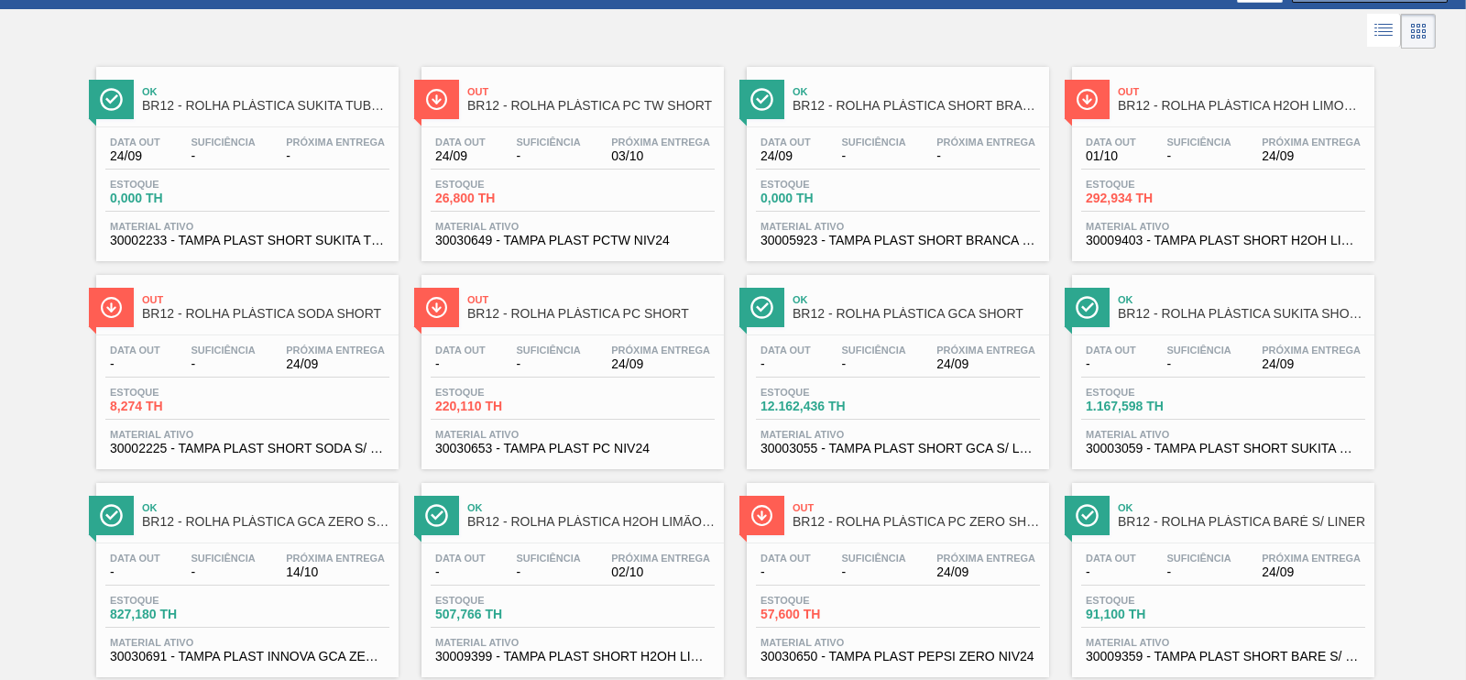
scroll to position [114, 0]
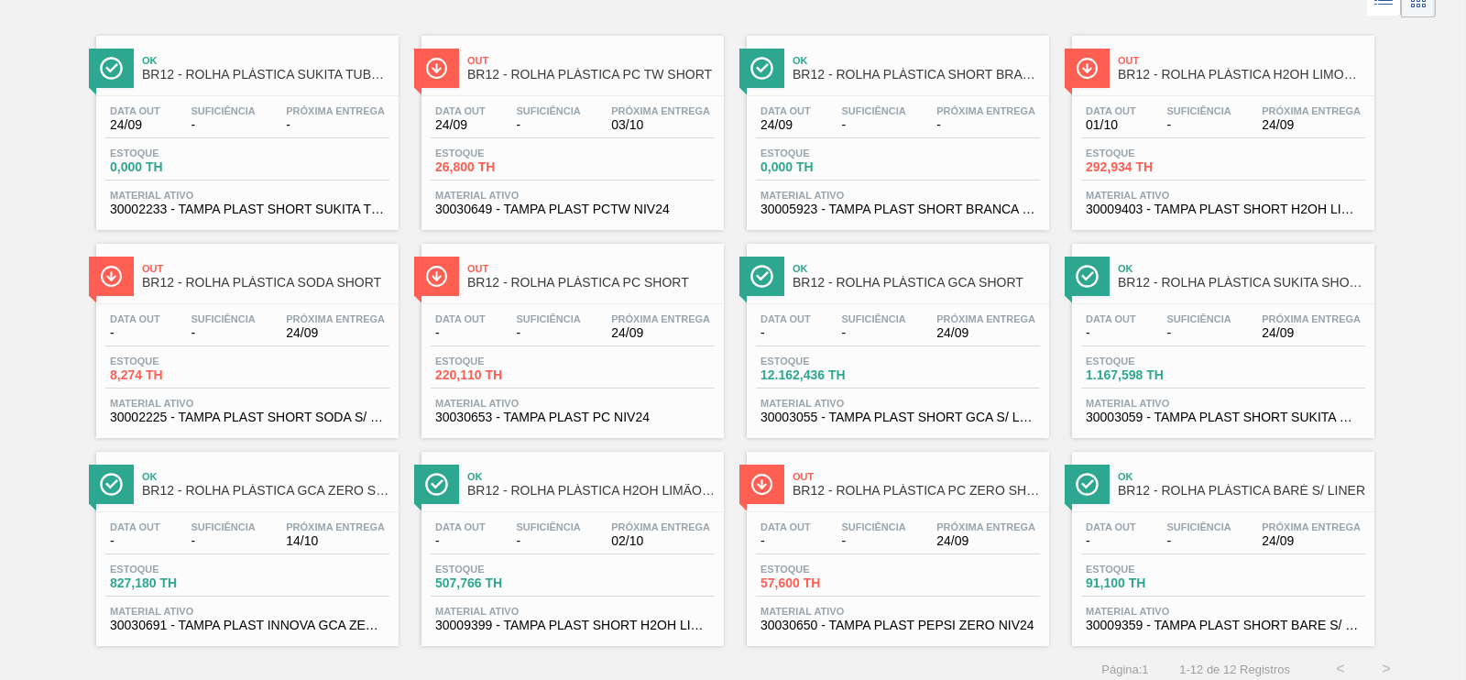
click at [870, 499] on div "Out BR12 - ROLHA PLÁSTICA PC ZERO SHORT" at bounding box center [915, 484] width 247 height 41
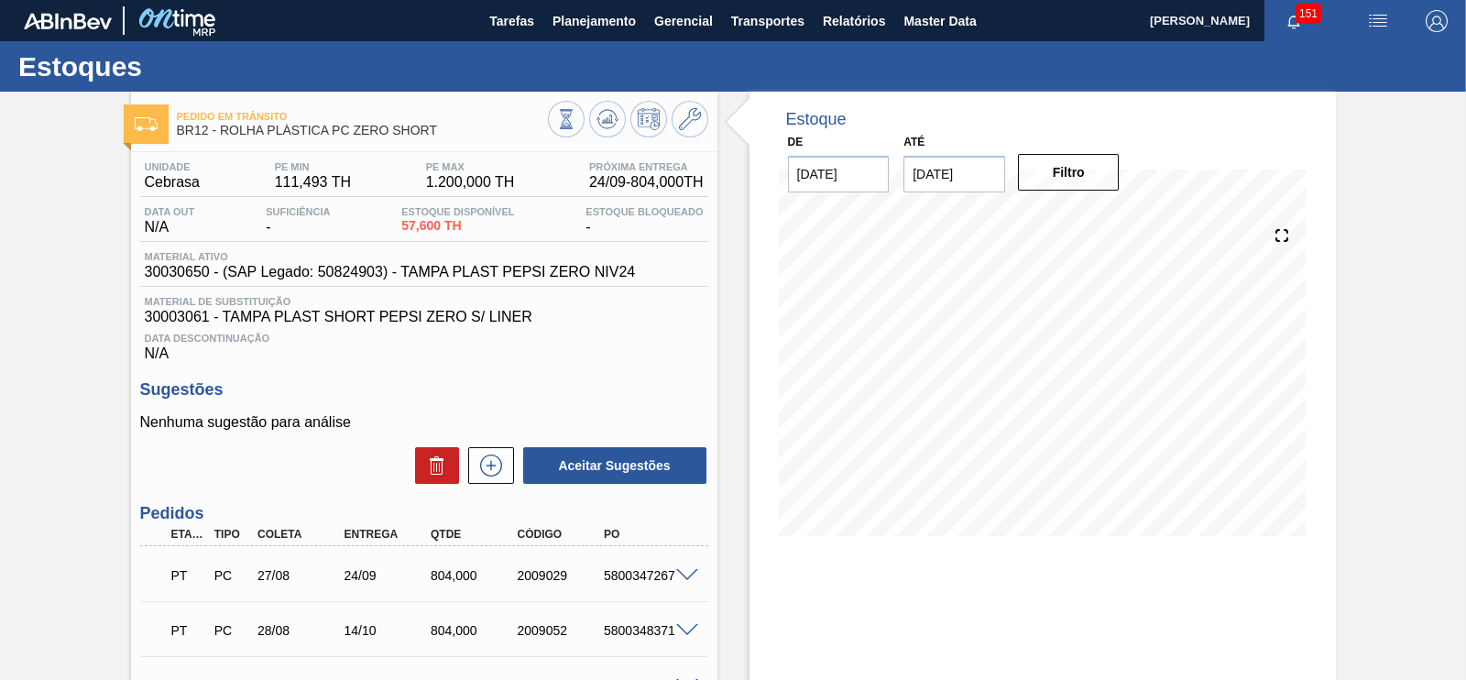
click at [1000, 188] on input "[DATE]" at bounding box center [954, 174] width 102 height 37
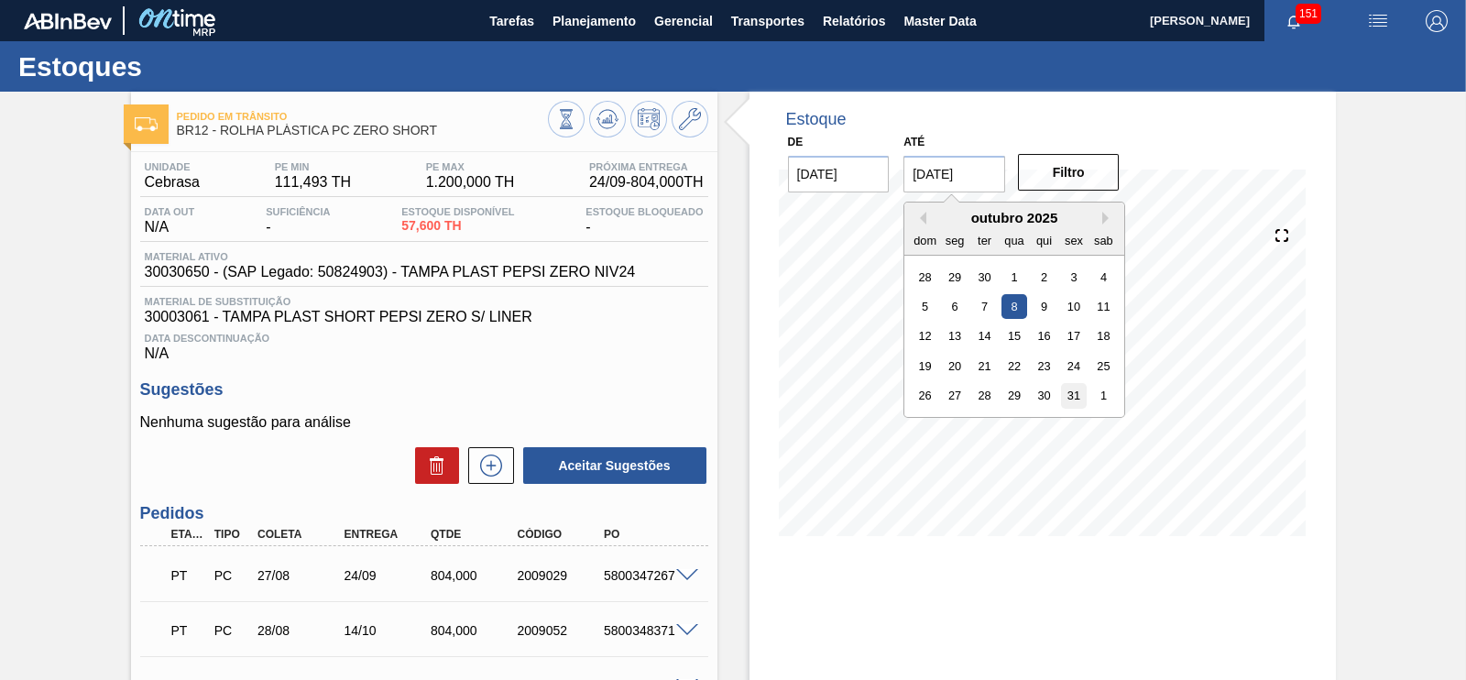
click at [1063, 398] on div "31" at bounding box center [1074, 395] width 25 height 25
type input "[DATE]"
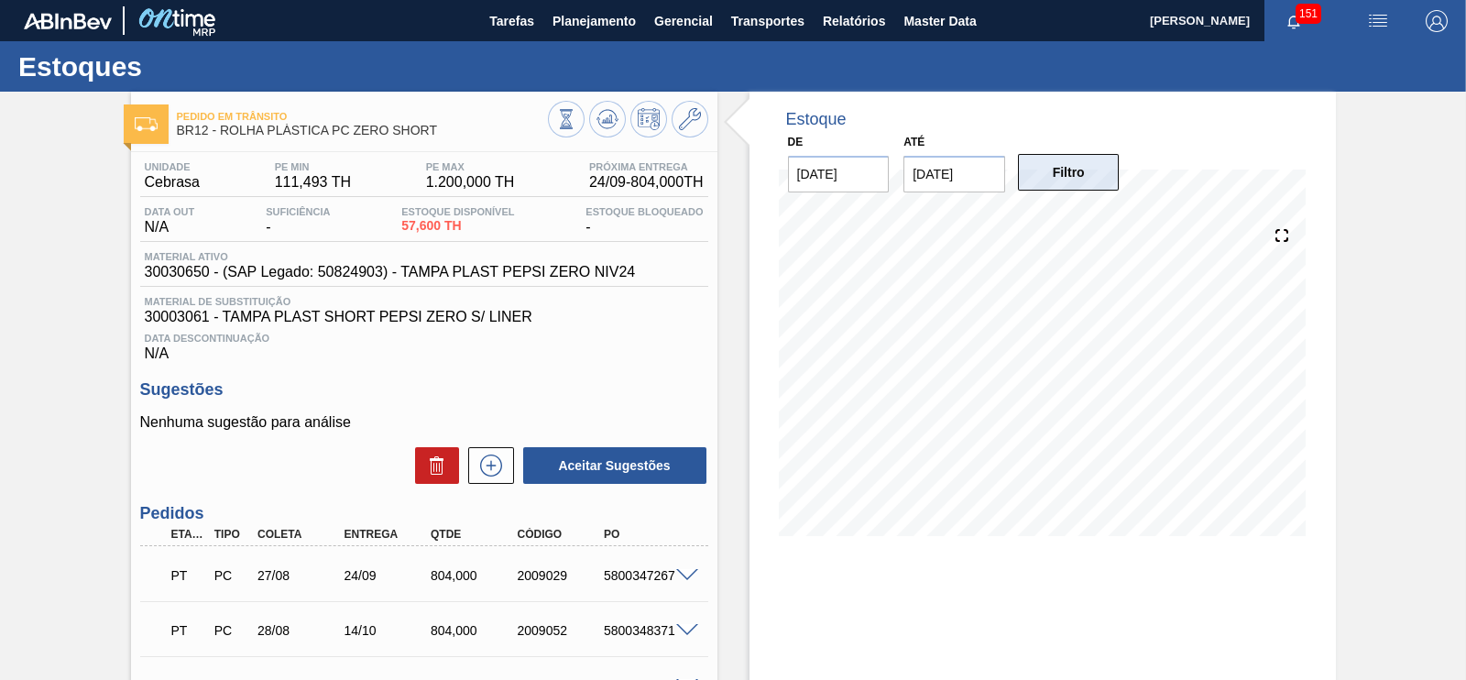
click at [1093, 154] on button "Filtro" at bounding box center [1069, 172] width 102 height 37
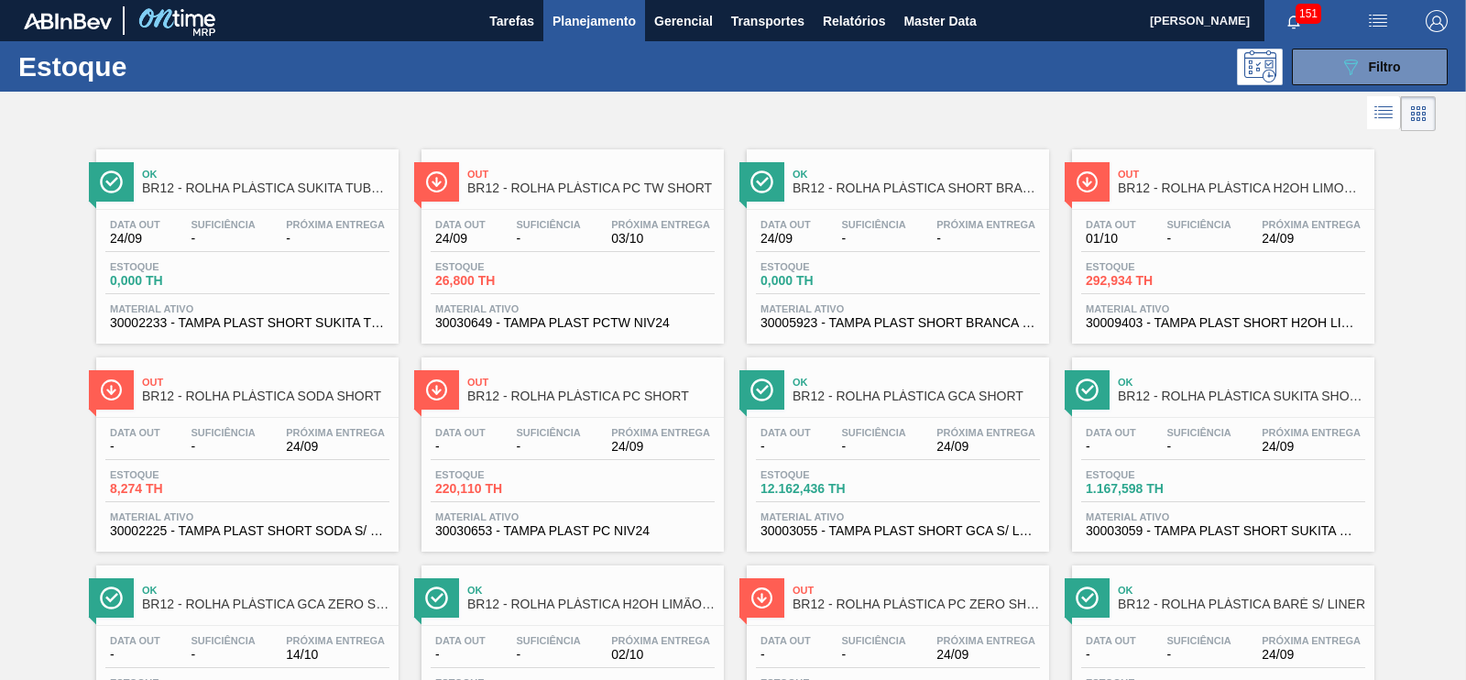
click at [577, 197] on div "Out BR12 - ROLHA PLÁSTICA PC TW SHORT" at bounding box center [590, 181] width 247 height 41
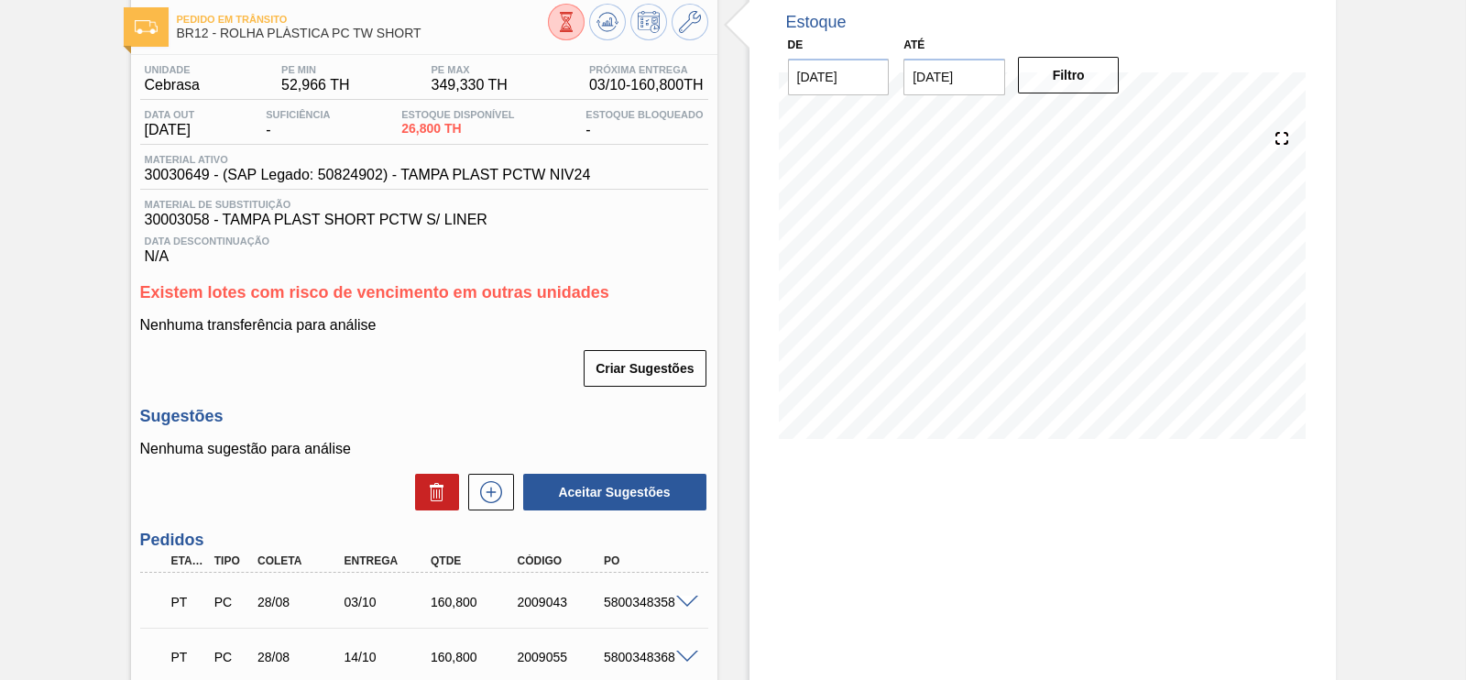
scroll to position [228, 0]
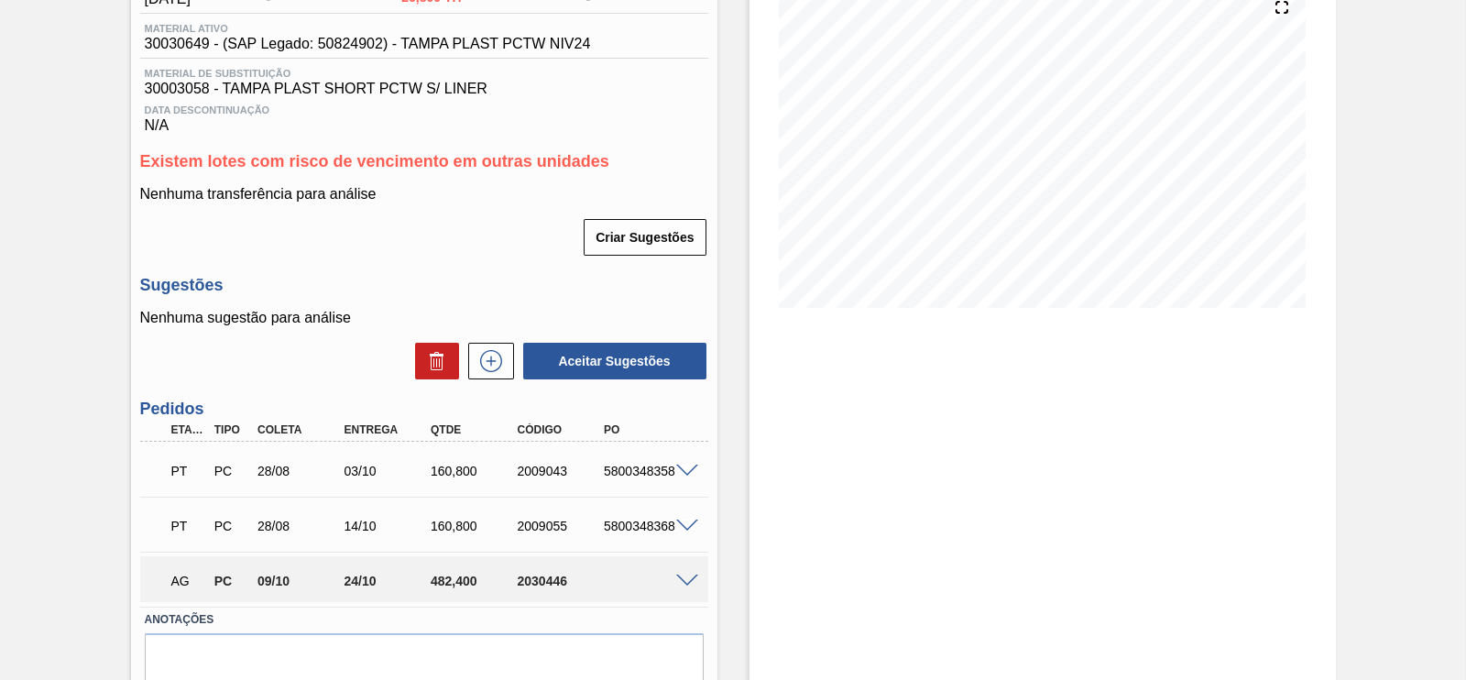
click at [682, 593] on div "AG PC 09/10 24/10 482,[PHONE_NUMBER]" at bounding box center [424, 579] width 568 height 46
click at [690, 584] on span at bounding box center [687, 581] width 22 height 14
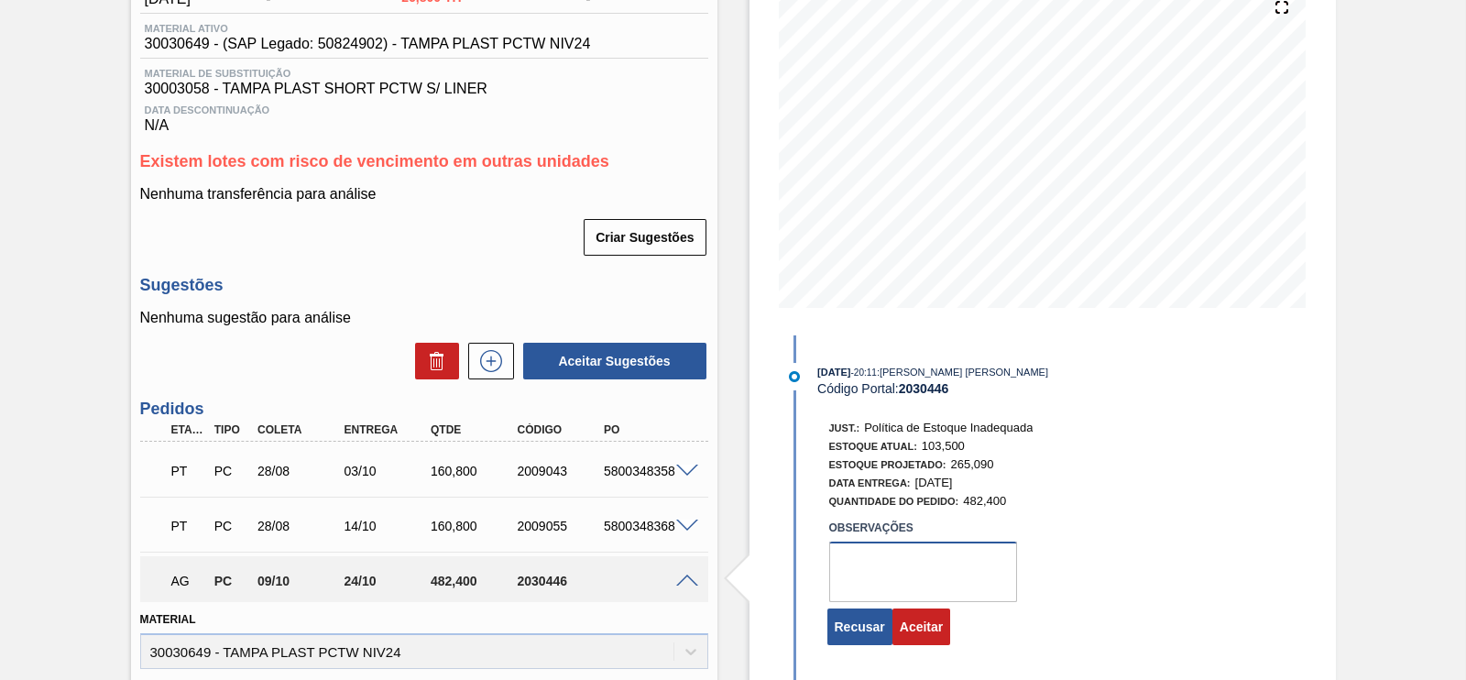
click at [885, 571] on textarea at bounding box center [923, 571] width 188 height 60
type textarea "ok"
click at [912, 625] on button "Aceitar" at bounding box center [921, 626] width 58 height 37
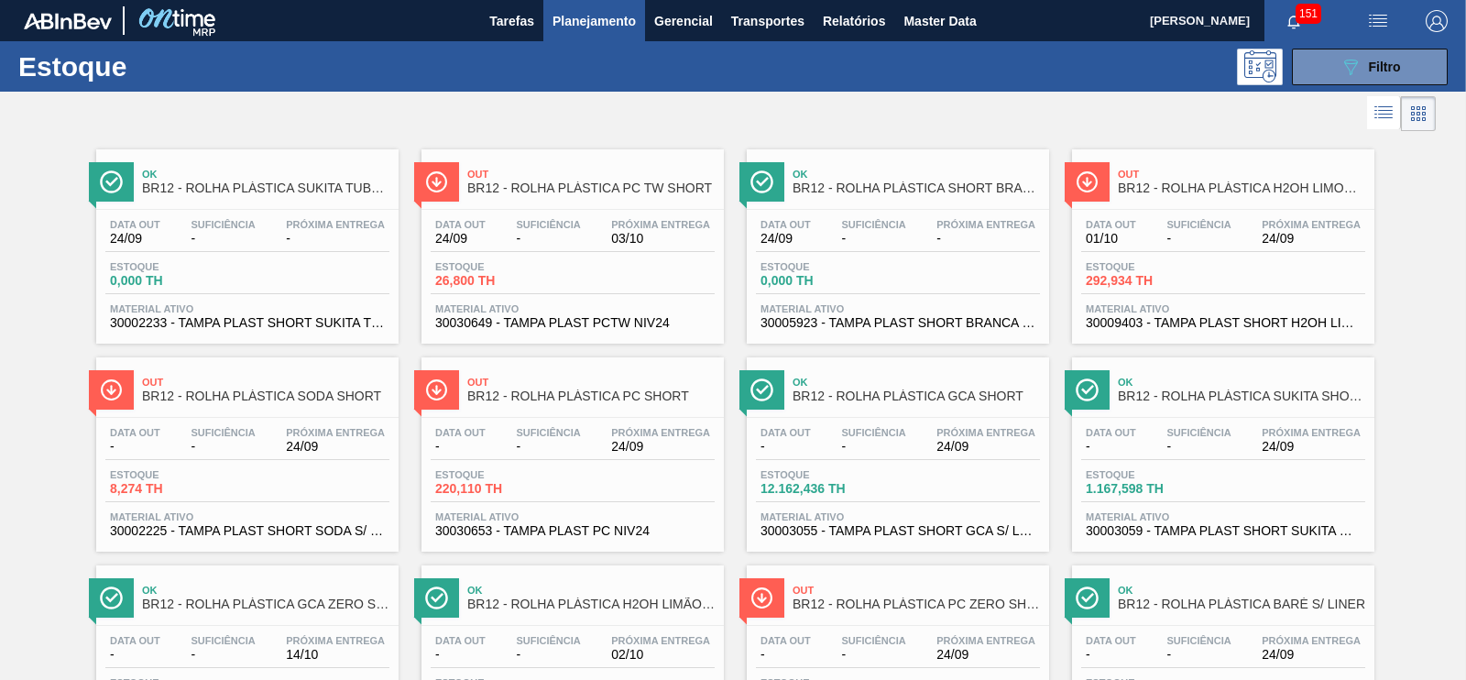
click at [1233, 237] on div "Suficiência -" at bounding box center [1198, 232] width 73 height 27
click at [1359, 76] on div "089F7B8B-B2A5-4AFE-B5C0-19BA573D28AC Filtro" at bounding box center [1369, 67] width 61 height 22
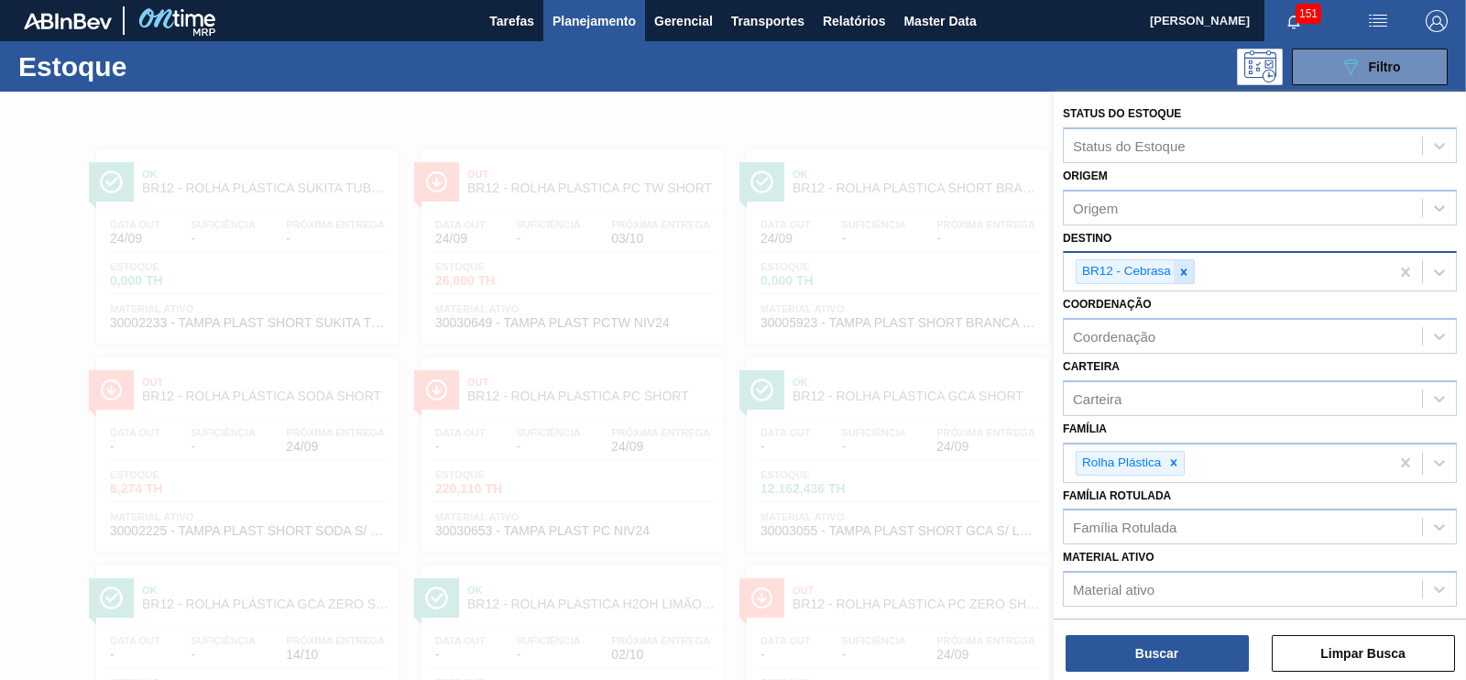
click at [1182, 278] on div at bounding box center [1183, 271] width 20 height 23
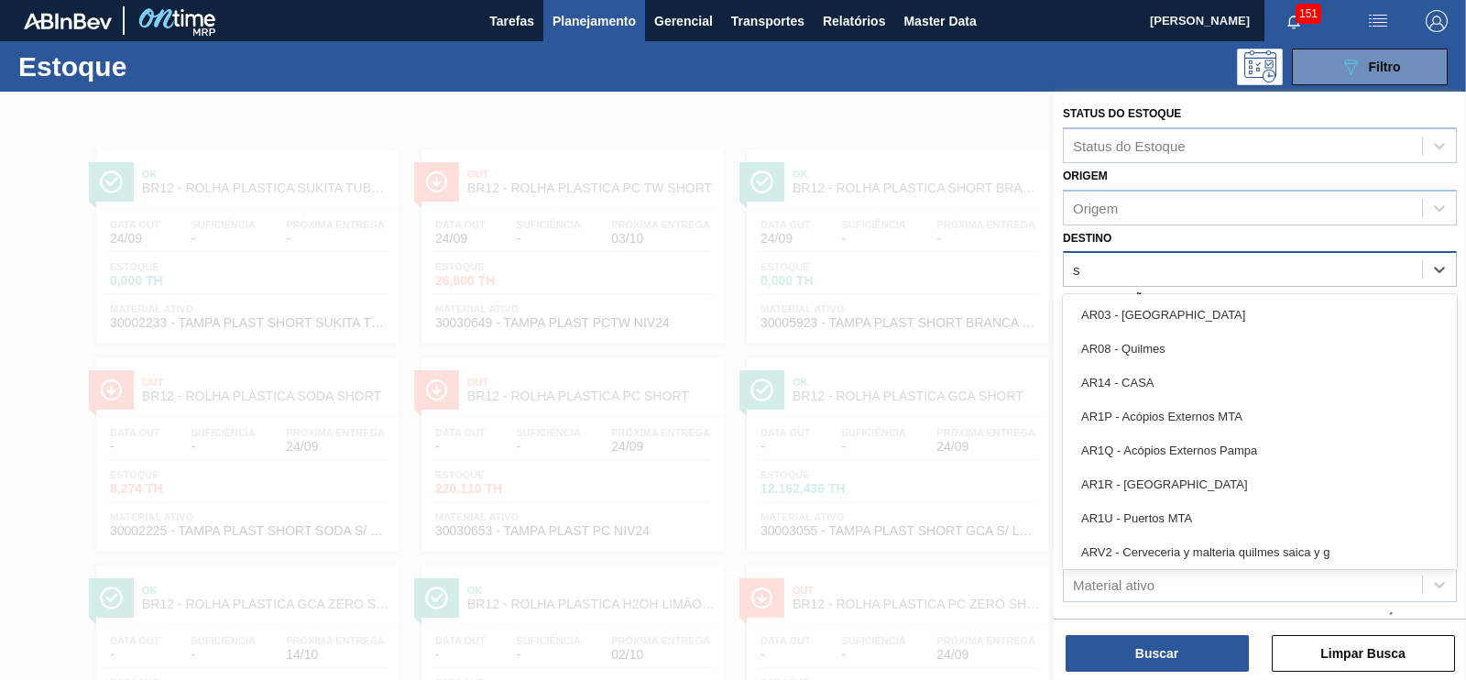
type input "s"
